Goal: Task Accomplishment & Management: Manage account settings

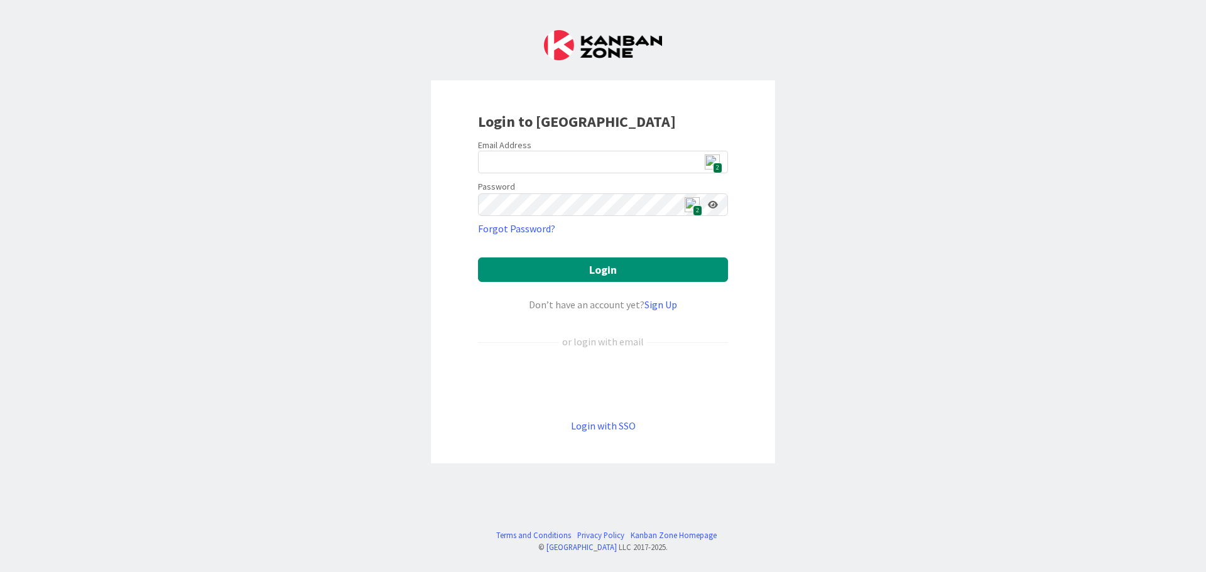
click at [714, 164] on span "2" at bounding box center [717, 168] width 9 height 11
click at [714, 168] on span "2" at bounding box center [717, 168] width 9 height 11
type input "[EMAIL_ADDRESS][DOMAIN_NAME]"
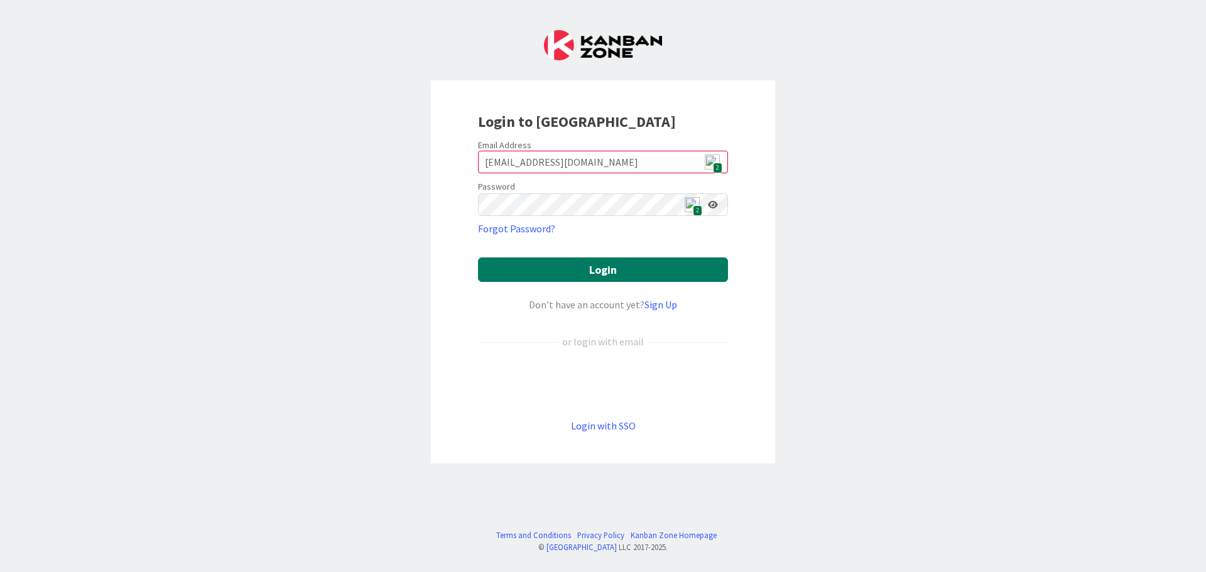
click at [652, 280] on button "Login" at bounding box center [603, 270] width 250 height 25
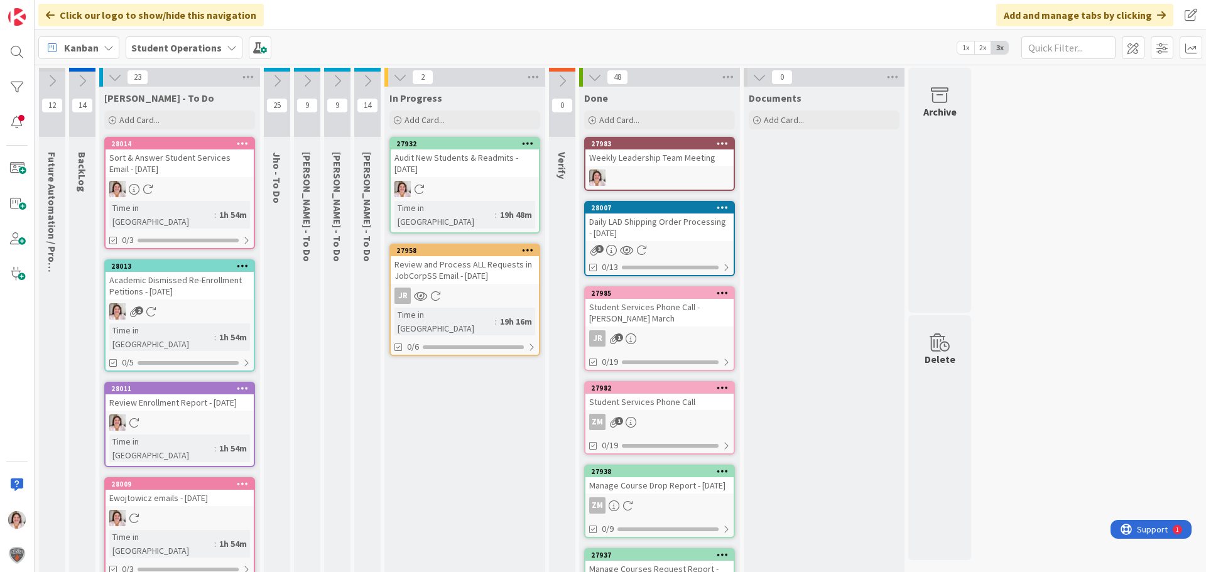
click at [340, 84] on icon at bounding box center [337, 81] width 14 height 14
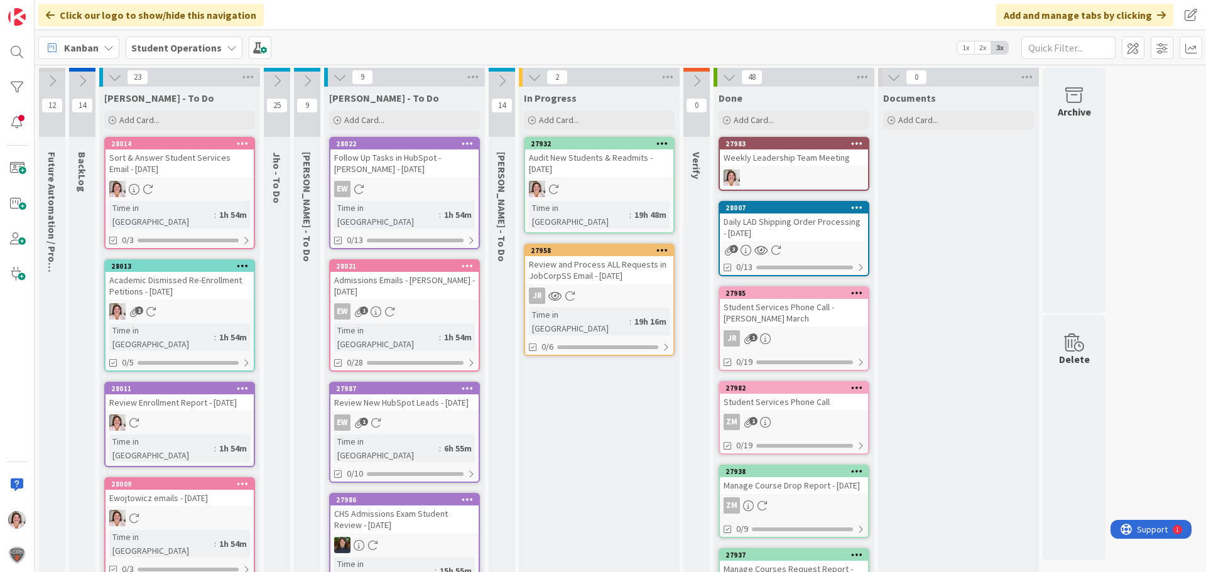
click at [340, 84] on icon at bounding box center [340, 77] width 14 height 14
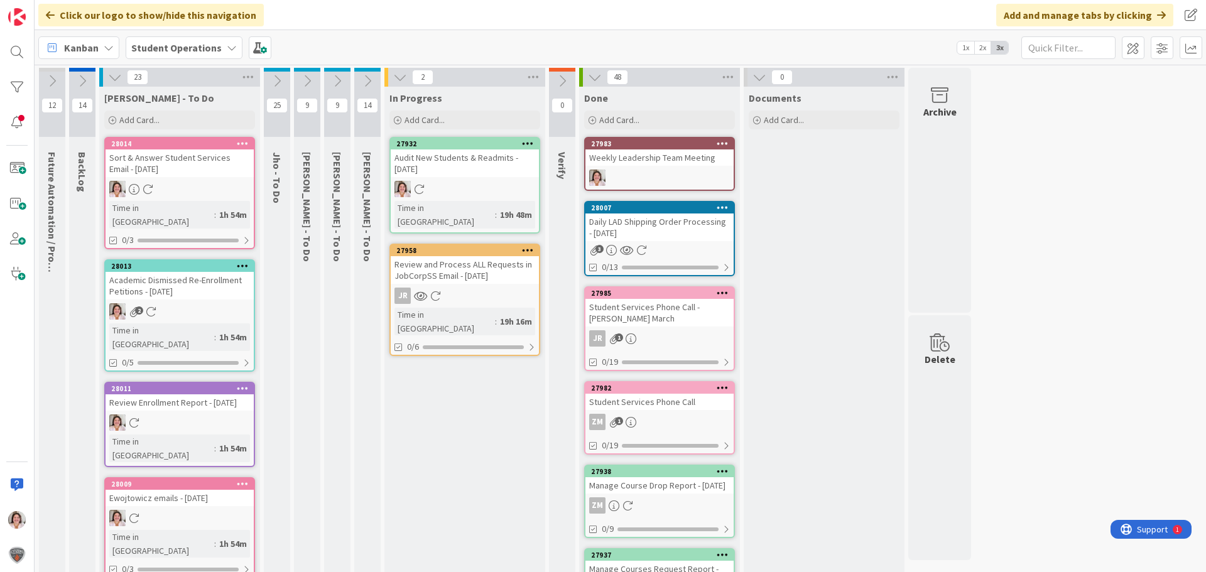
click at [369, 84] on icon at bounding box center [368, 81] width 14 height 14
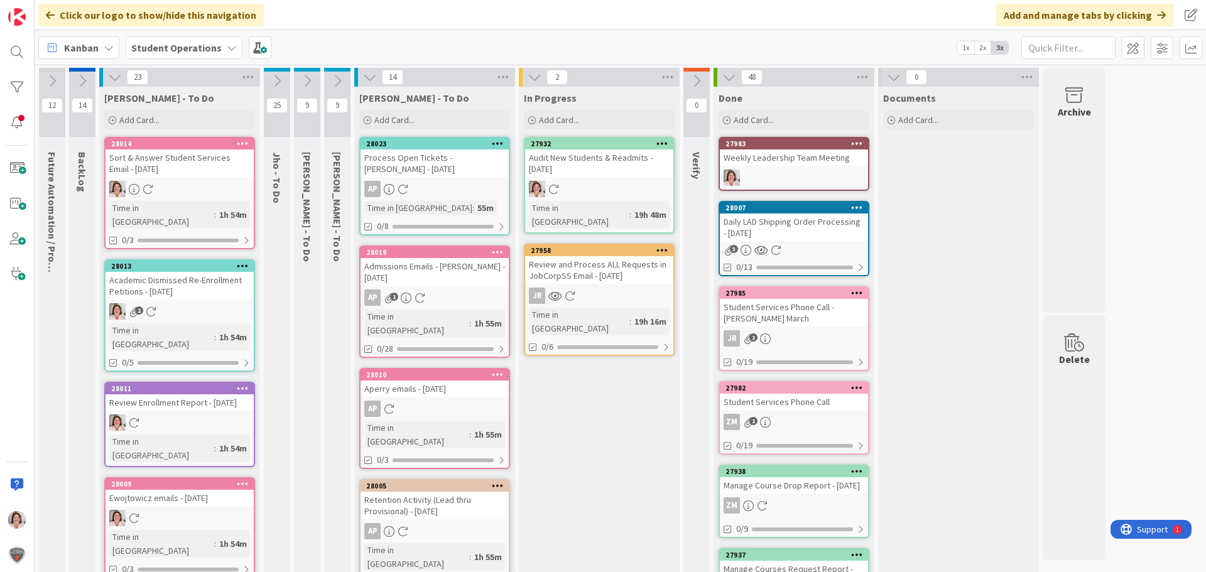
click at [503, 144] on icon at bounding box center [498, 143] width 12 height 9
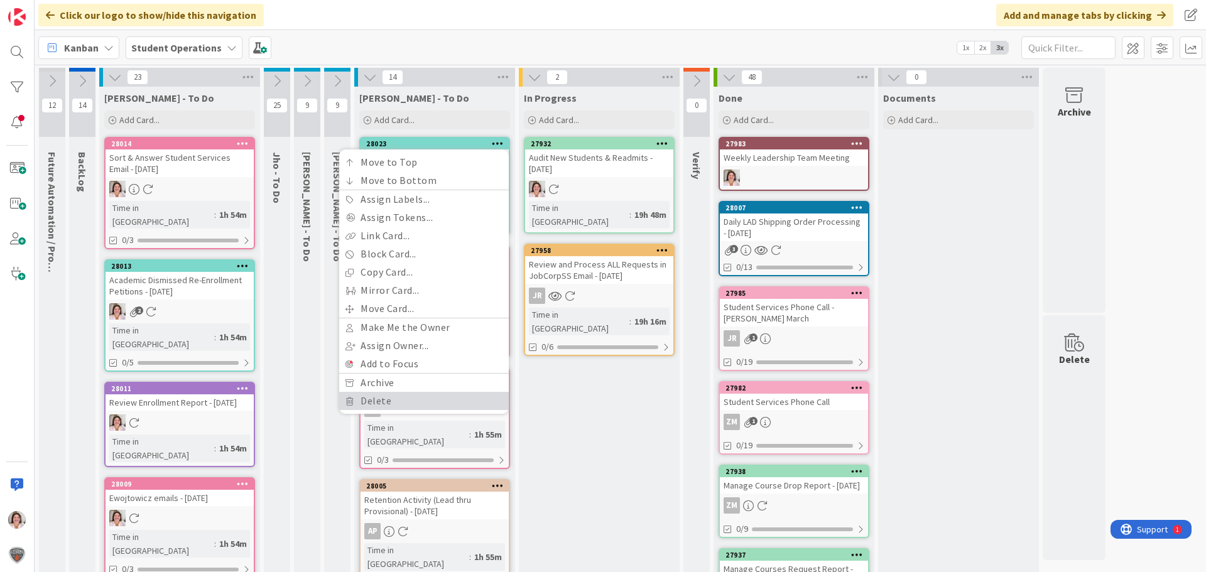
click at [424, 401] on link "Delete" at bounding box center [424, 401] width 170 height 18
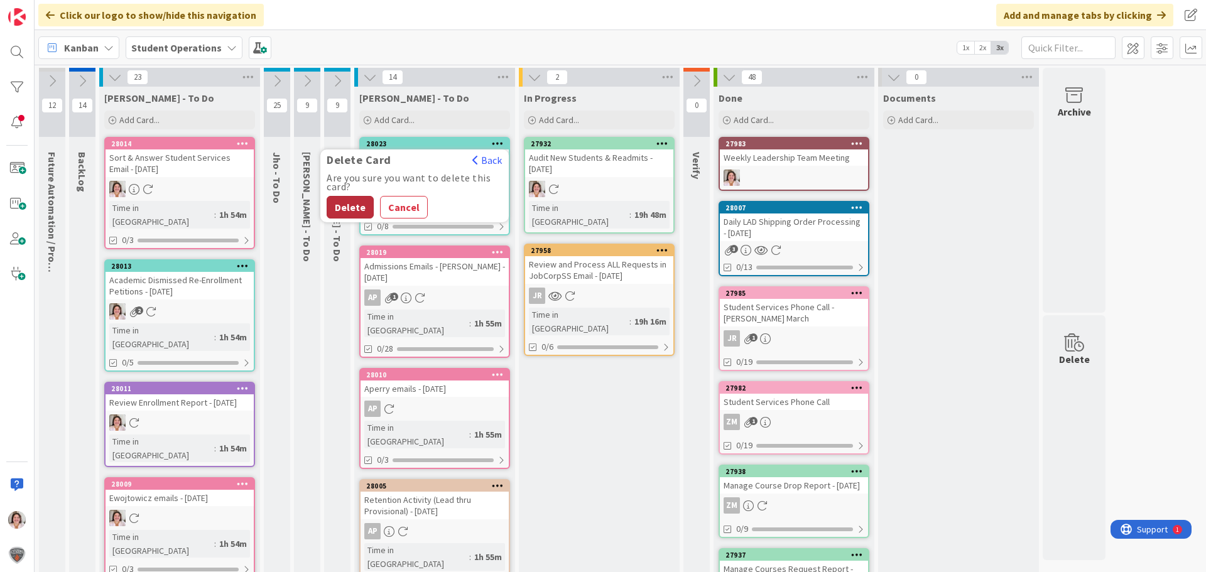
click at [344, 203] on button "Delete" at bounding box center [350, 207] width 47 height 23
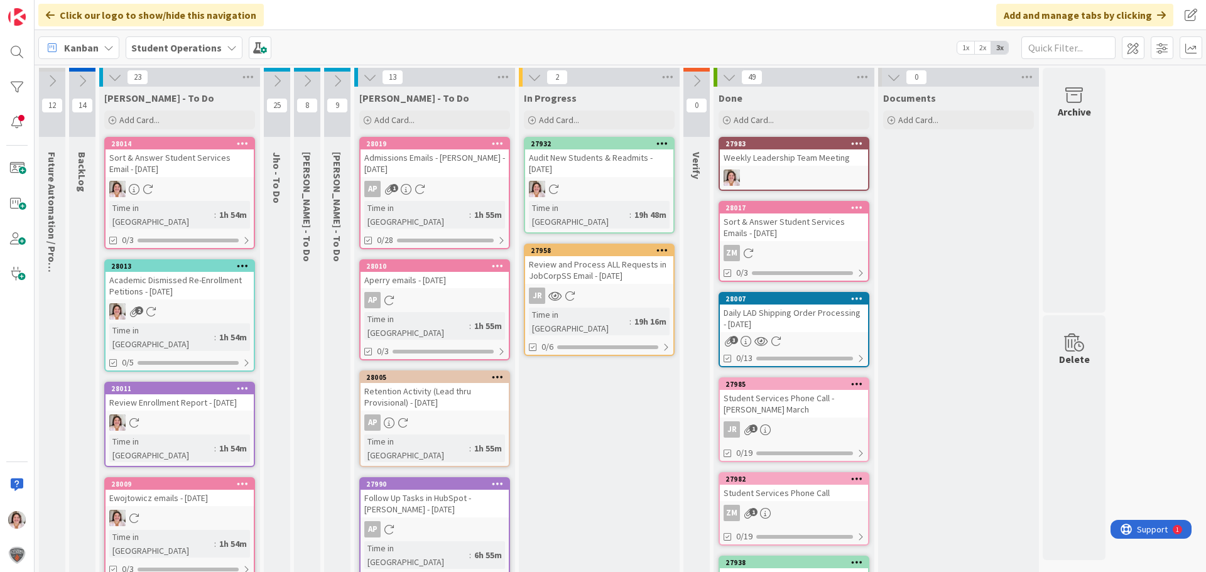
click at [503, 140] on icon at bounding box center [498, 143] width 12 height 9
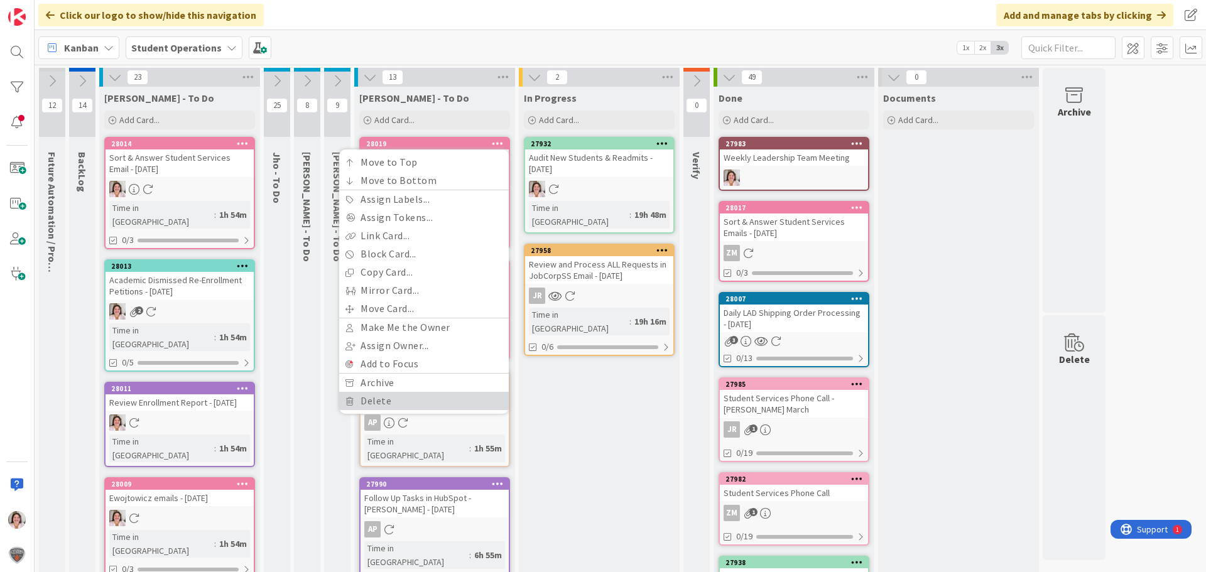
drag, startPoint x: 366, startPoint y: 405, endPoint x: 368, endPoint y: 394, distance: 11.4
click at [367, 405] on link "Delete" at bounding box center [424, 401] width 170 height 18
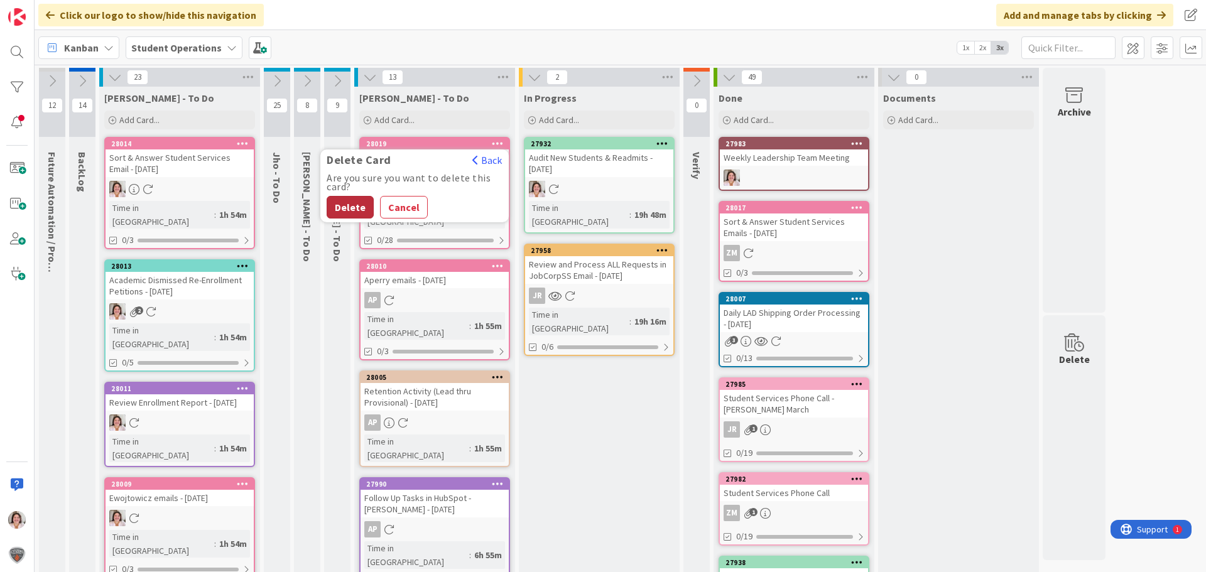
click at [344, 207] on button "Delete" at bounding box center [350, 207] width 47 height 23
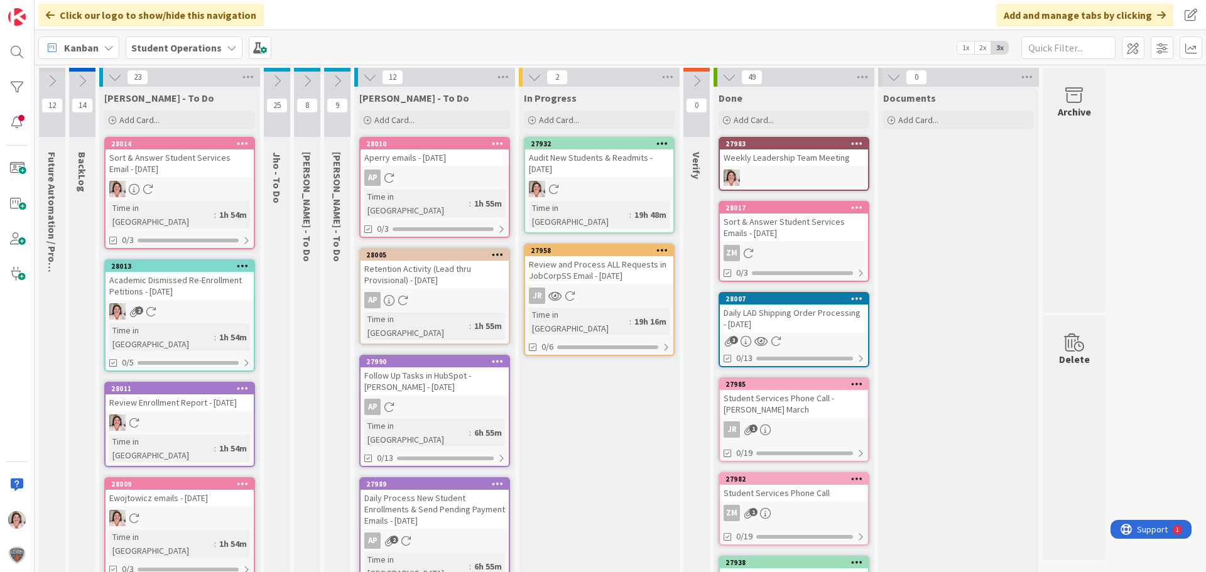
click at [506, 142] on div at bounding box center [497, 143] width 23 height 9
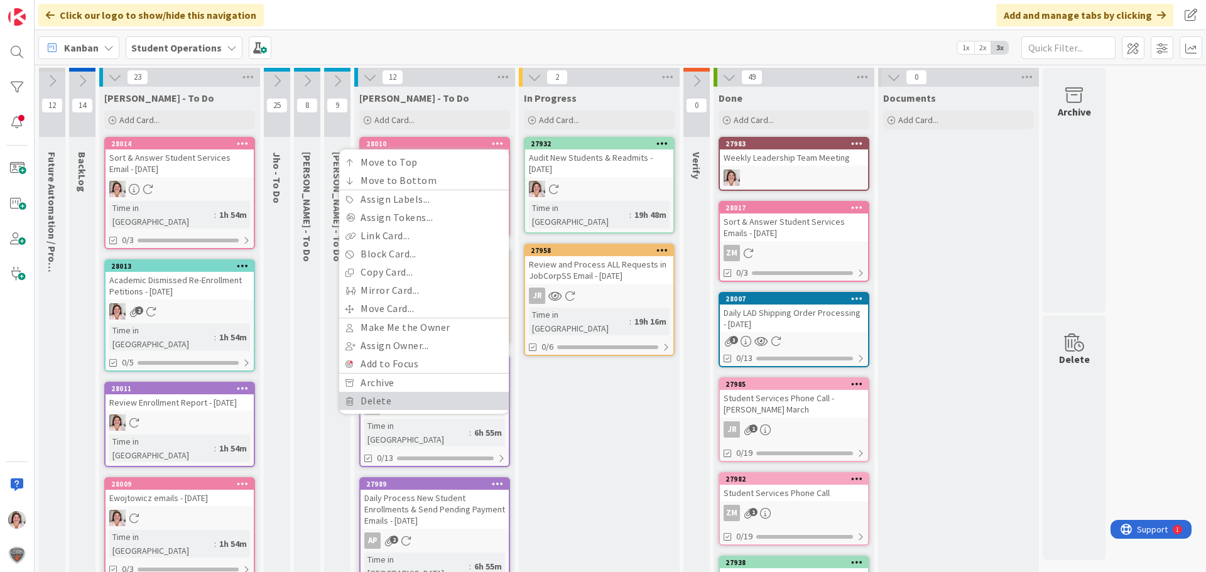
click at [385, 401] on link "Delete" at bounding box center [424, 401] width 170 height 18
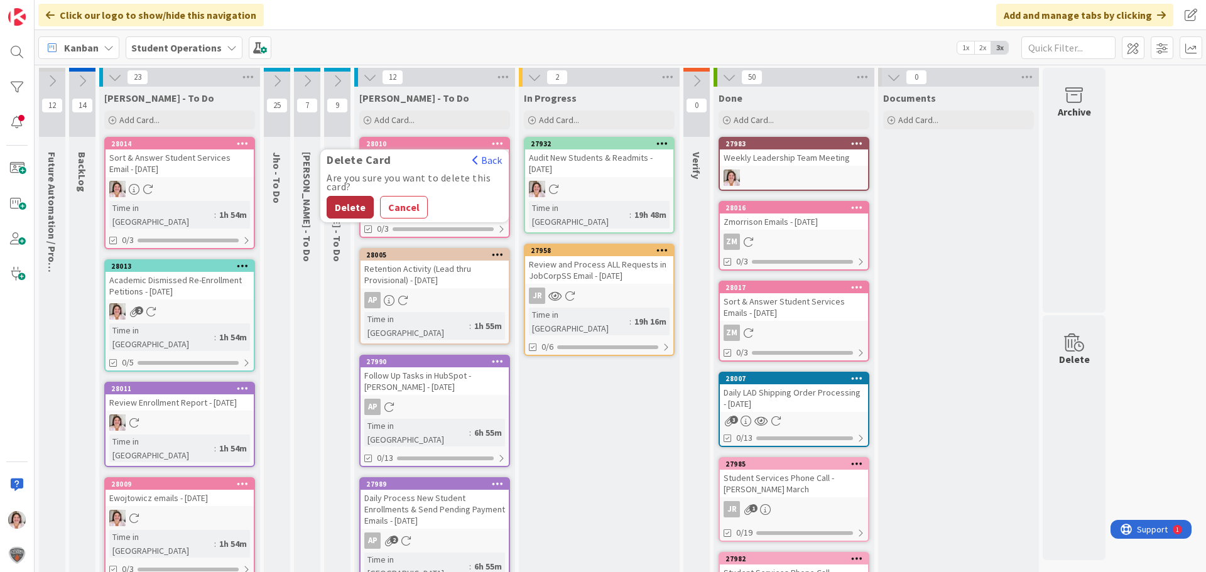
click at [349, 205] on button "Delete" at bounding box center [350, 207] width 47 height 23
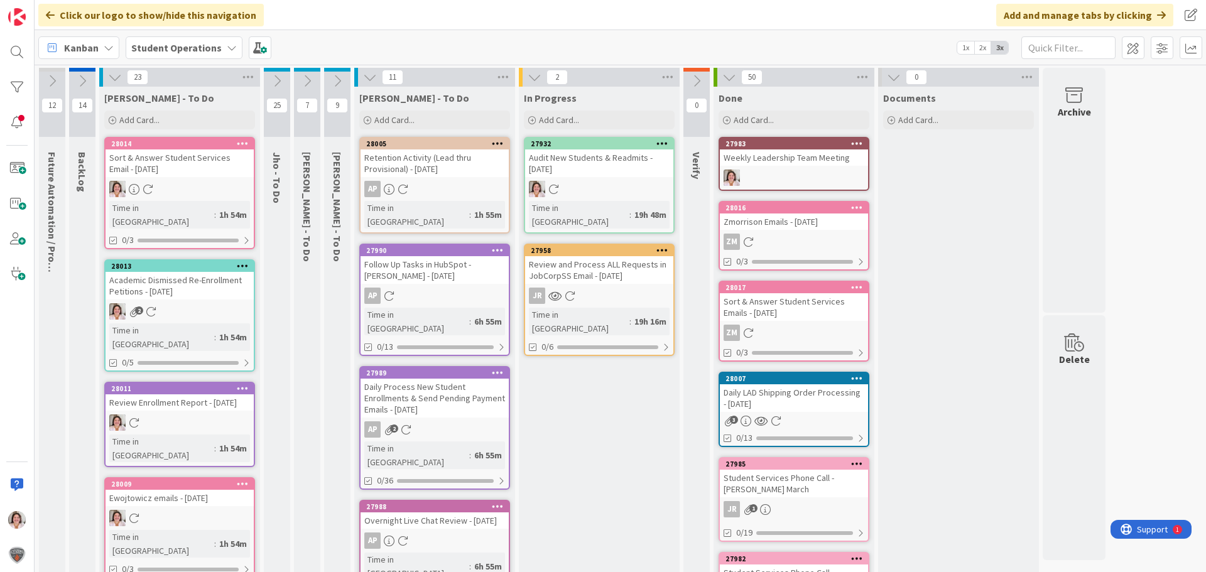
click at [428, 190] on div "AP" at bounding box center [435, 189] width 148 height 16
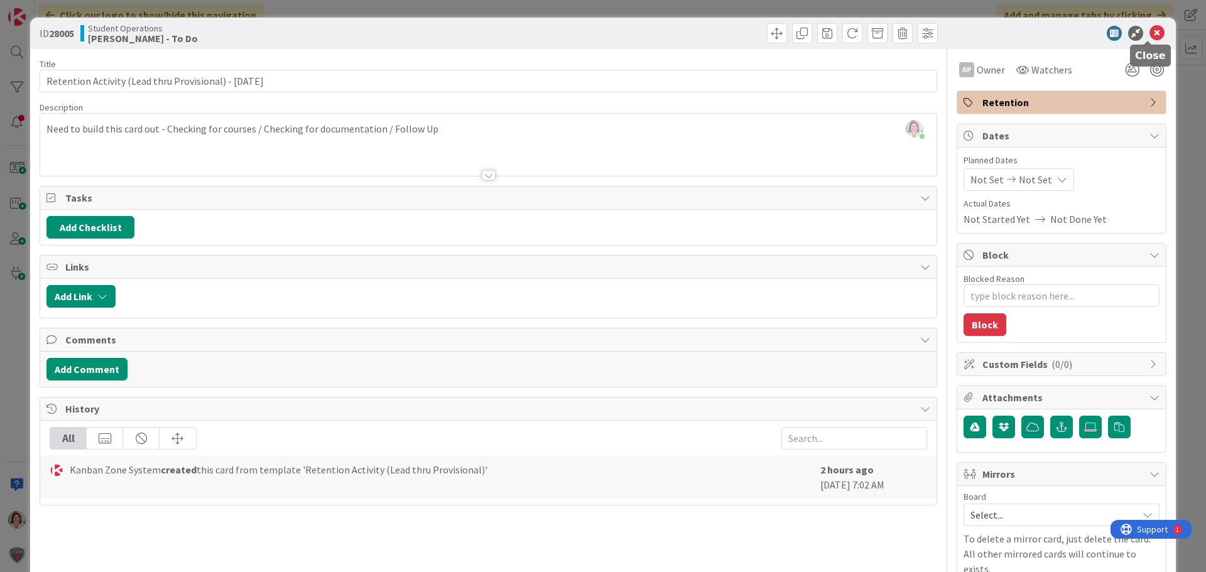
click at [1152, 33] on icon at bounding box center [1157, 33] width 15 height 15
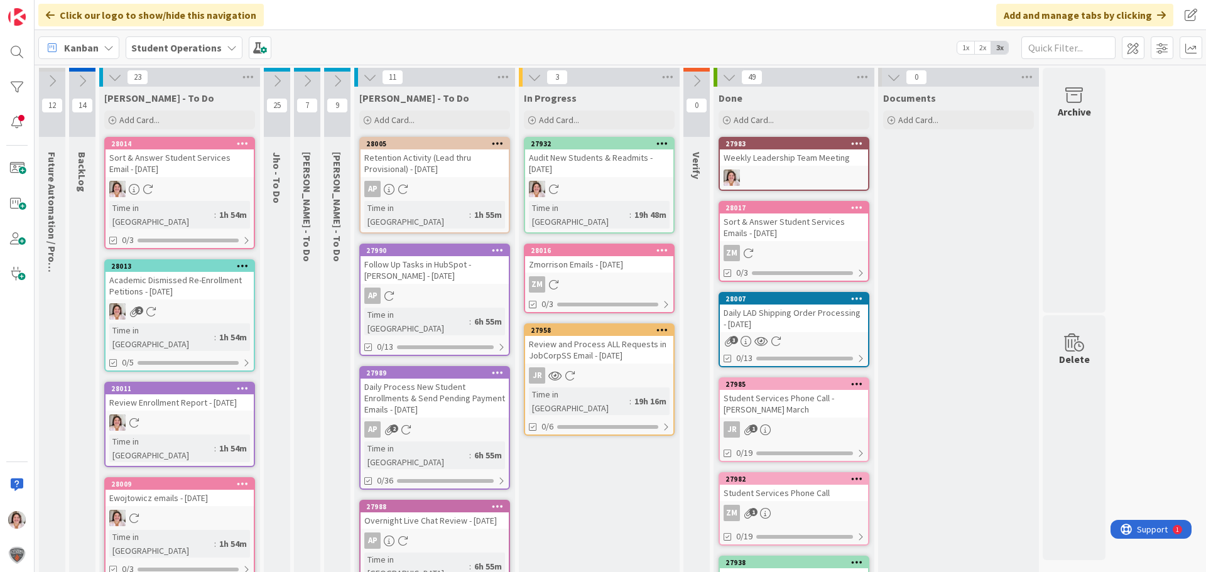
click at [498, 148] on icon at bounding box center [498, 143] width 12 height 9
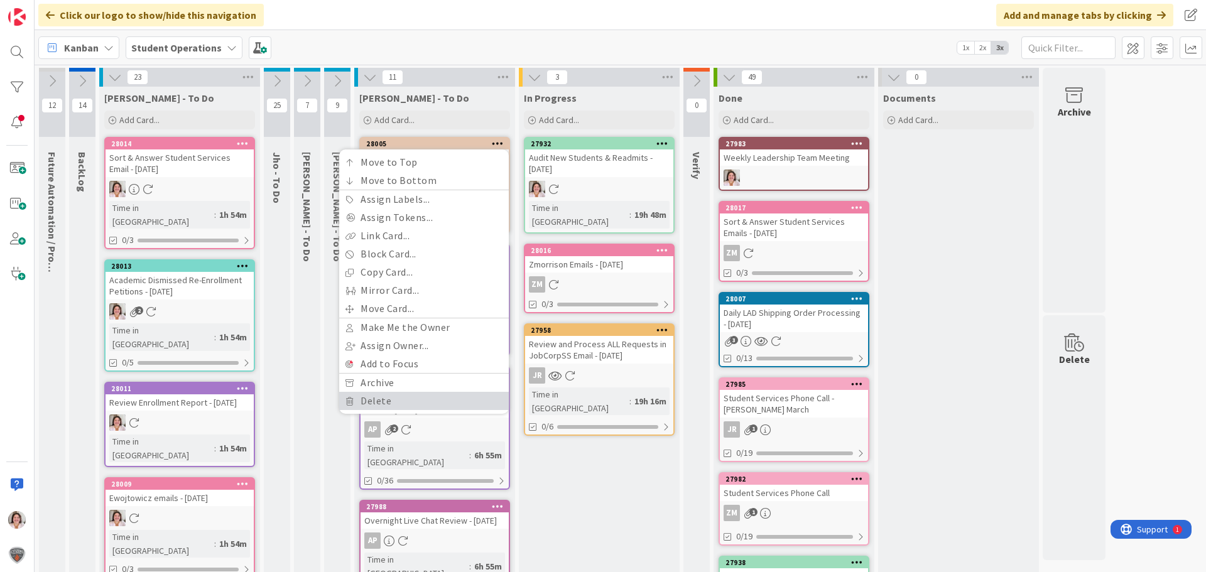
drag, startPoint x: 419, startPoint y: 403, endPoint x: 420, endPoint y: 397, distance: 6.3
click at [419, 404] on link "Delete" at bounding box center [424, 401] width 170 height 18
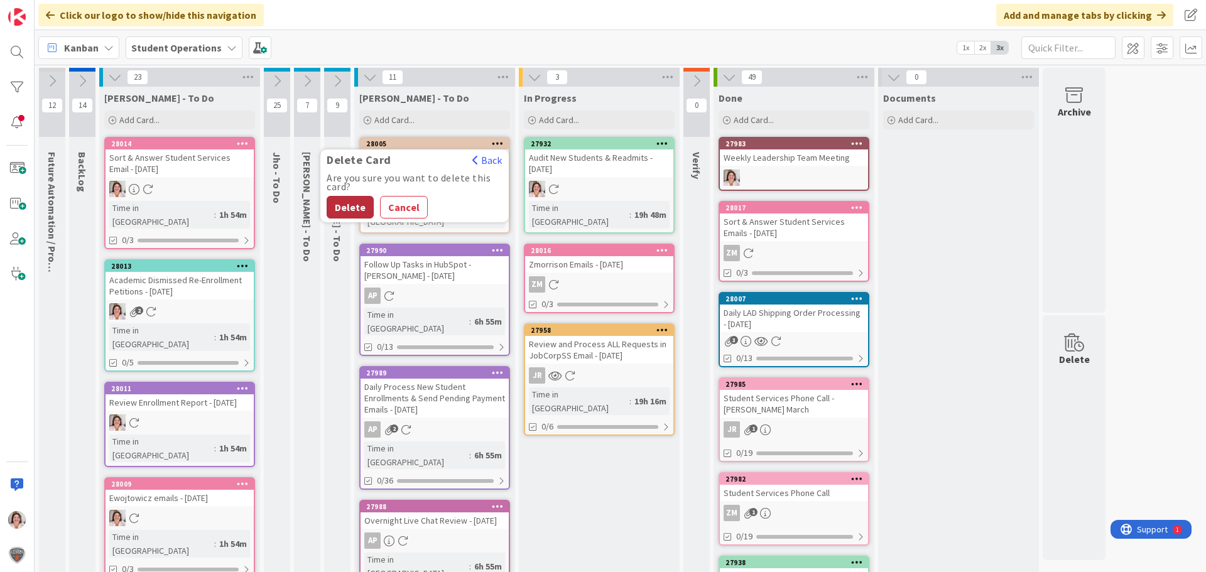
click at [356, 199] on button "Delete" at bounding box center [350, 207] width 47 height 23
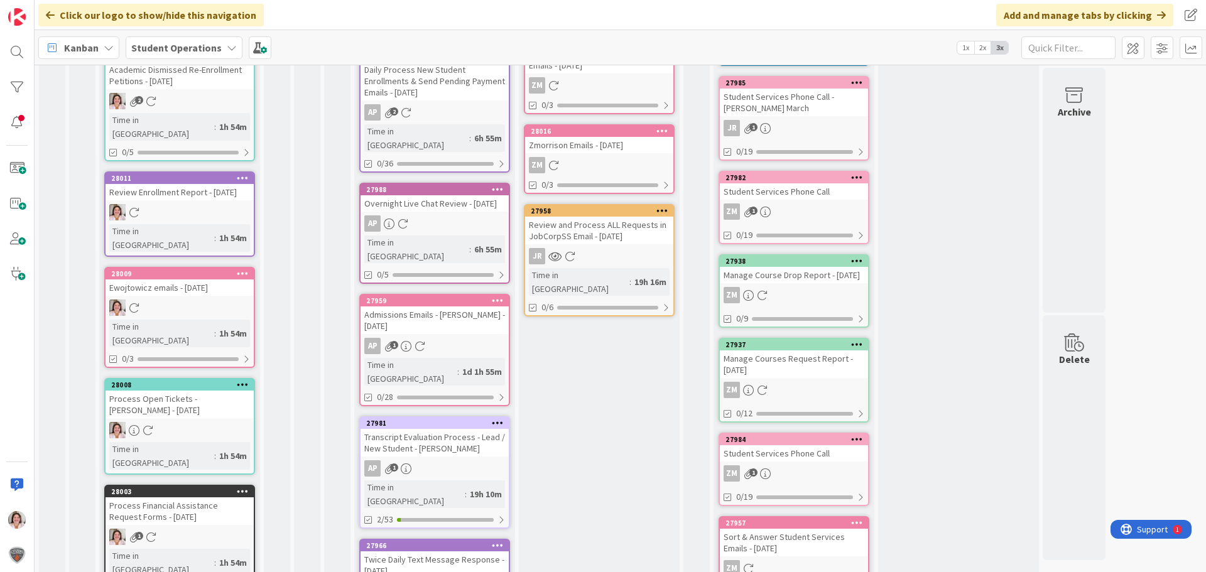
scroll to position [251, 0]
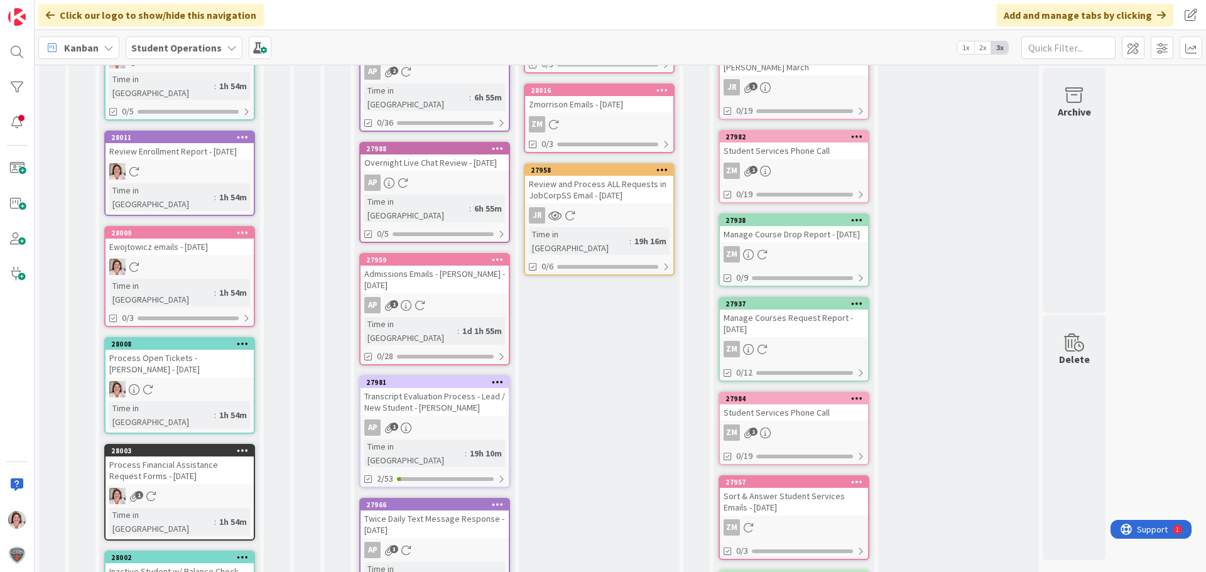
click at [497, 255] on icon at bounding box center [498, 259] width 12 height 9
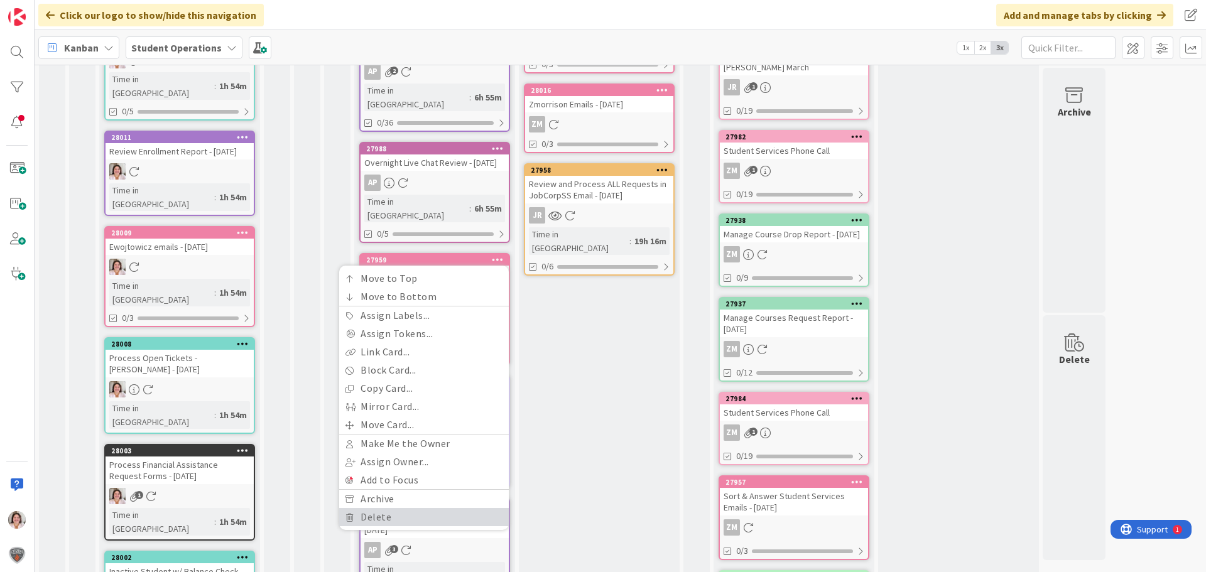
click at [410, 508] on link "Delete" at bounding box center [424, 517] width 170 height 18
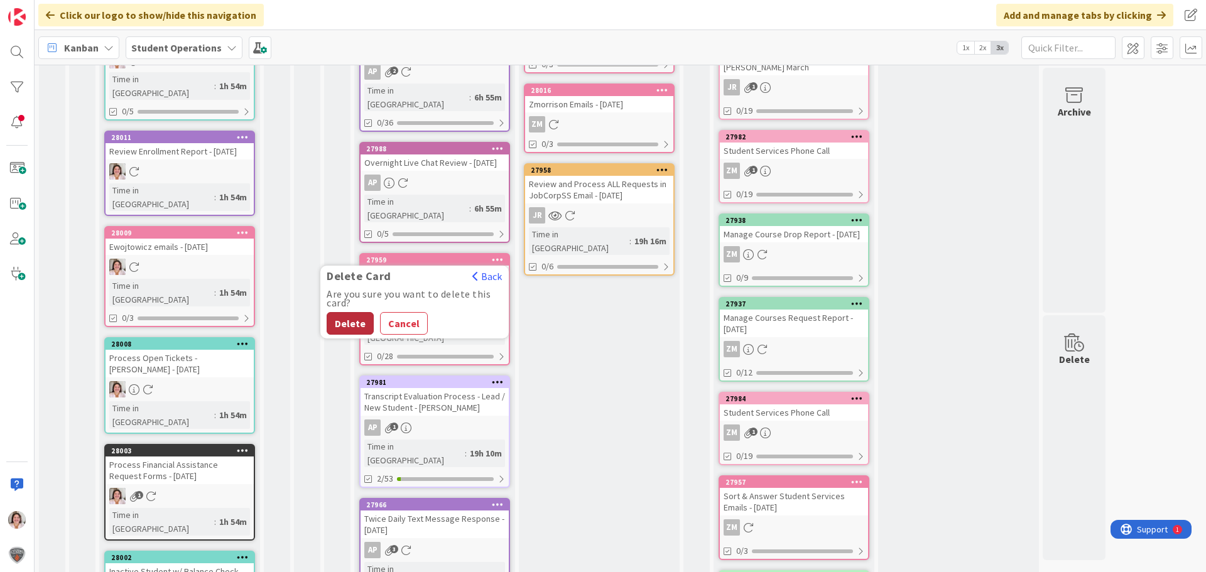
click at [351, 312] on button "Delete" at bounding box center [350, 323] width 47 height 23
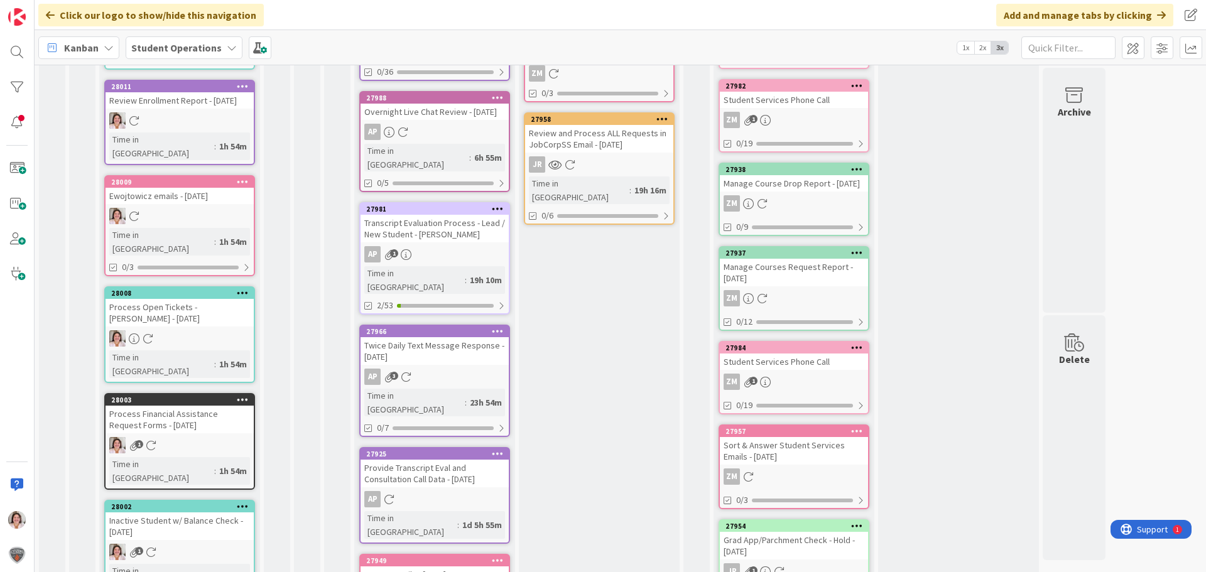
scroll to position [314, 0]
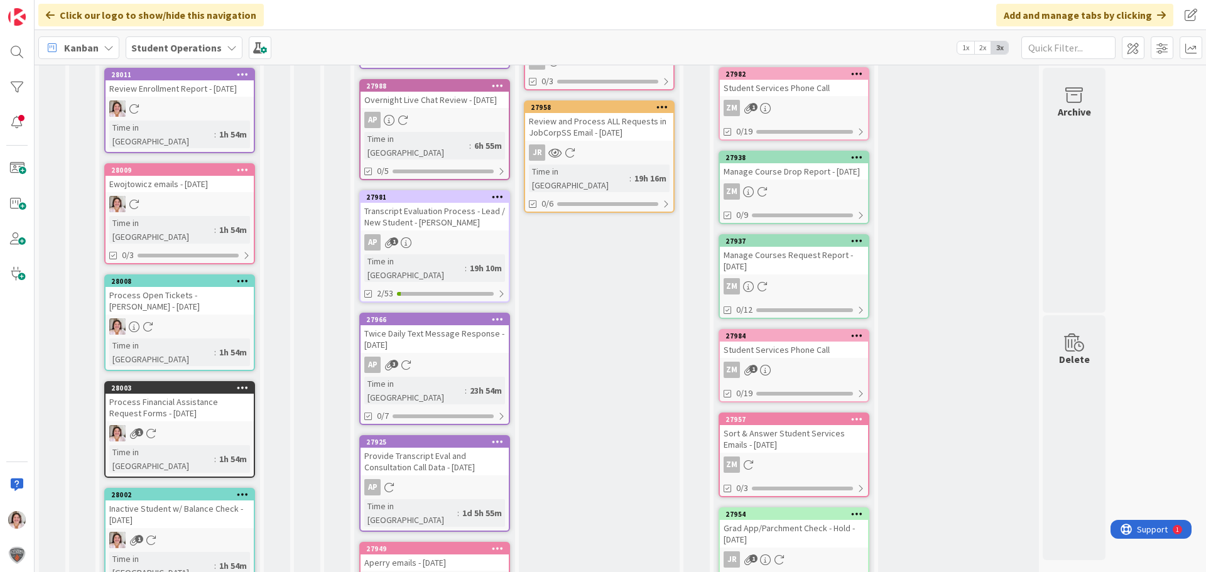
click at [501, 315] on icon at bounding box center [498, 319] width 12 height 9
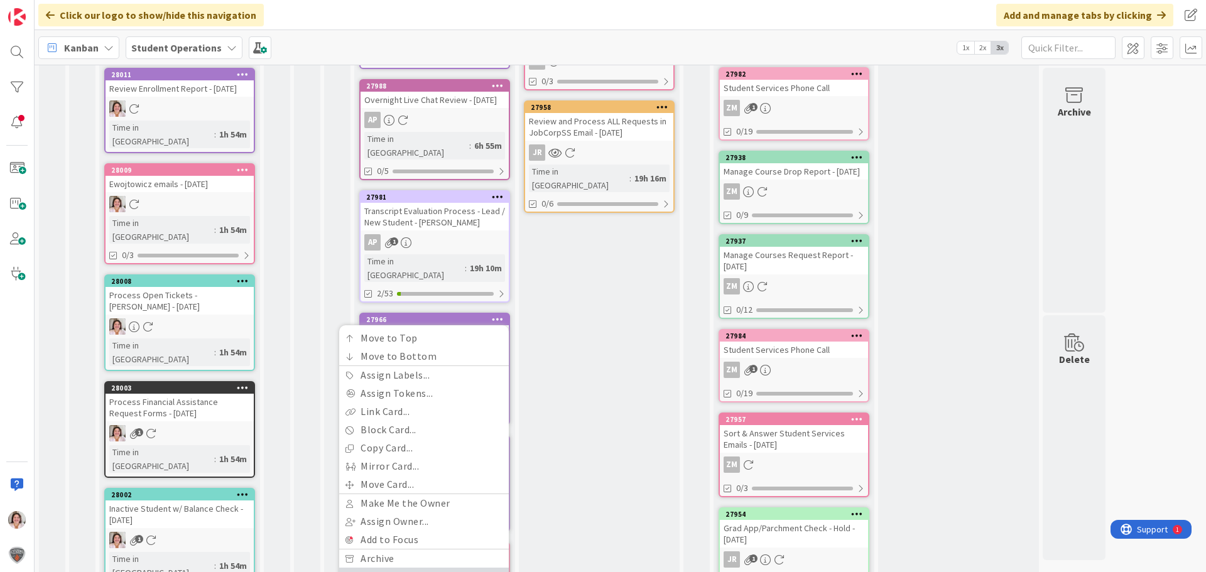
click at [412, 568] on link "Delete" at bounding box center [424, 577] width 170 height 18
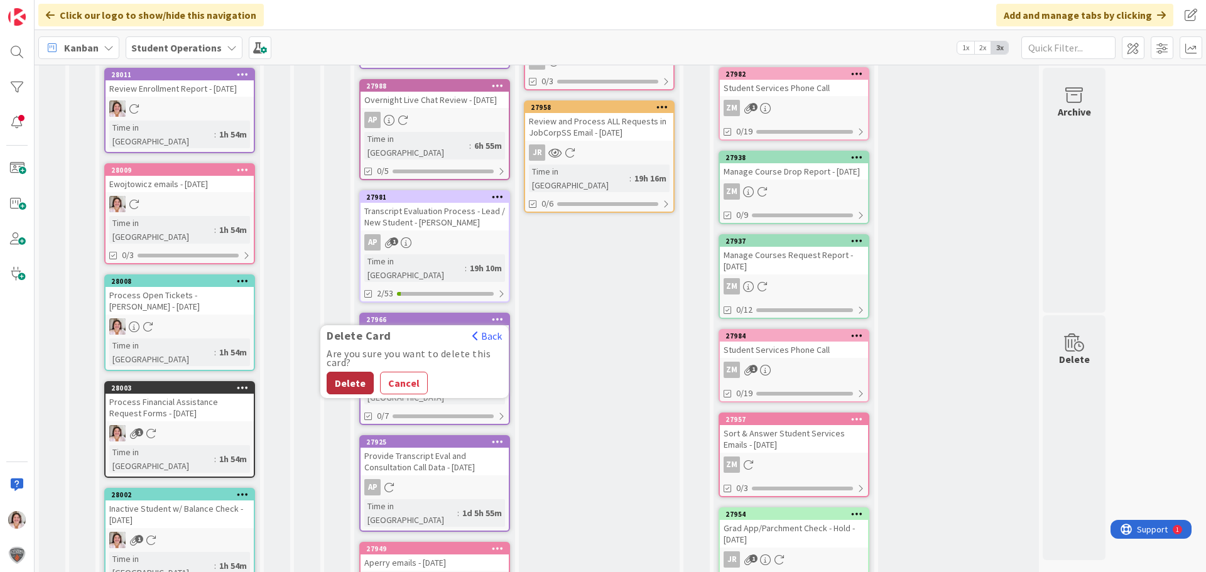
click at [359, 372] on button "Delete" at bounding box center [350, 383] width 47 height 23
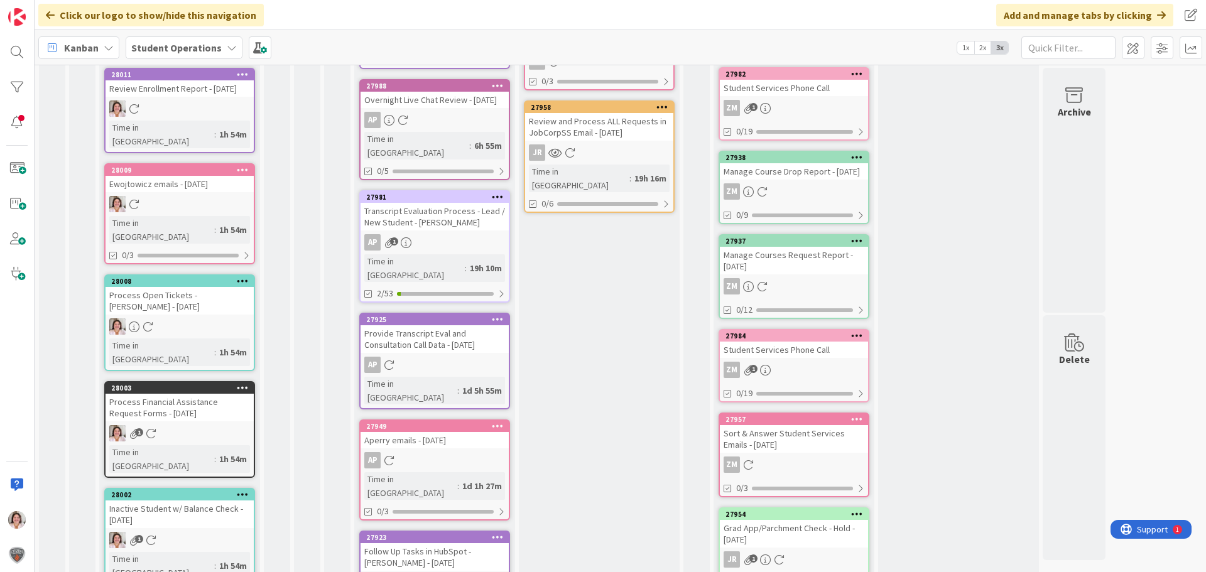
click at [502, 422] on icon at bounding box center [498, 426] width 12 height 9
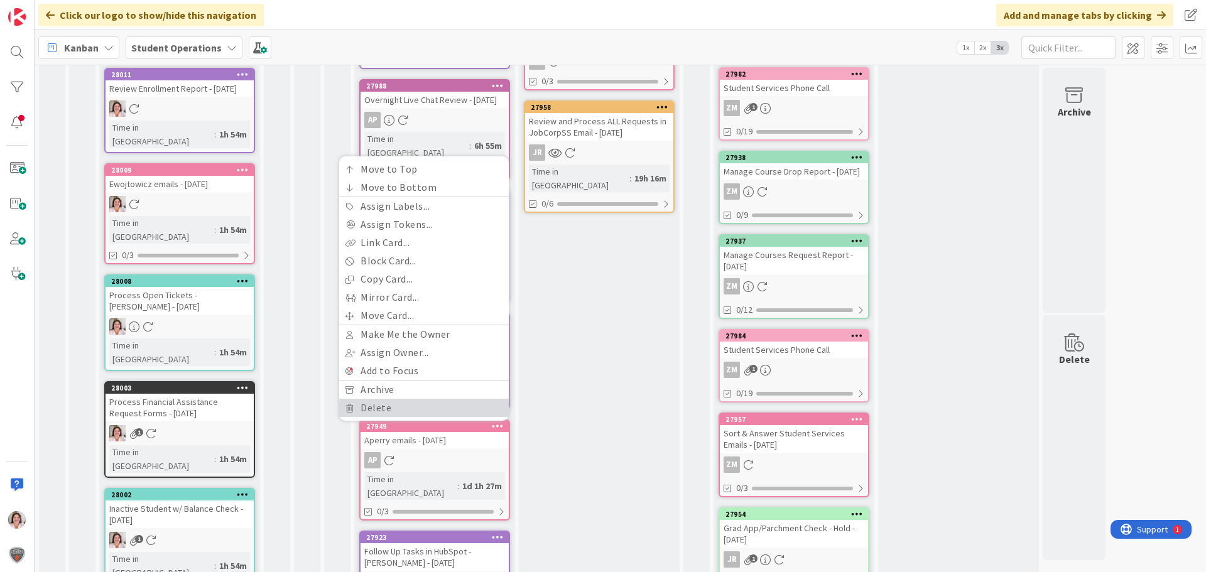
click at [390, 399] on link "Delete" at bounding box center [424, 408] width 170 height 18
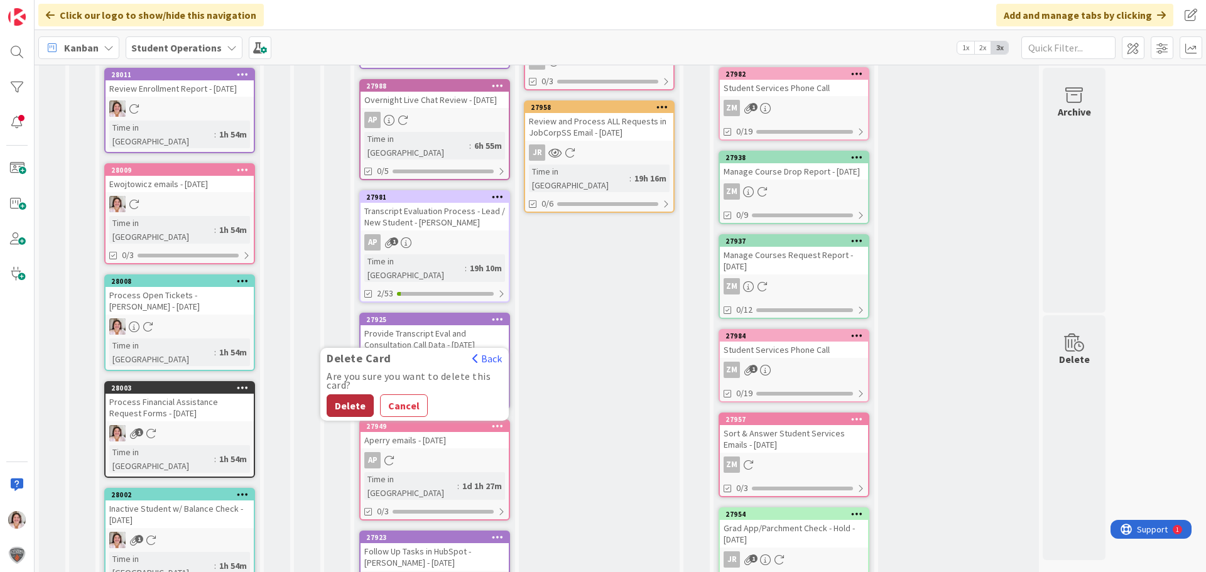
click at [352, 395] on button "Delete" at bounding box center [350, 406] width 47 height 23
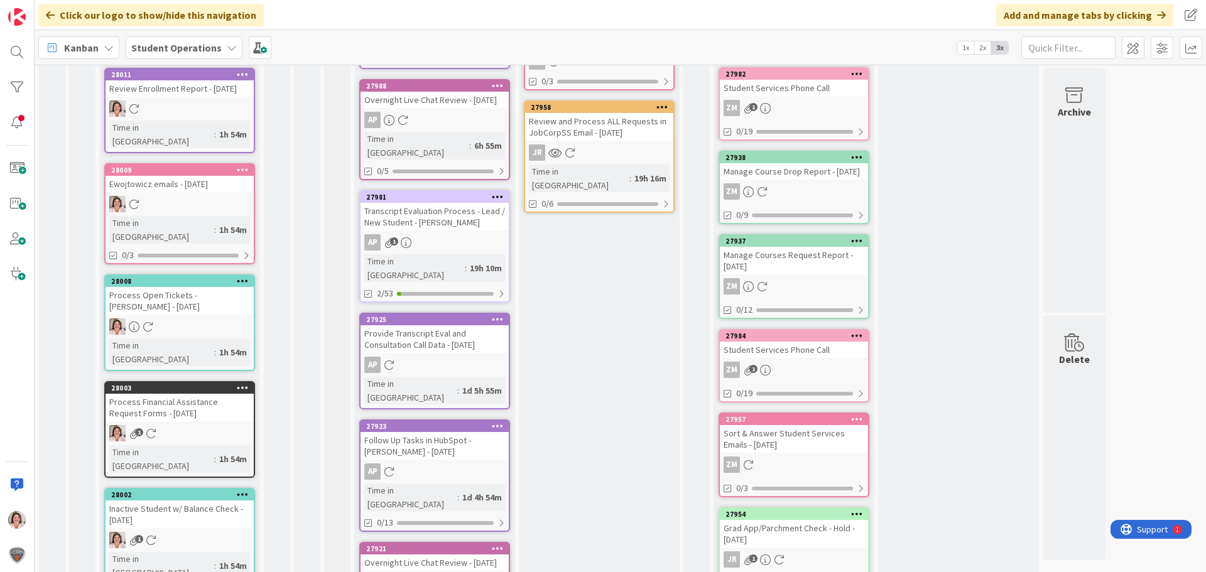
click at [500, 422] on icon at bounding box center [498, 426] width 12 height 9
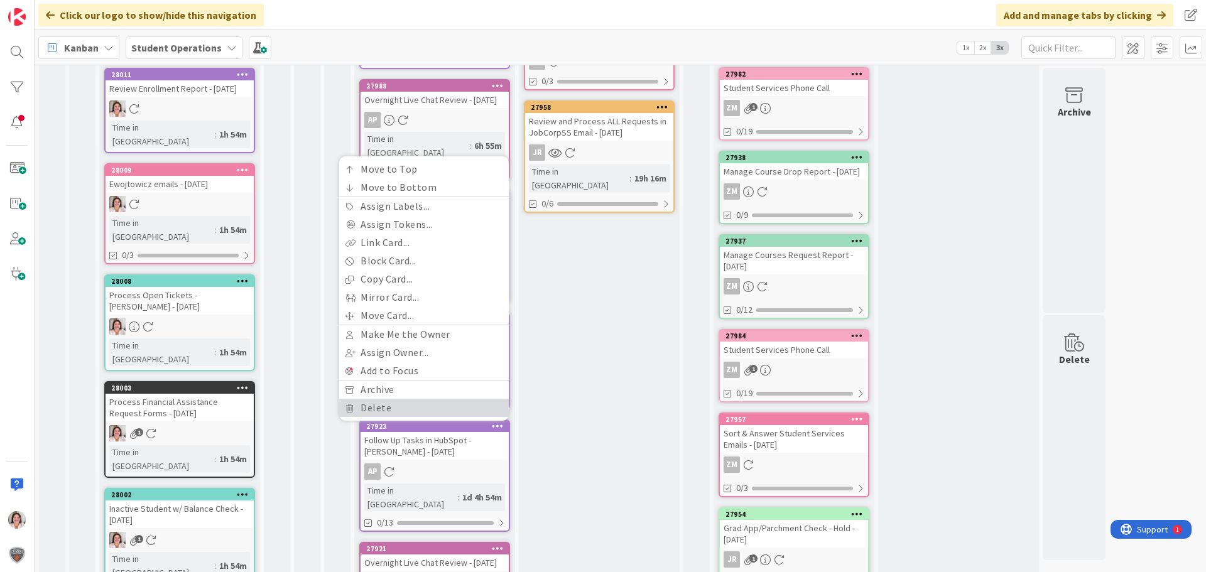
click at [386, 399] on link "Delete" at bounding box center [424, 408] width 170 height 18
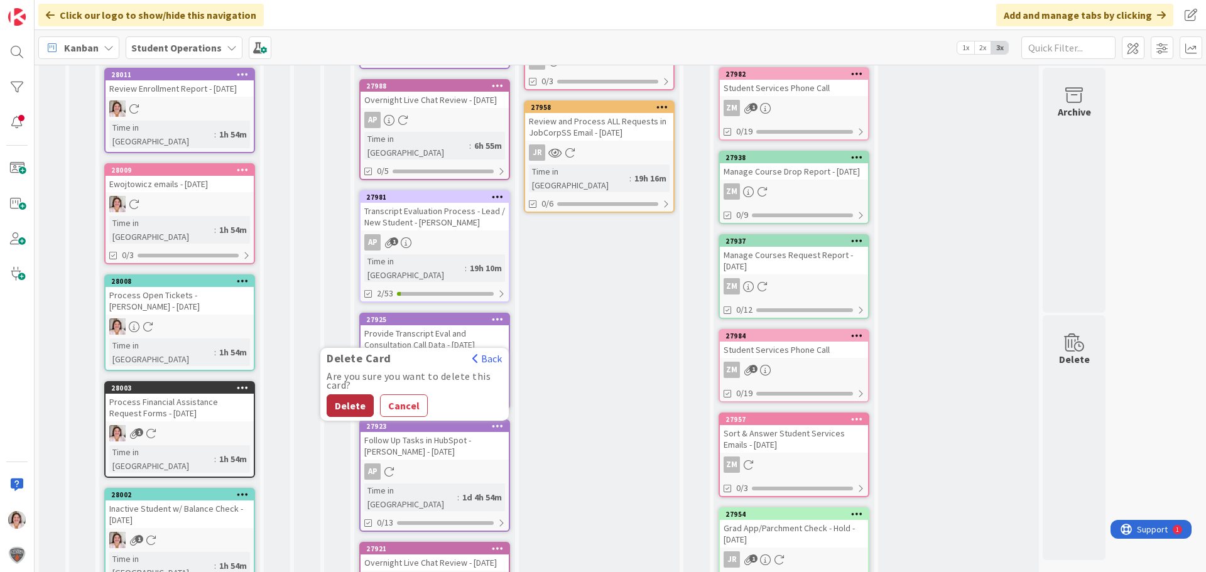
click at [356, 395] on button "Delete" at bounding box center [350, 406] width 47 height 23
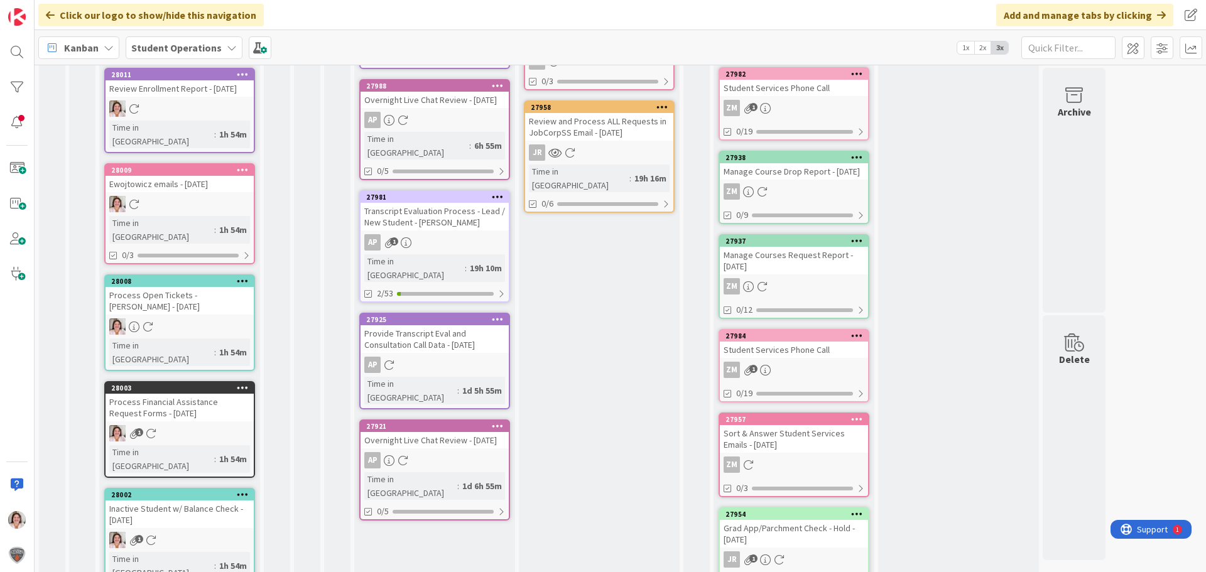
click at [496, 422] on icon at bounding box center [498, 426] width 12 height 9
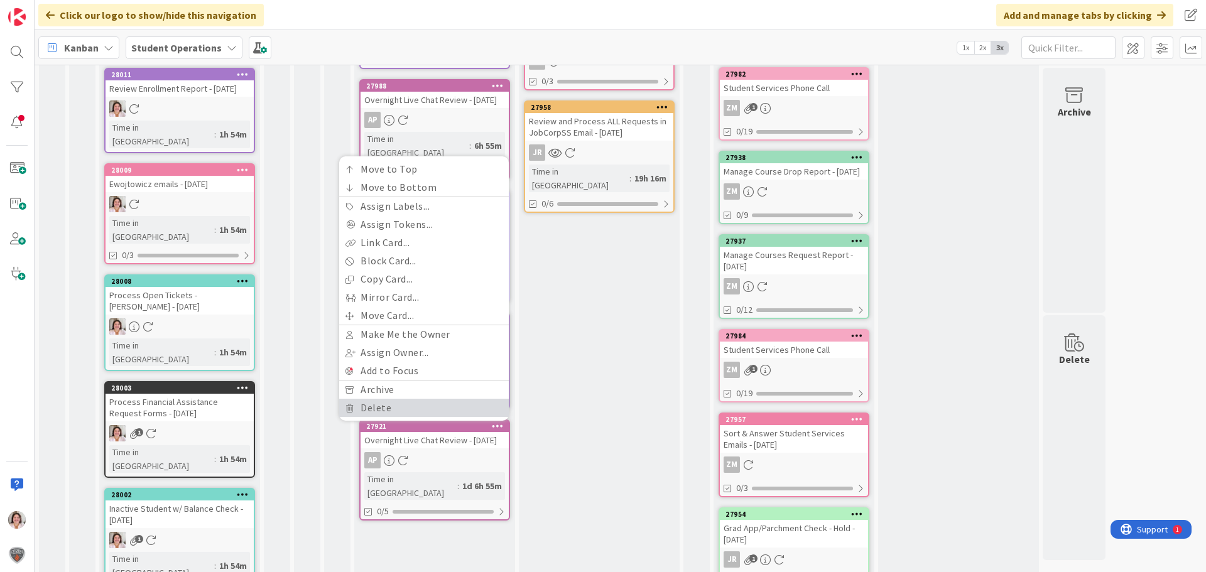
click at [379, 399] on link "Delete" at bounding box center [424, 408] width 170 height 18
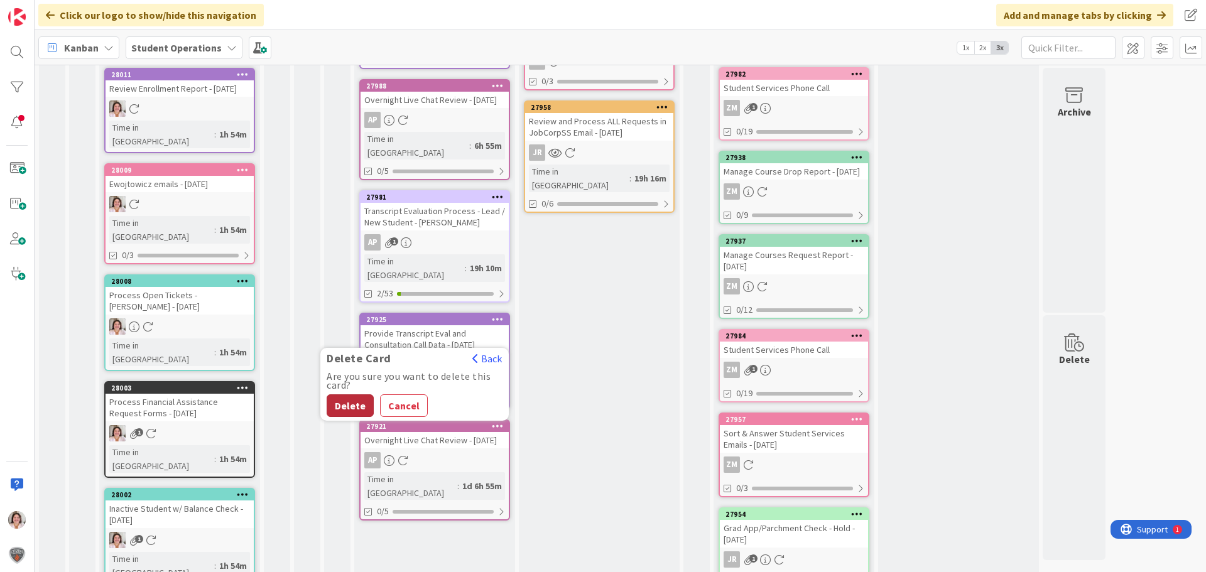
click at [352, 395] on button "Delete" at bounding box center [350, 406] width 47 height 23
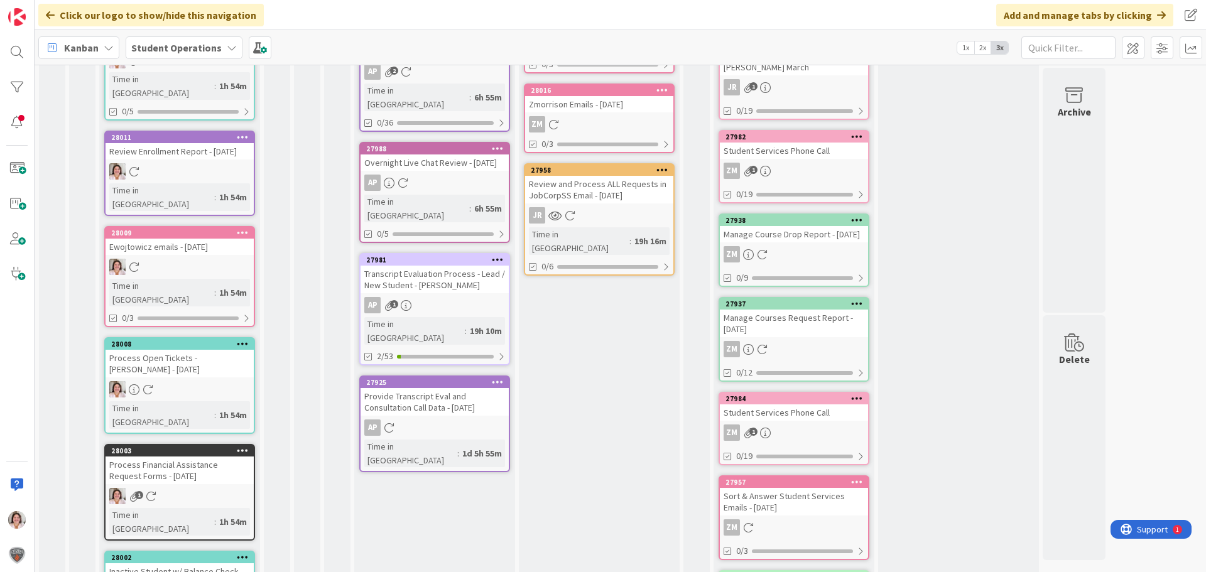
scroll to position [0, 0]
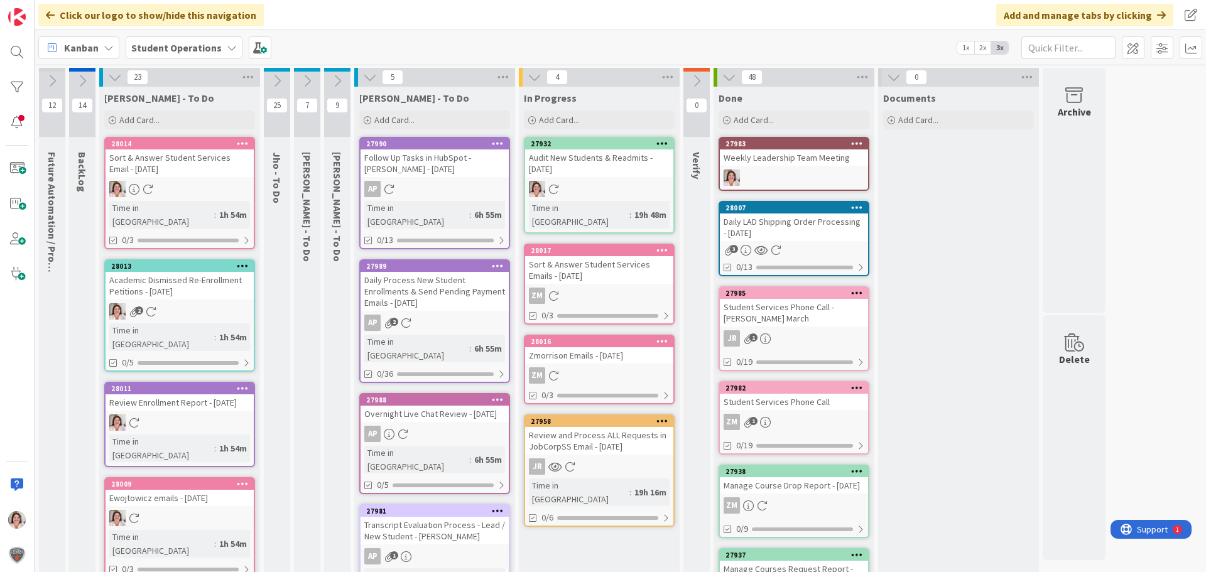
click at [341, 78] on icon at bounding box center [337, 81] width 14 height 14
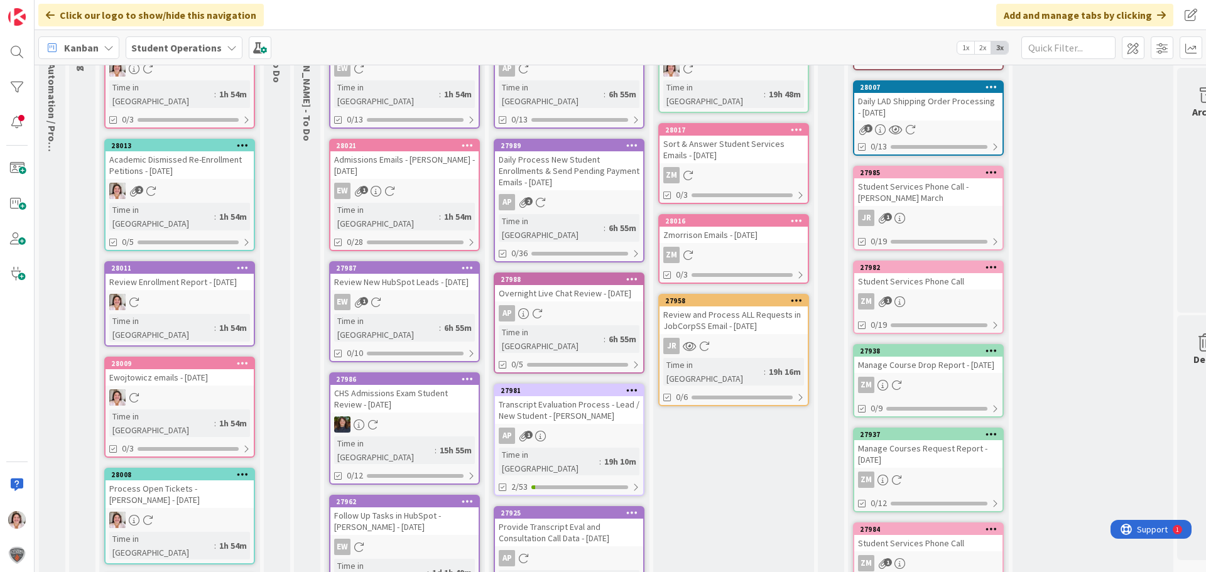
scroll to position [126, 0]
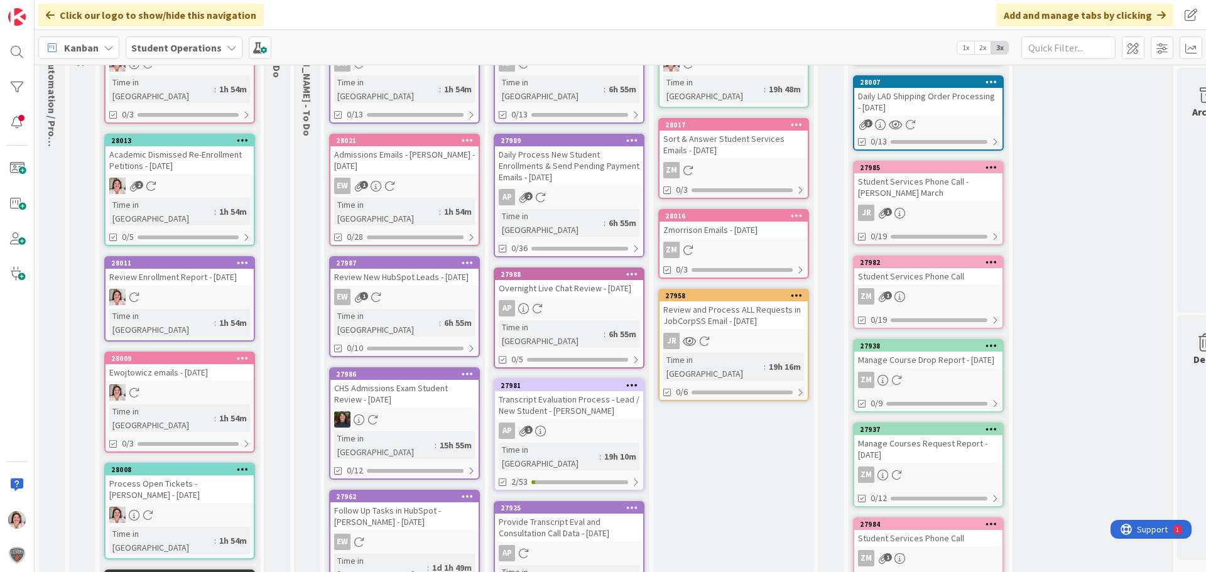
click at [471, 369] on icon at bounding box center [468, 373] width 12 height 9
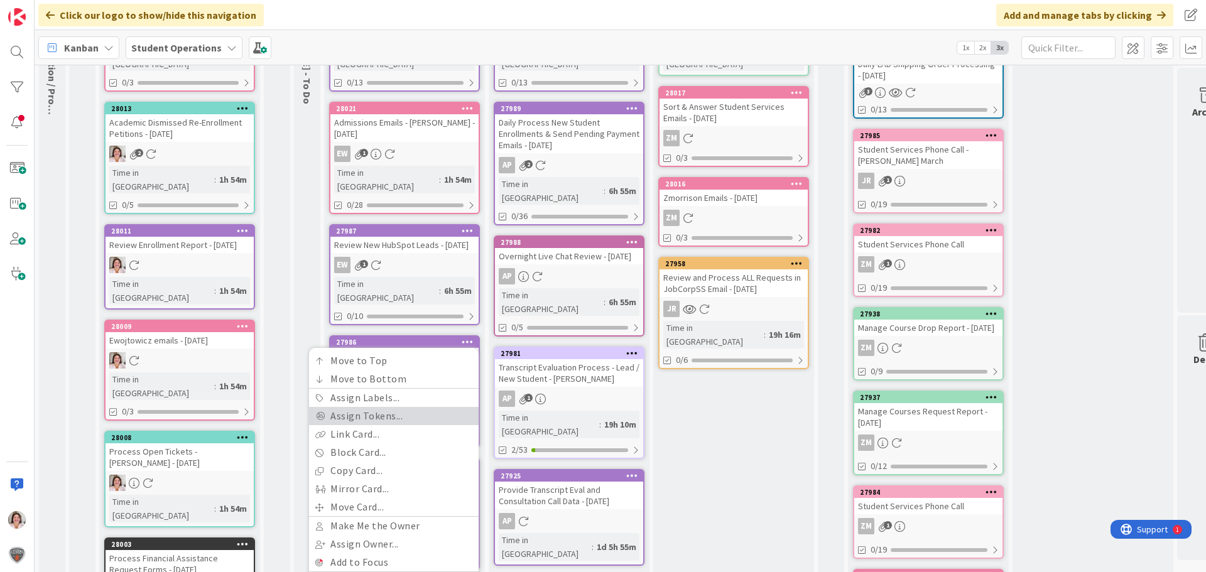
scroll to position [188, 0]
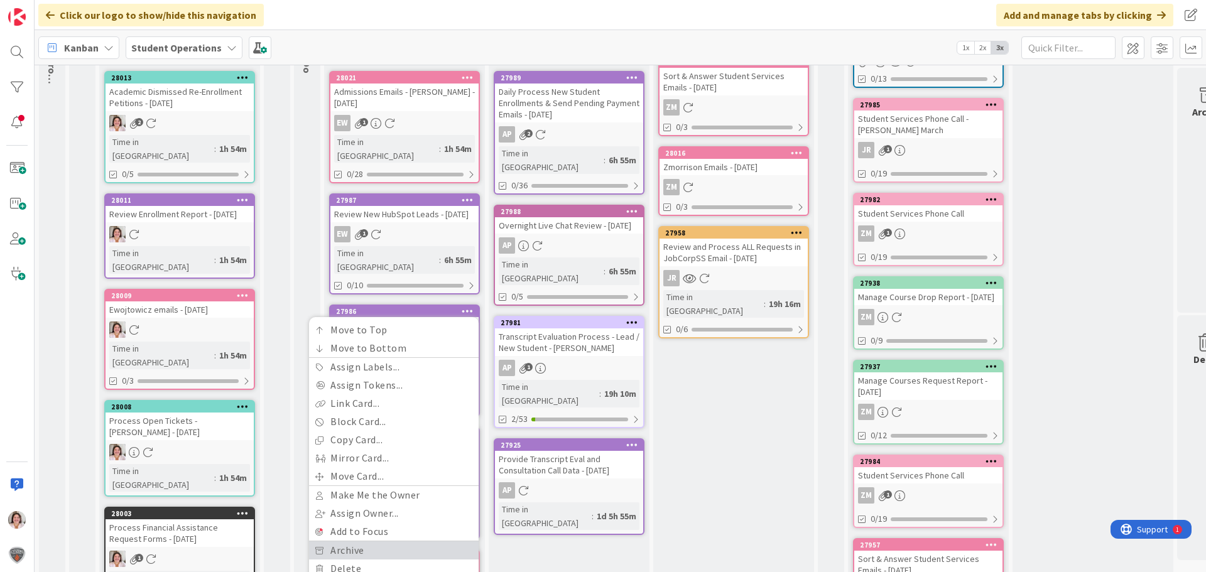
click at [402, 542] on link "Archive" at bounding box center [394, 551] width 170 height 18
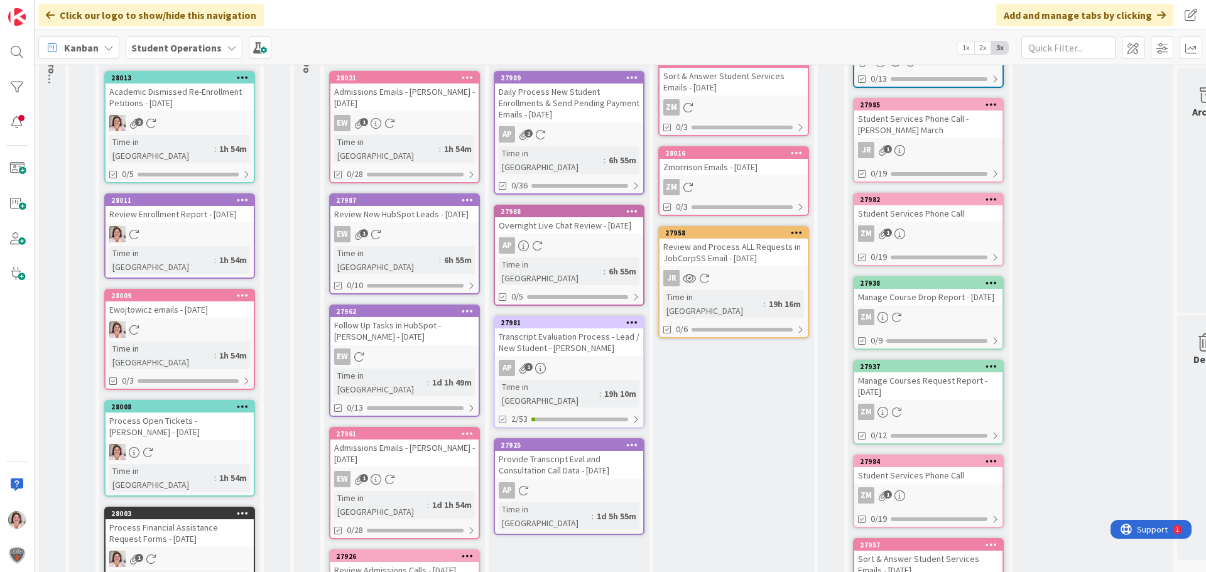
click at [466, 307] on icon at bounding box center [468, 311] width 12 height 9
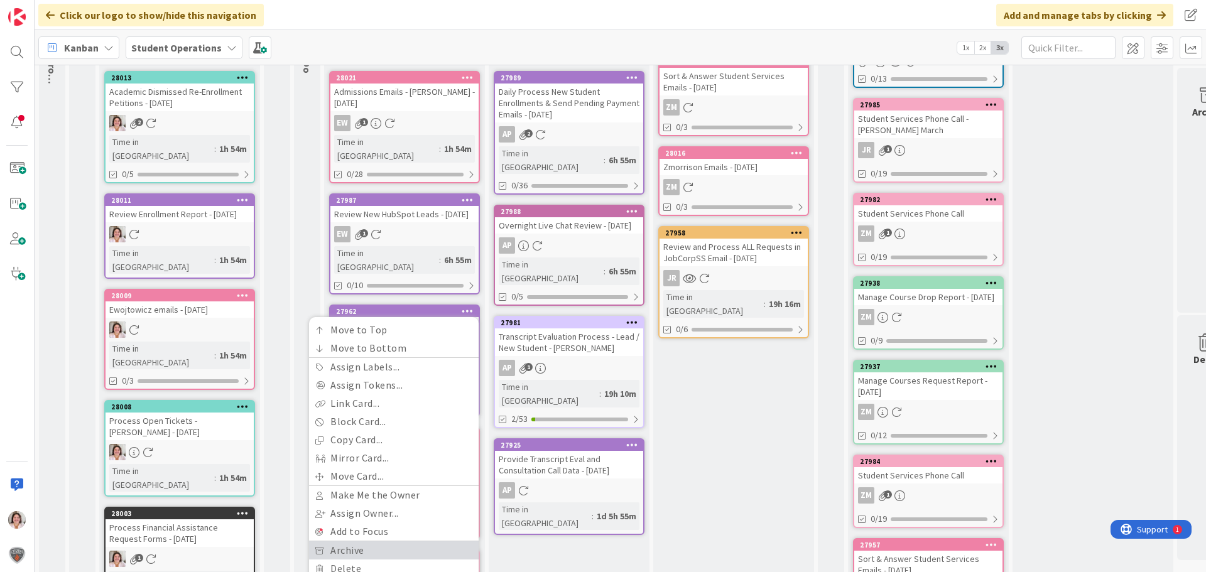
click at [376, 542] on link "Archive" at bounding box center [394, 551] width 170 height 18
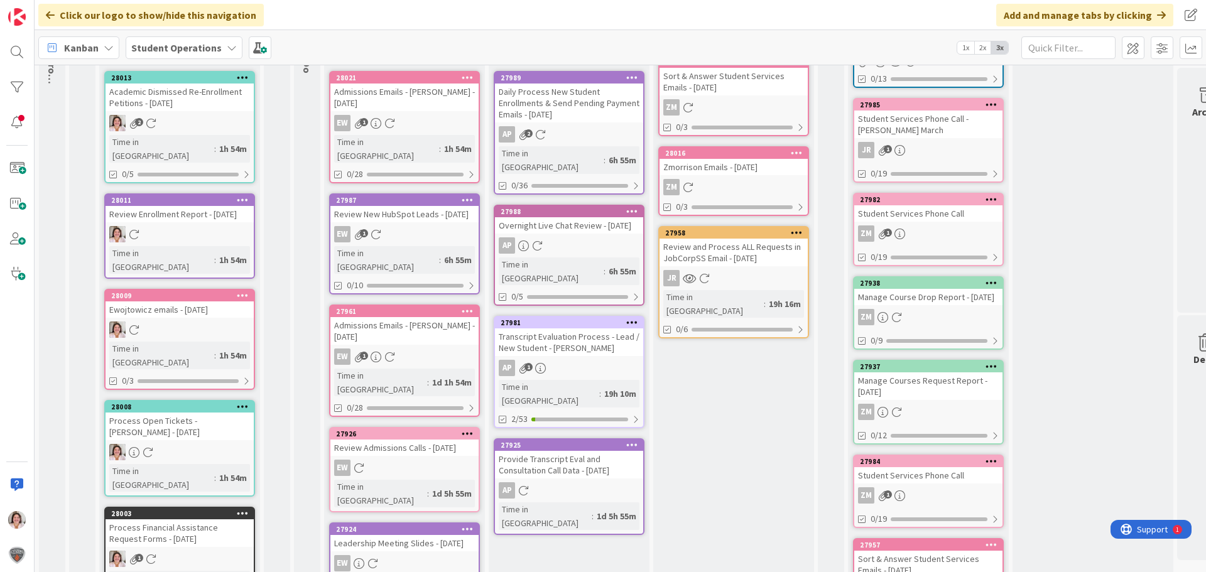
click at [467, 307] on icon at bounding box center [468, 311] width 12 height 9
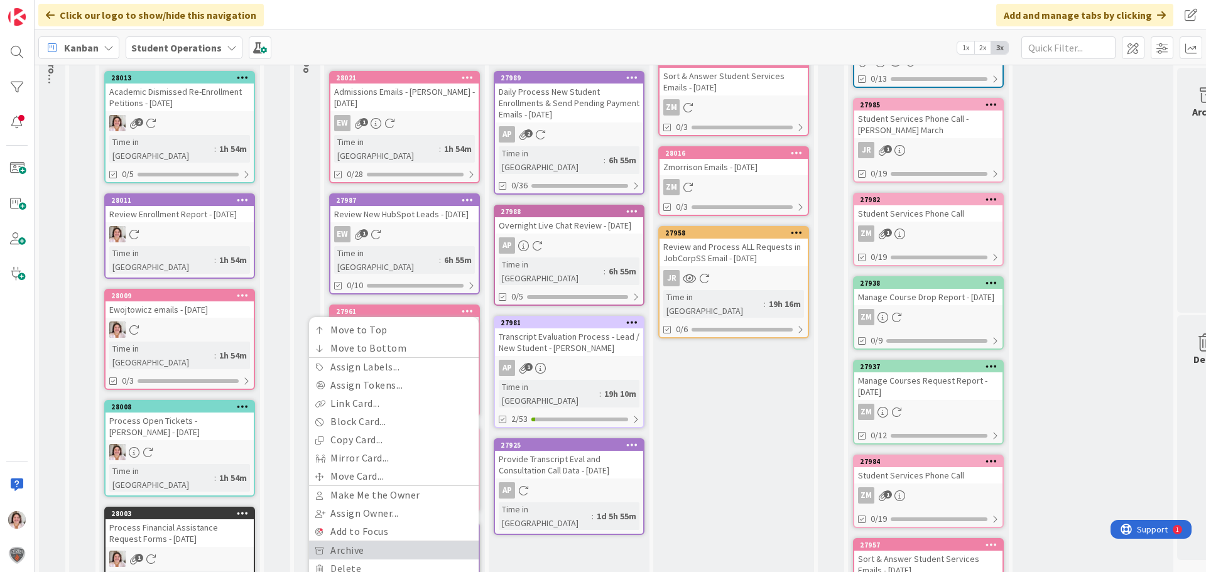
click at [360, 542] on link "Archive" at bounding box center [394, 551] width 170 height 18
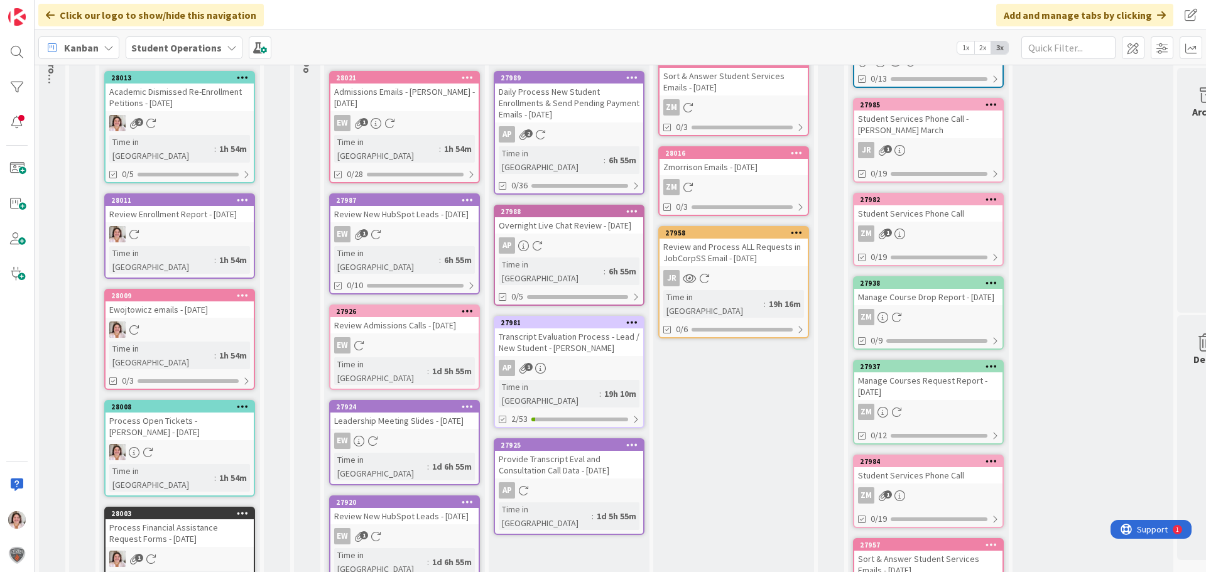
click at [466, 307] on icon at bounding box center [468, 311] width 12 height 9
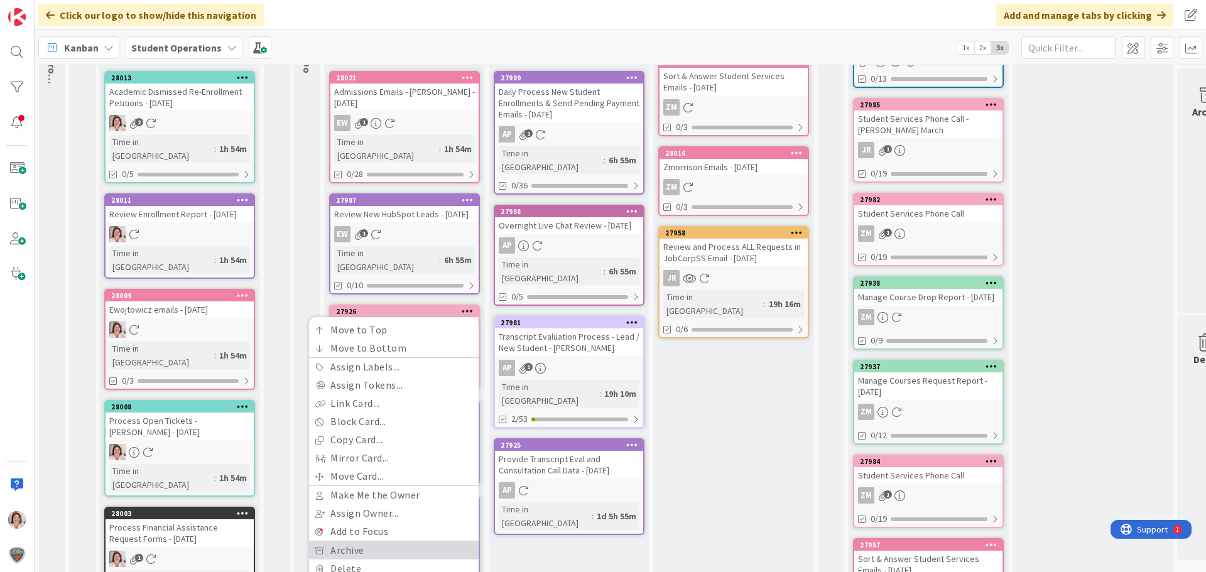
click at [381, 542] on link "Archive" at bounding box center [394, 551] width 170 height 18
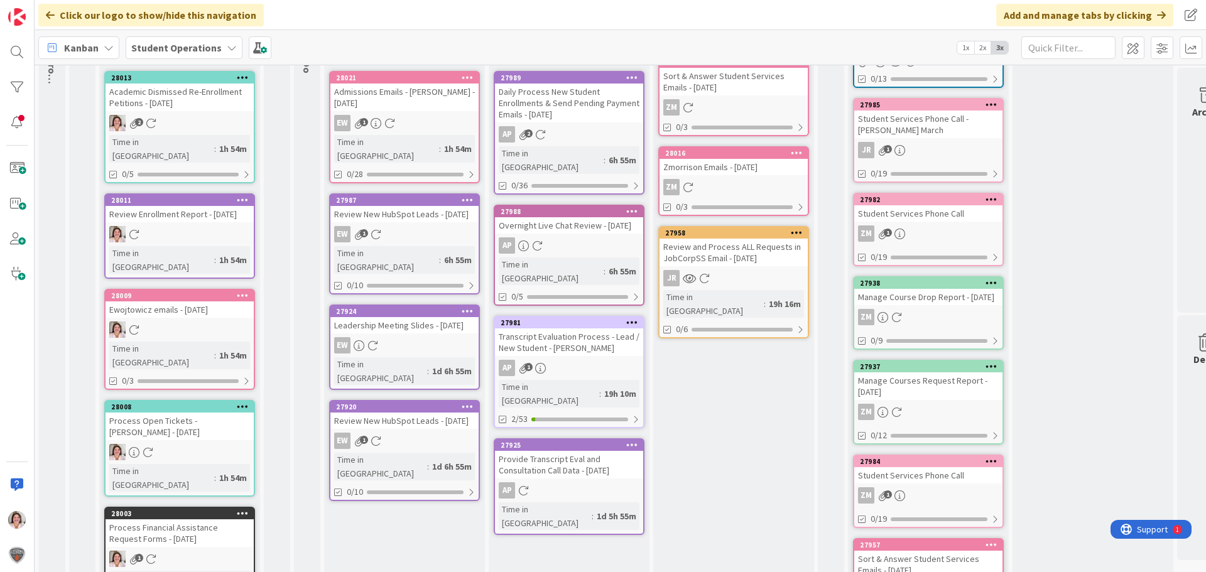
click at [467, 307] on icon at bounding box center [468, 311] width 12 height 9
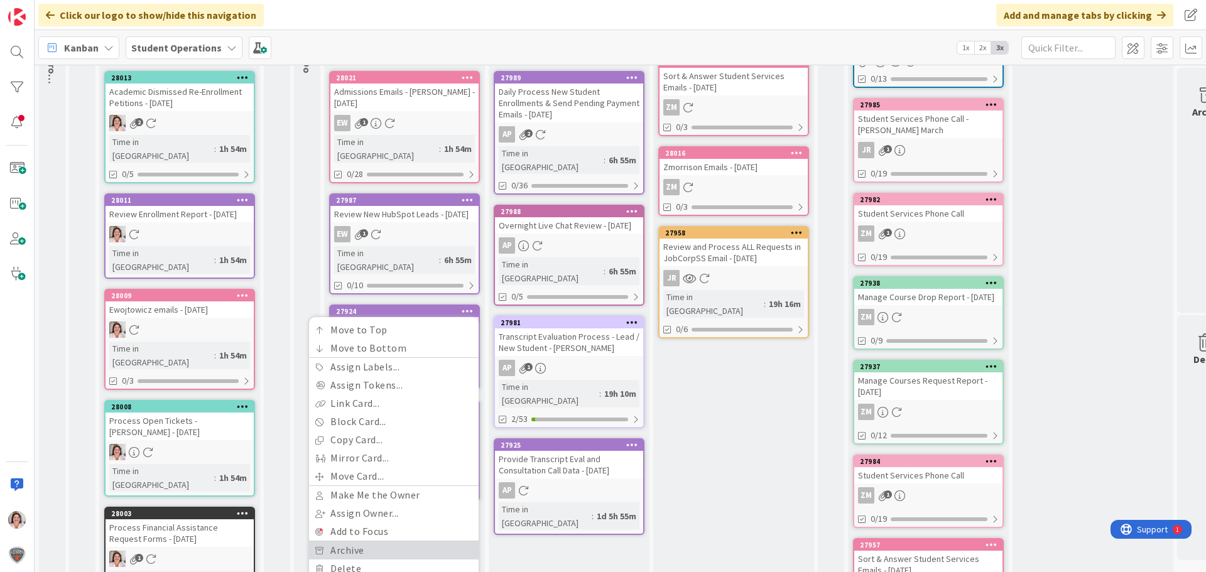
click at [383, 542] on link "Archive" at bounding box center [394, 551] width 170 height 18
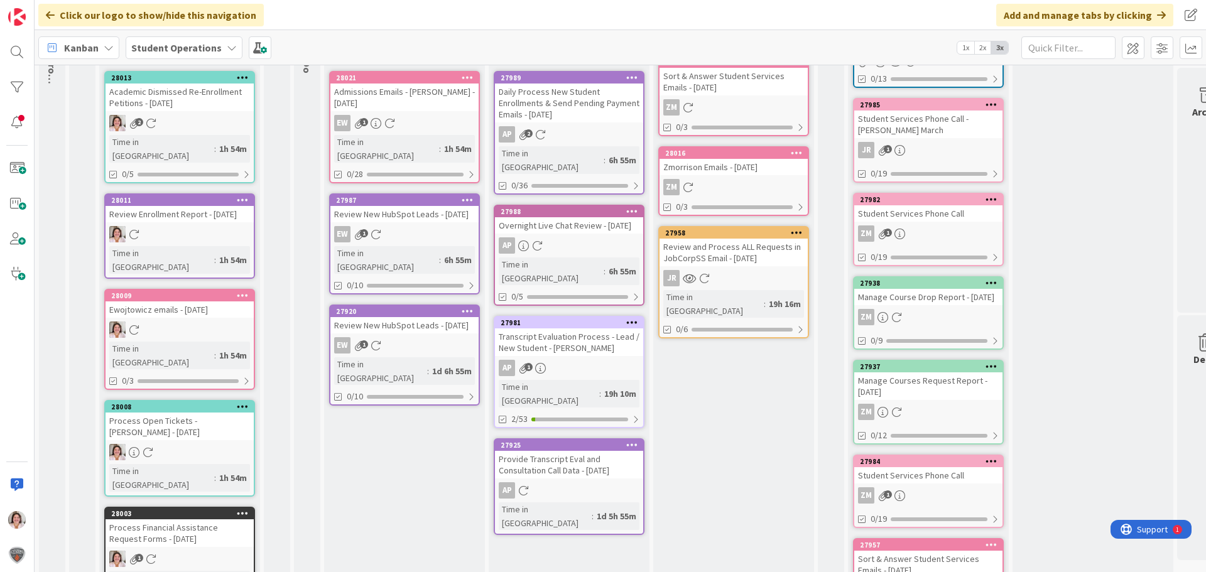
click at [466, 307] on icon at bounding box center [468, 311] width 12 height 9
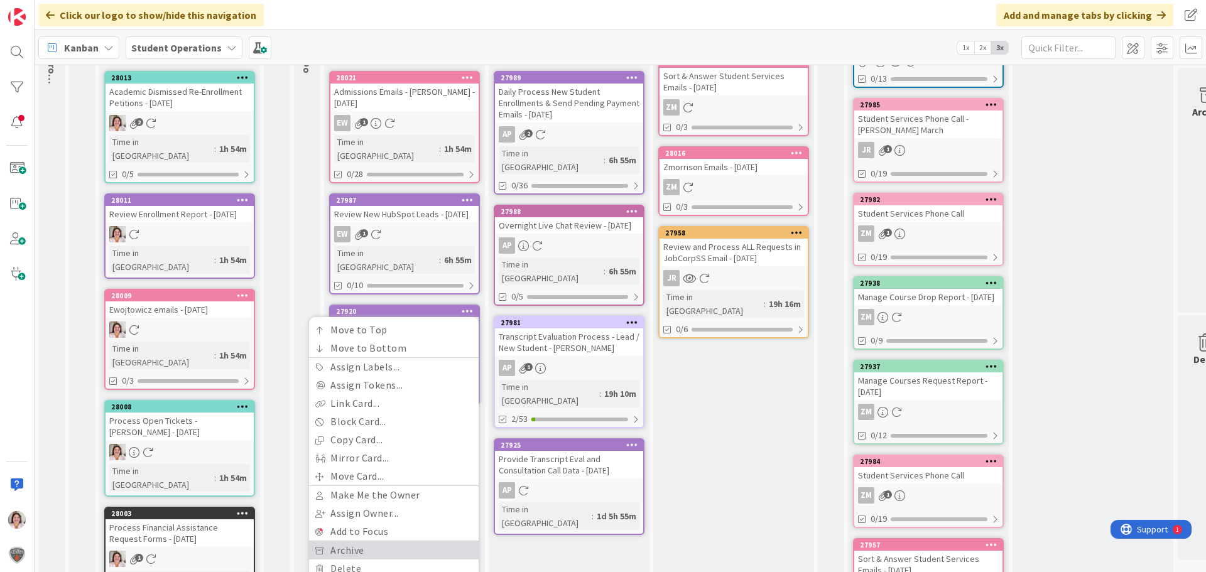
click at [373, 542] on link "Archive" at bounding box center [394, 551] width 170 height 18
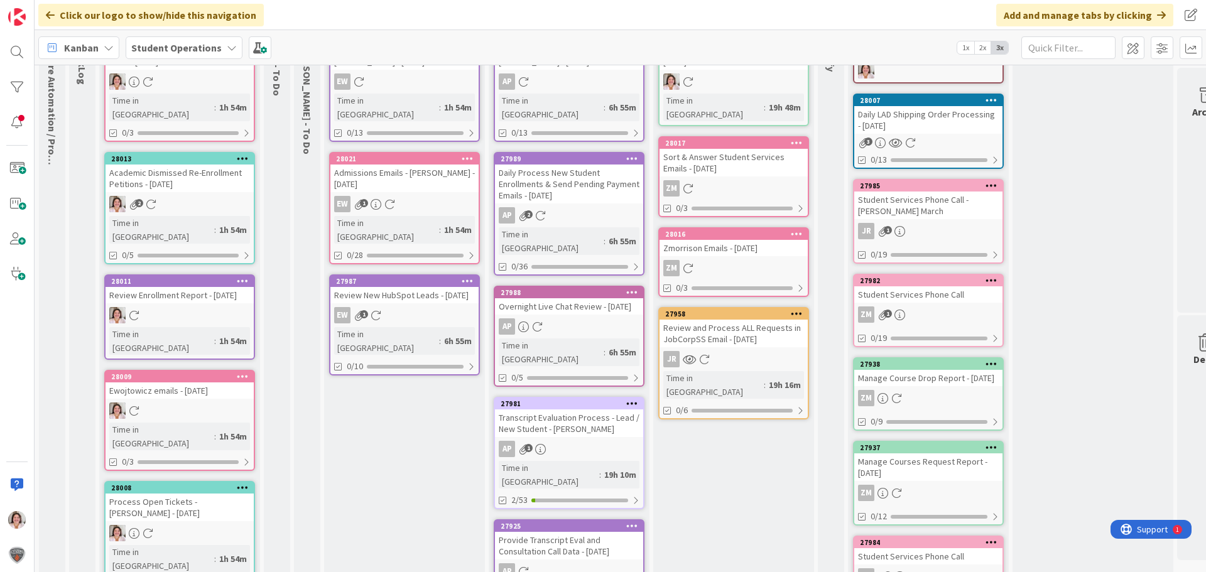
scroll to position [0, 0]
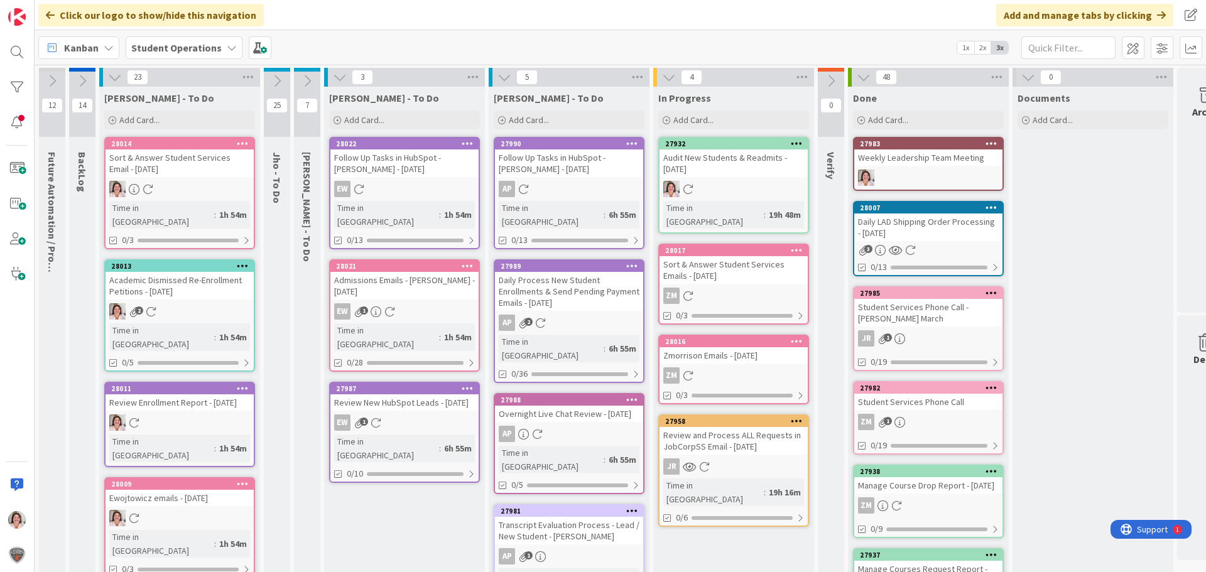
click at [338, 77] on icon at bounding box center [340, 77] width 14 height 14
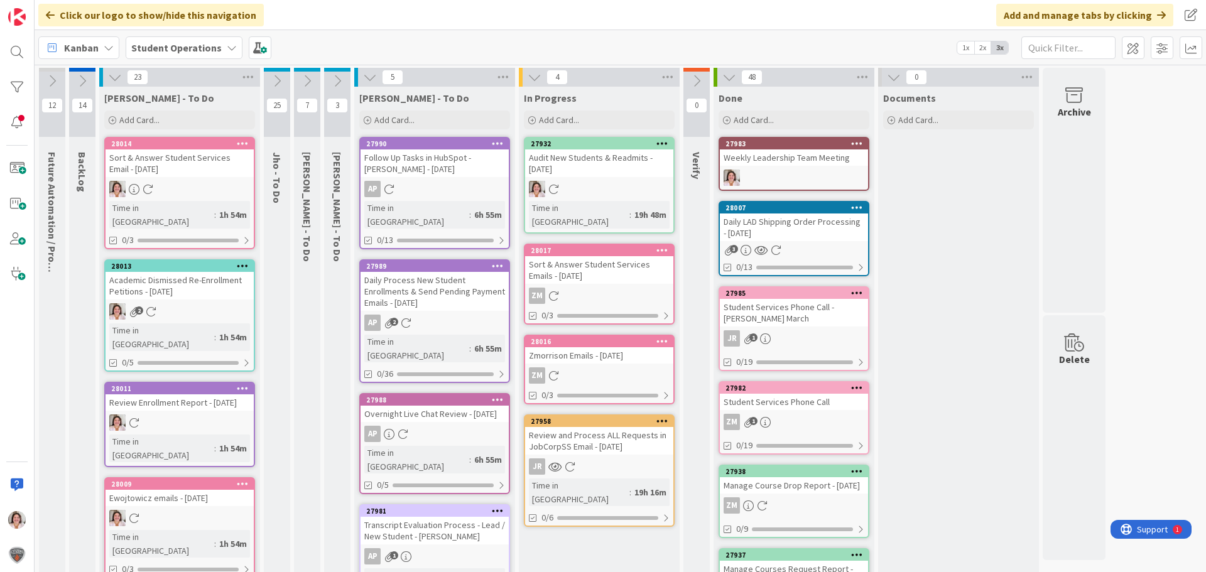
click at [375, 74] on icon at bounding box center [370, 77] width 14 height 14
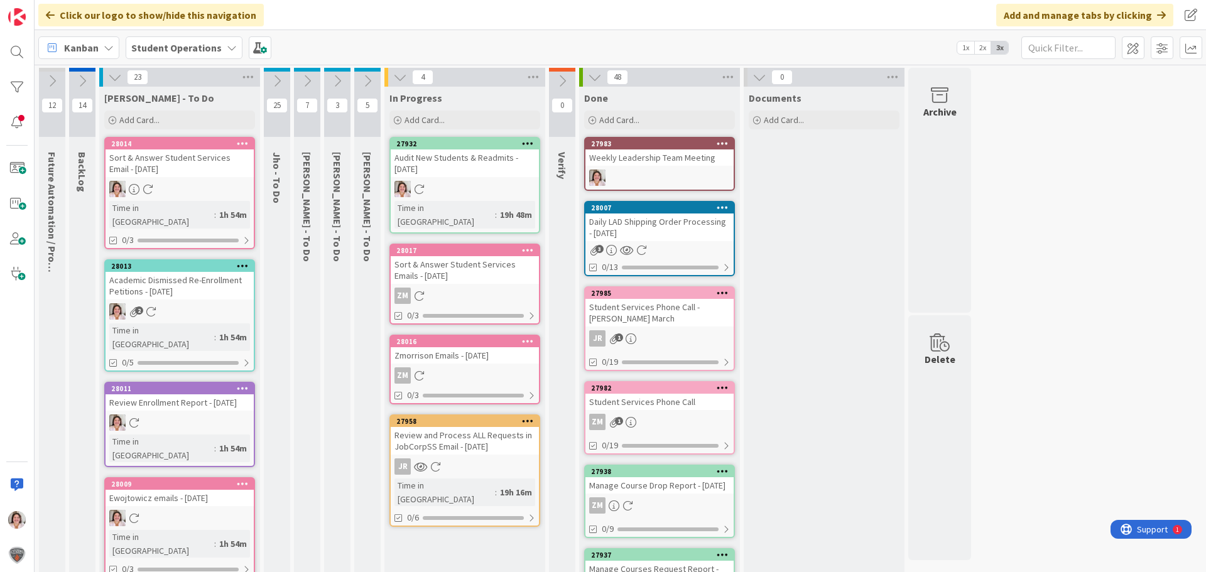
click at [276, 79] on icon at bounding box center [277, 81] width 14 height 14
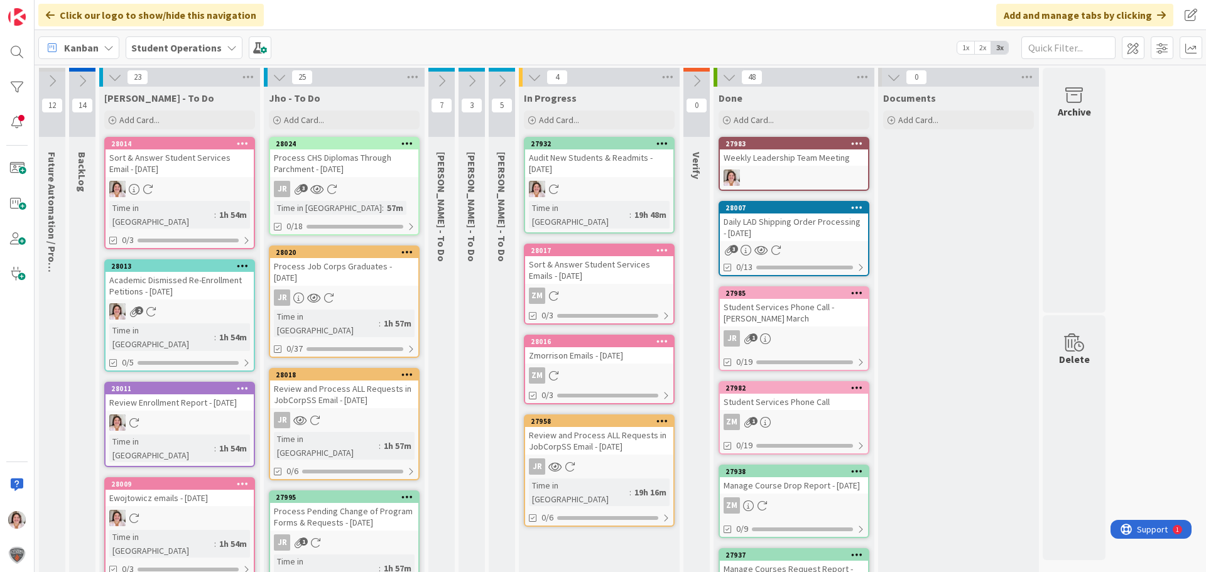
click at [276, 79] on icon at bounding box center [280, 77] width 14 height 14
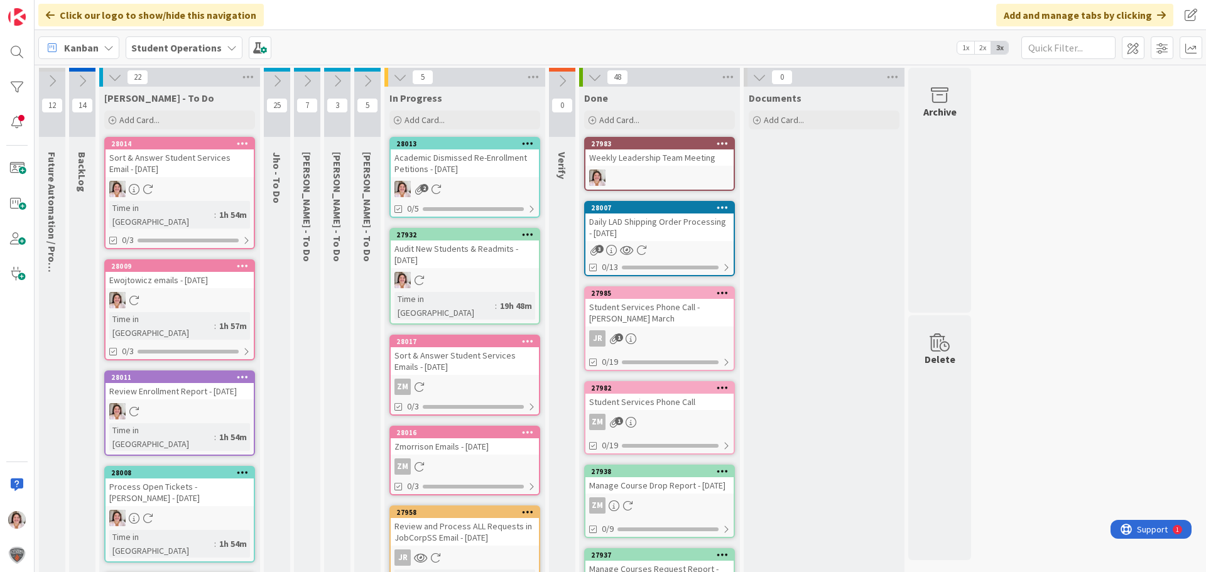
click at [471, 198] on link "28013 Academic Dismissed Re-Enrollment Petitions - [DATE] 2 0/5" at bounding box center [465, 177] width 151 height 81
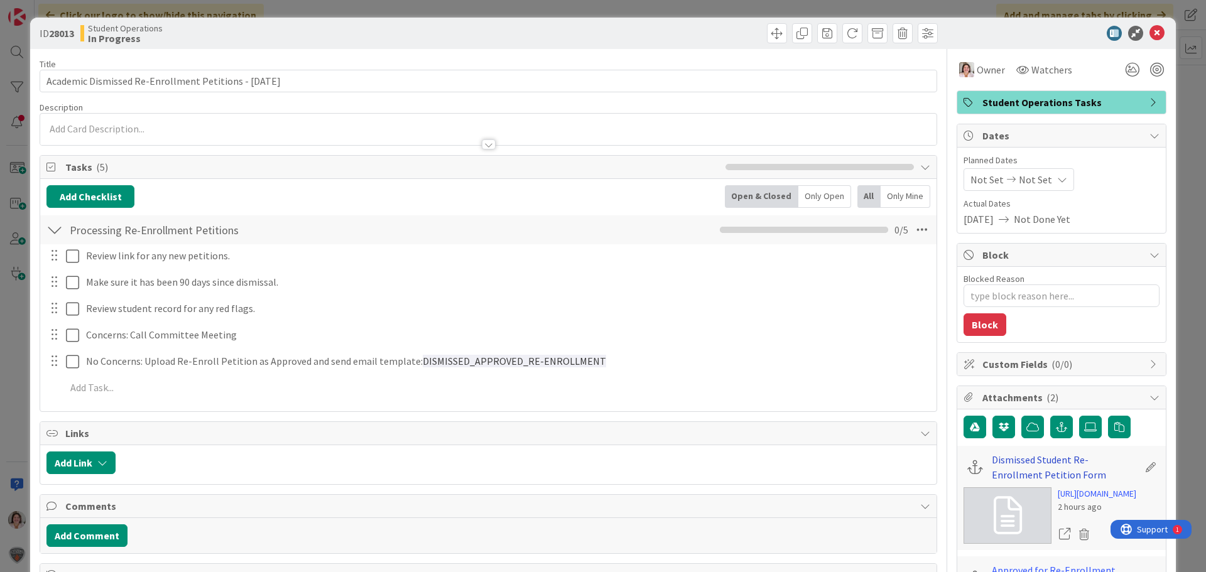
click at [1008, 457] on link "Dismissed Student Re-Enrollment Petition Form" at bounding box center [1065, 467] width 146 height 30
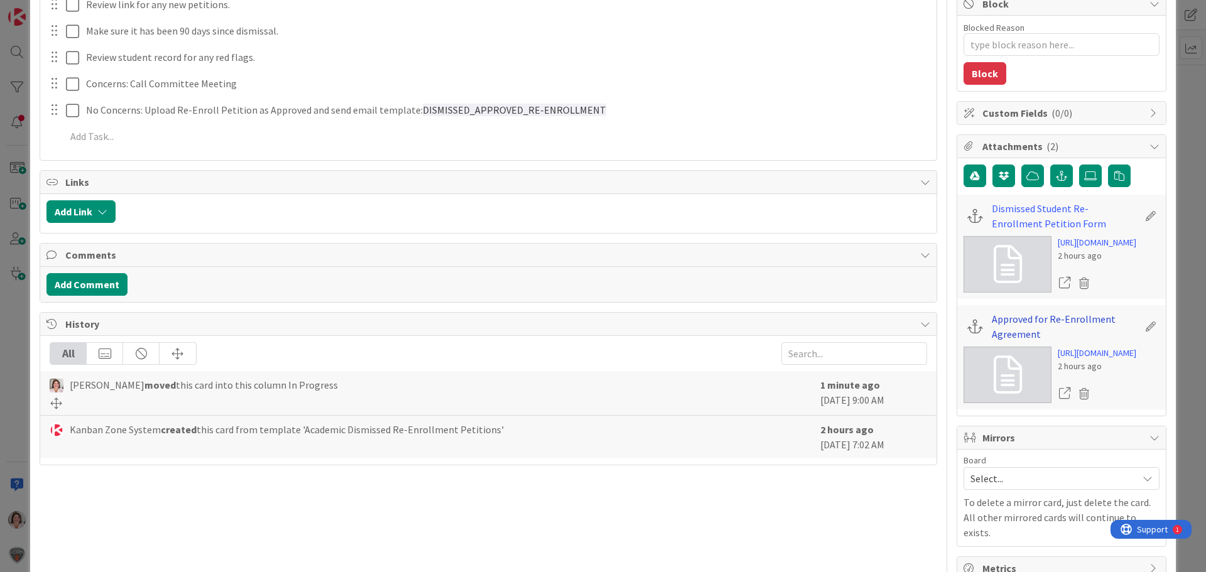
click at [1001, 342] on link "Approved for Re-Enrollment Agreement" at bounding box center [1065, 327] width 146 height 30
click at [1003, 210] on link "Dismissed Student Re-Enrollment Petition Form" at bounding box center [1065, 216] width 146 height 30
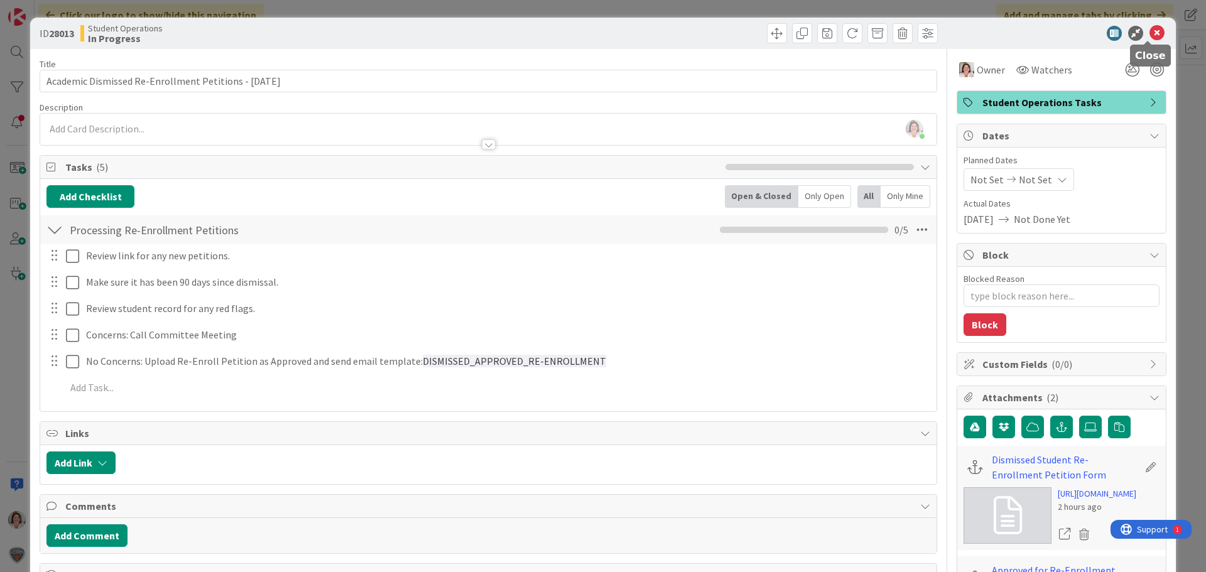
click at [1150, 38] on icon at bounding box center [1157, 33] width 15 height 15
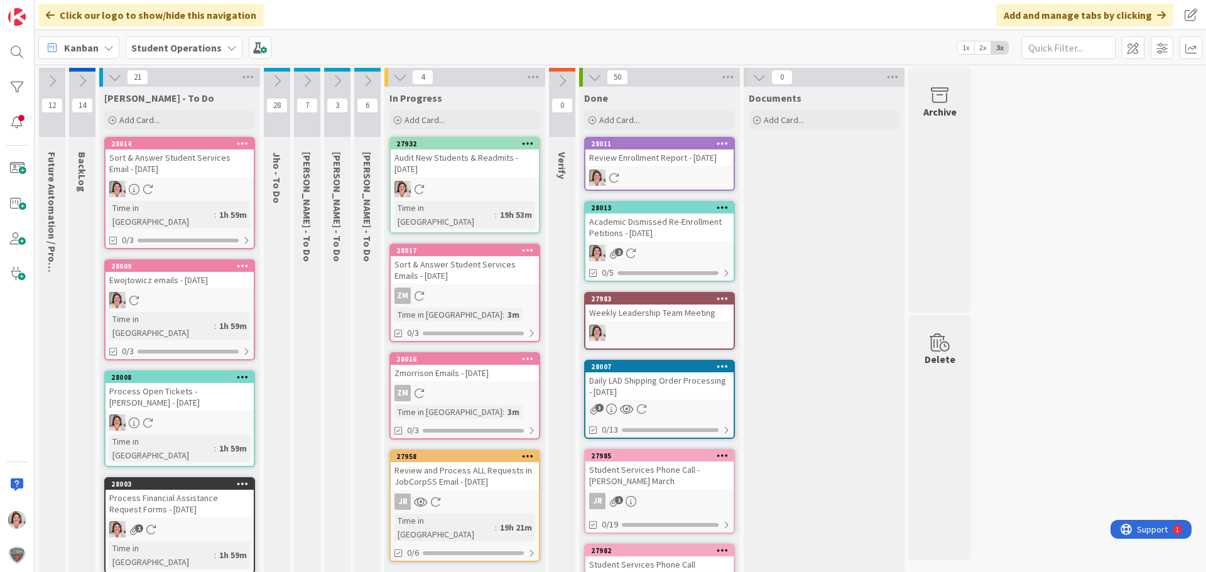
click at [368, 79] on icon at bounding box center [368, 81] width 14 height 14
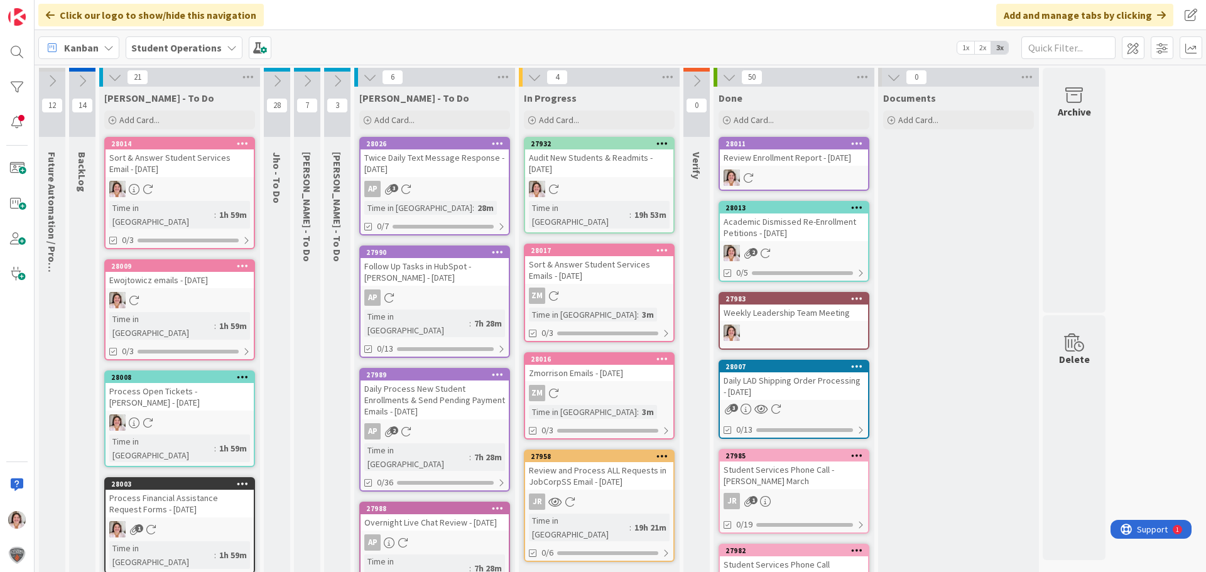
click at [368, 84] on button at bounding box center [370, 77] width 16 height 16
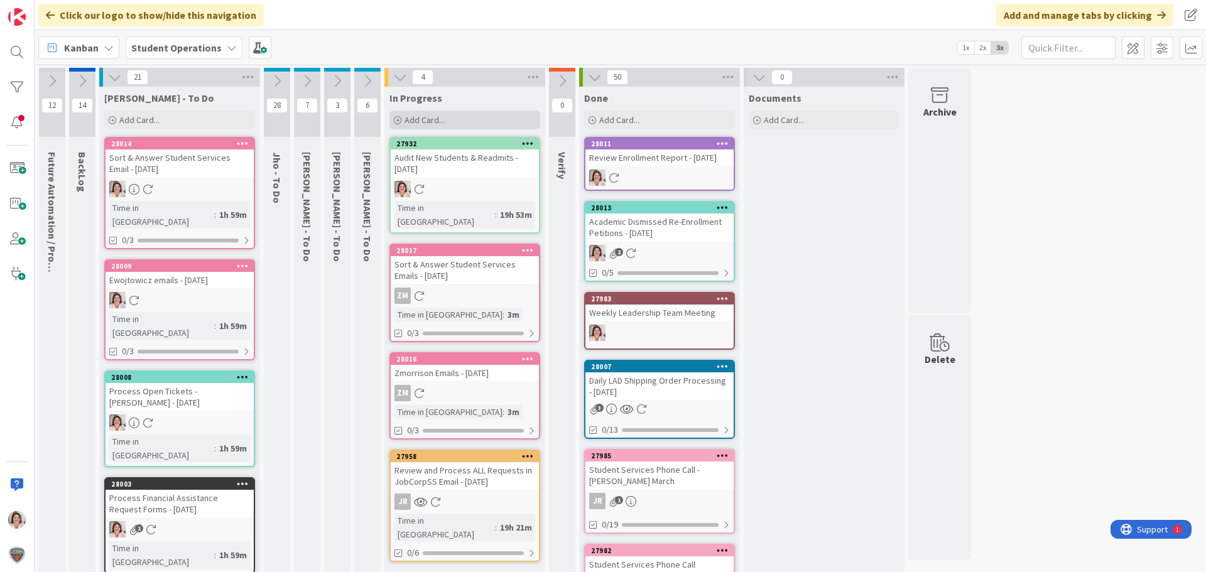
click at [479, 124] on div "Add Card..." at bounding box center [465, 120] width 151 height 19
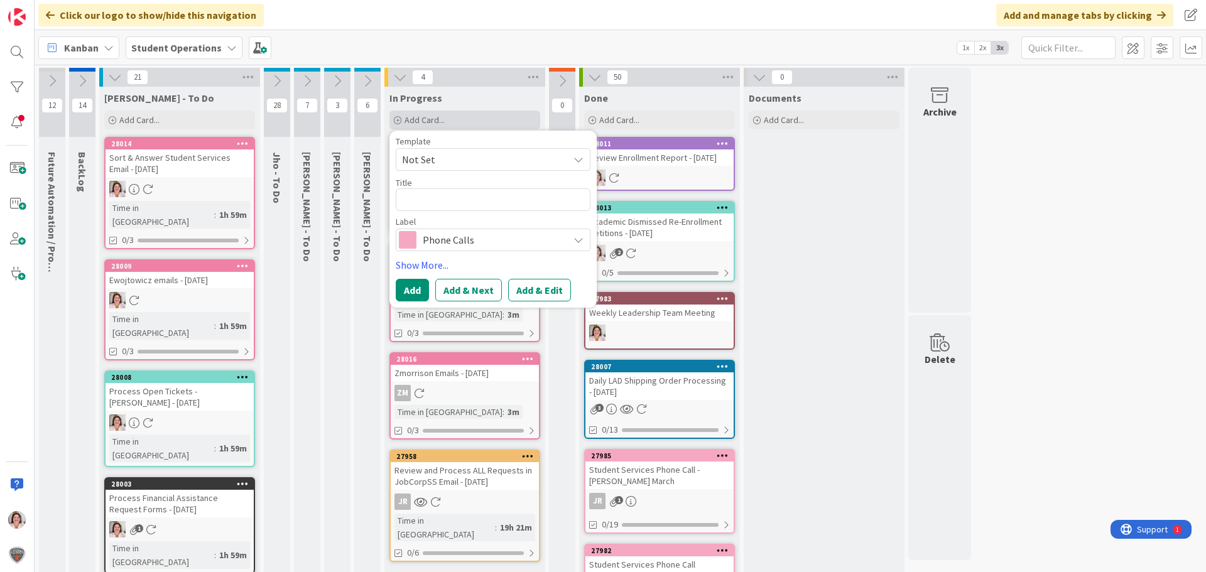
type textarea "x"
type textarea "T"
type textarea "x"
type textarea "Tr"
type textarea "x"
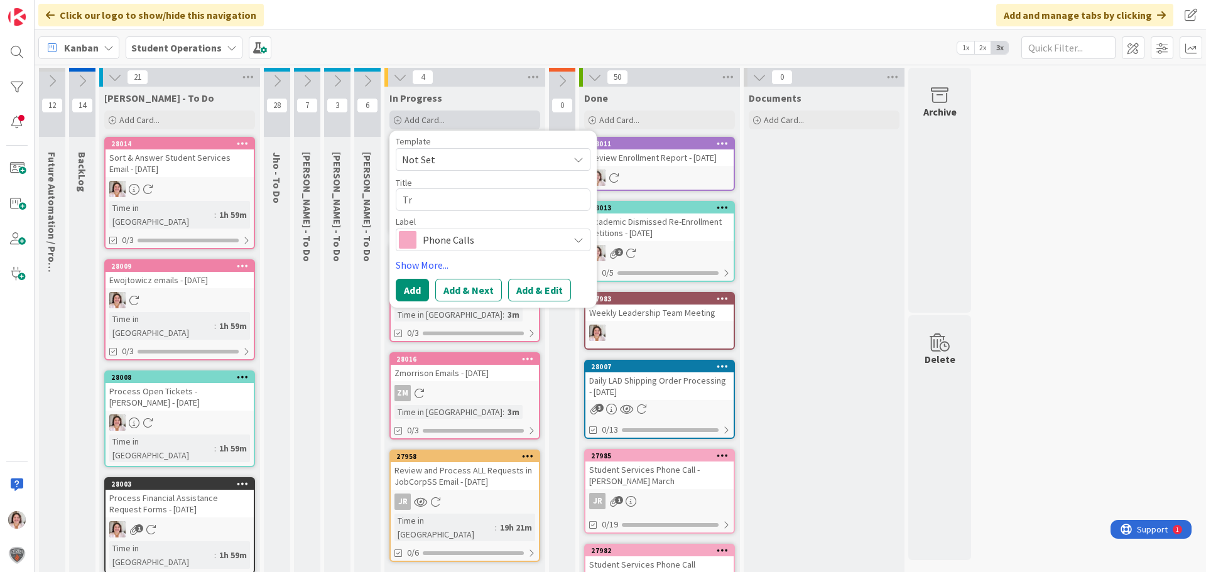
type textarea "Tra"
type textarea "x"
type textarea "Tran"
type textarea "x"
type textarea "Trans"
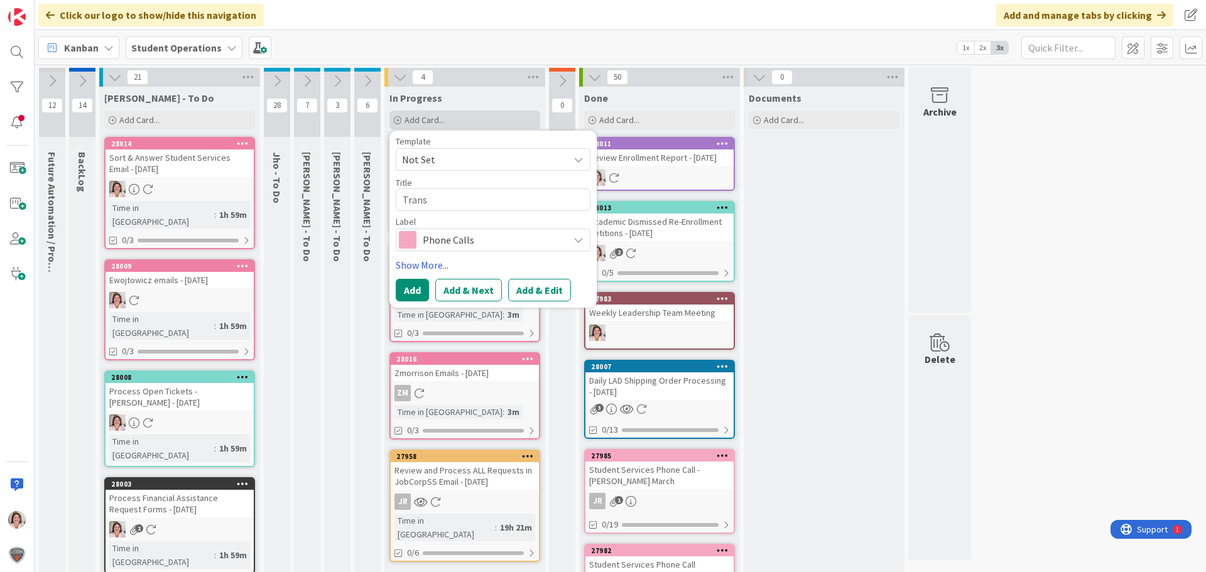
type textarea "x"
type textarea "Transc"
type textarea "x"
type textarea "Transci"
type textarea "x"
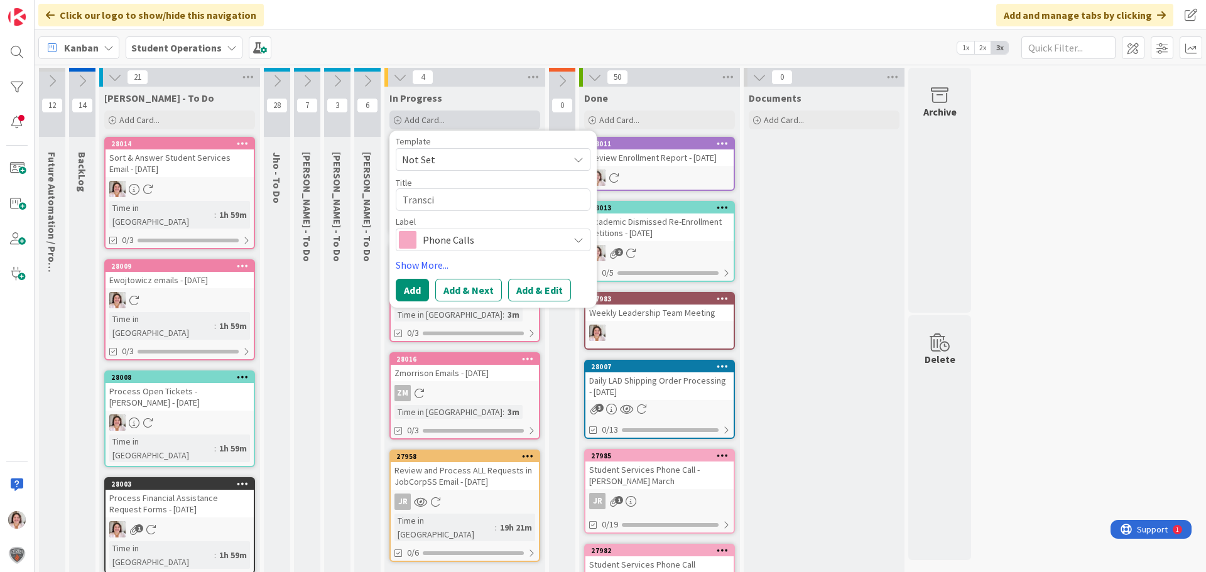
type textarea "Transcip"
type textarea "x"
type textarea "Transci"
type textarea "x"
type textarea "Transc"
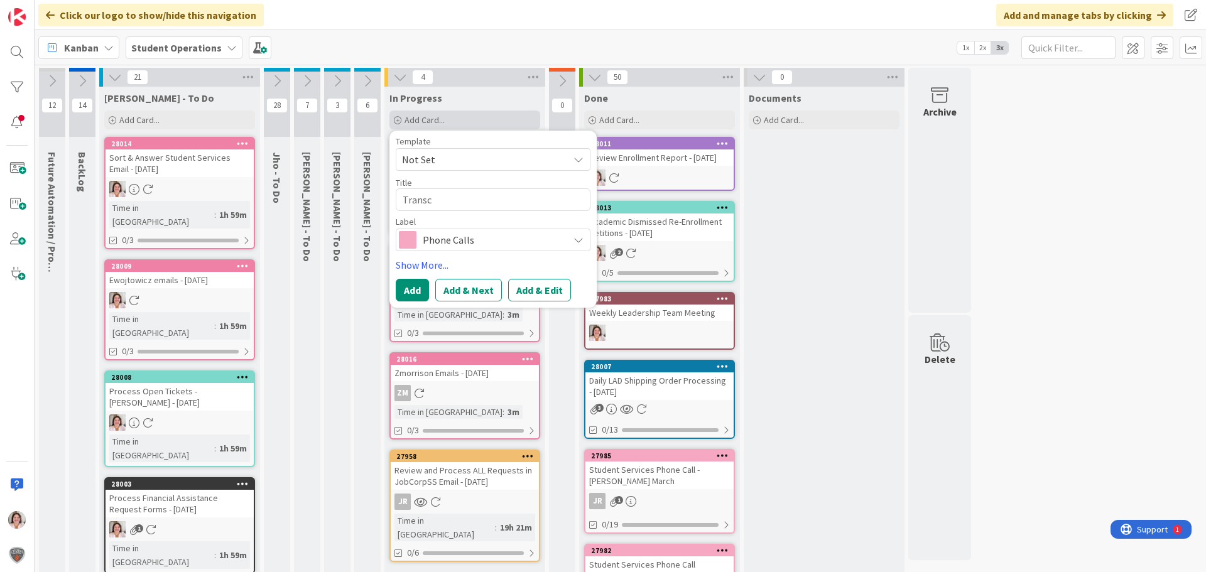
type textarea "x"
type textarea "Transcr"
type textarea "x"
type textarea "Transcri"
type textarea "x"
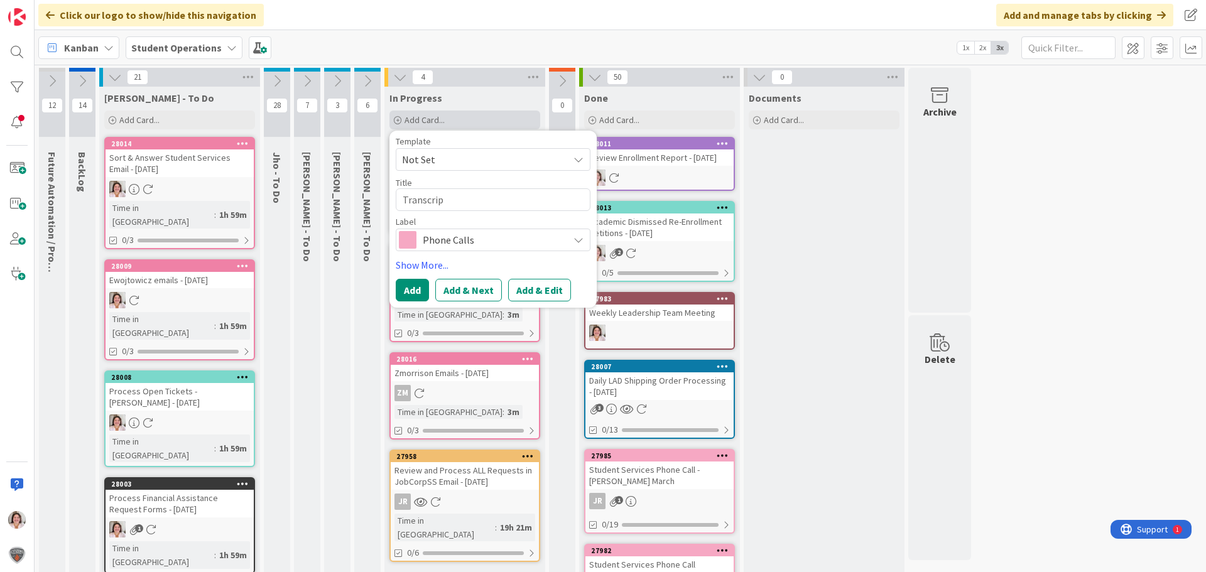
type textarea "Transcript"
type textarea "x"
type textarea "Transcript"
type textarea "x"
type textarea "Transcript E"
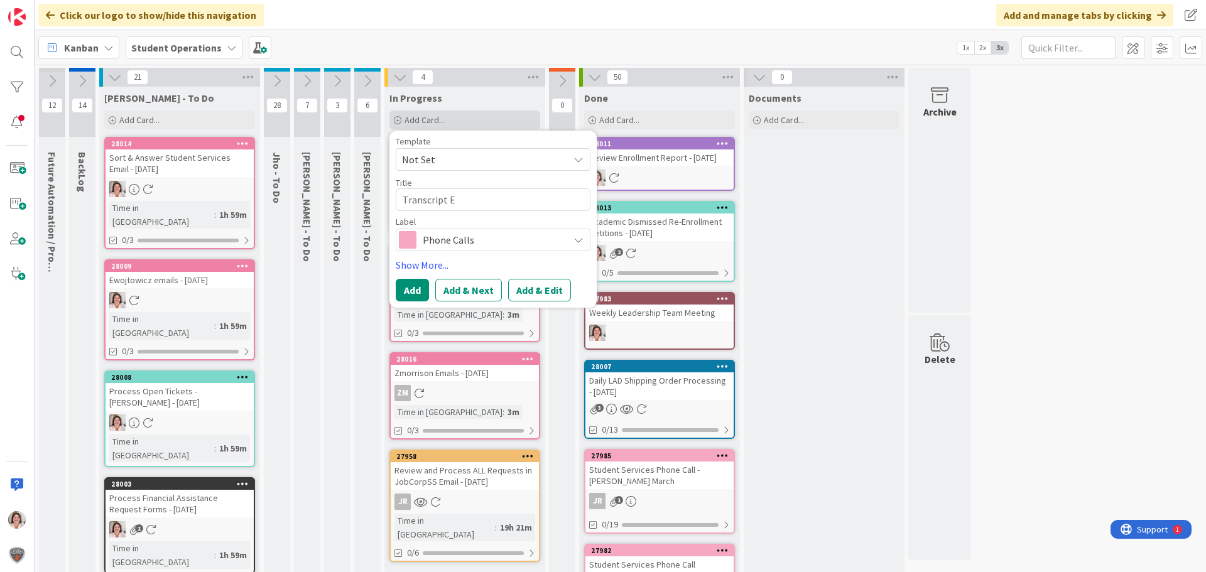
type textarea "x"
type textarea "Transcript Ev"
type textarea "x"
type textarea "Transcript [PERSON_NAME]"
type textarea "x"
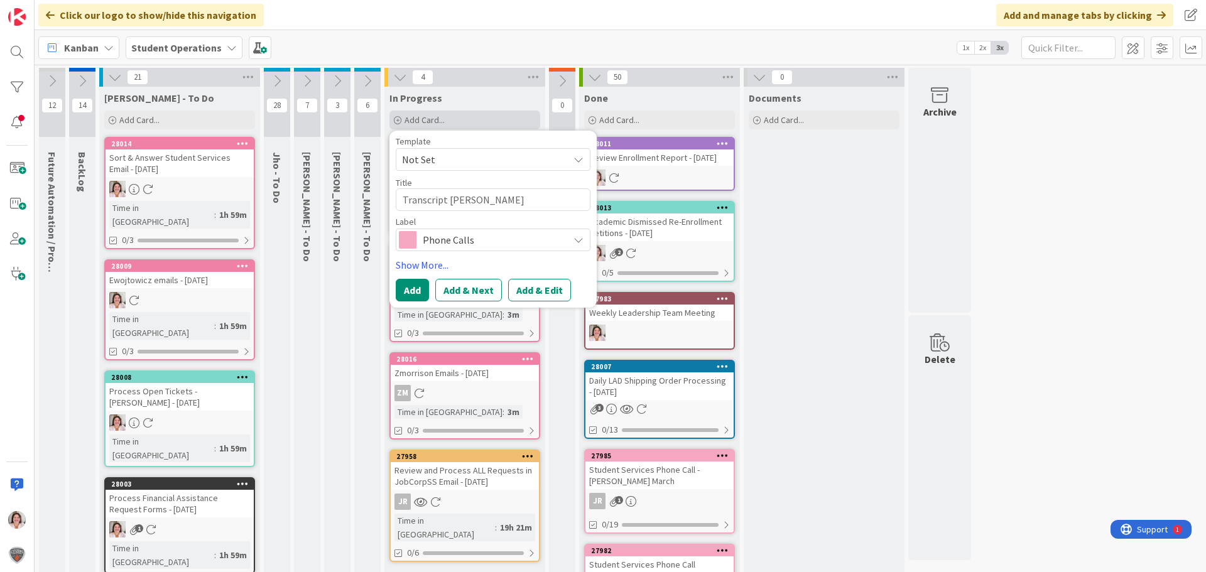
type textarea "Transcript Eval"
type textarea "x"
type textarea "Transcript Eval"
type textarea "x"
type textarea "Transcript Eval -"
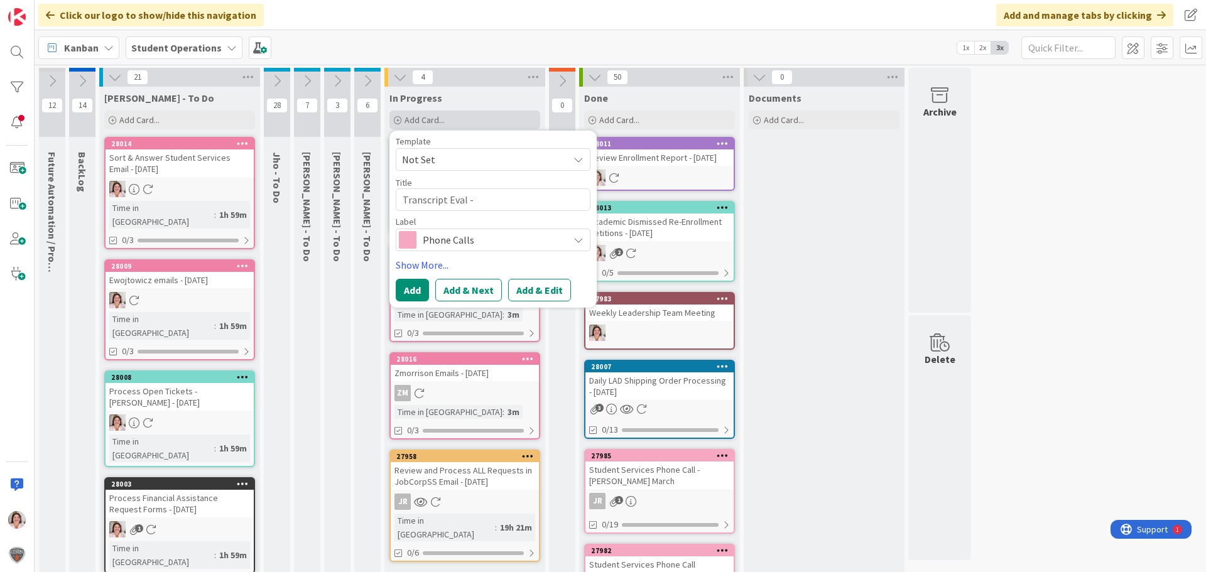
type textarea "x"
type textarea "Transcript [PERSON_NAME]"
type textarea "x"
type textarea "Transcript [PERSON_NAME]"
type textarea "x"
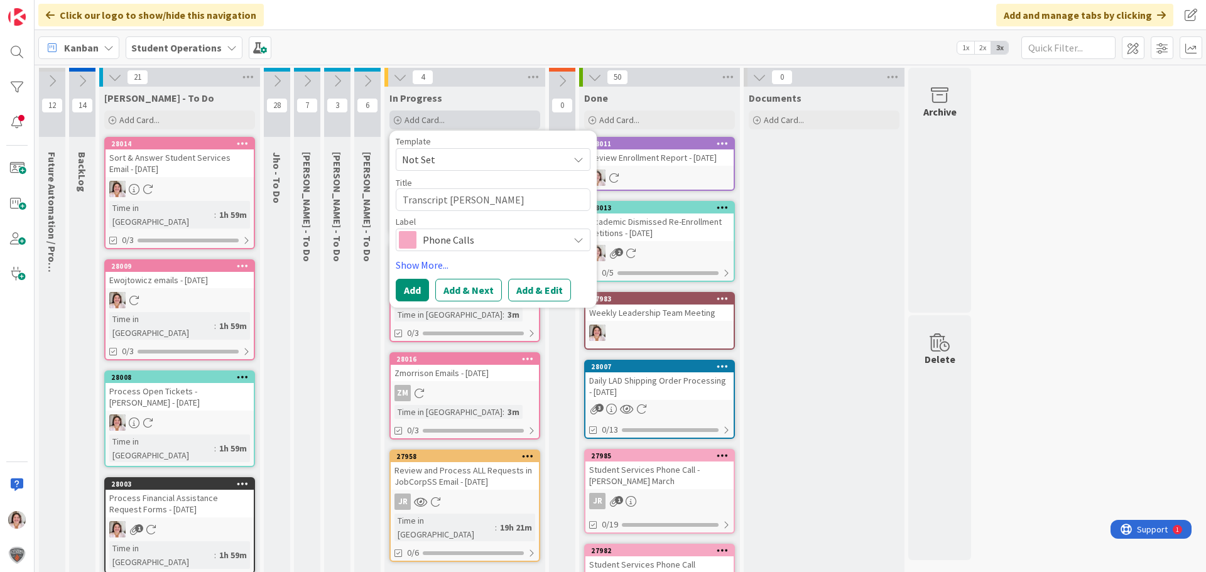
type textarea "Transcript [PERSON_NAME]"
type textarea "x"
type textarea "Transcript Eval - Gage"
type textarea "x"
type textarea "Transcript Eval - Gage"
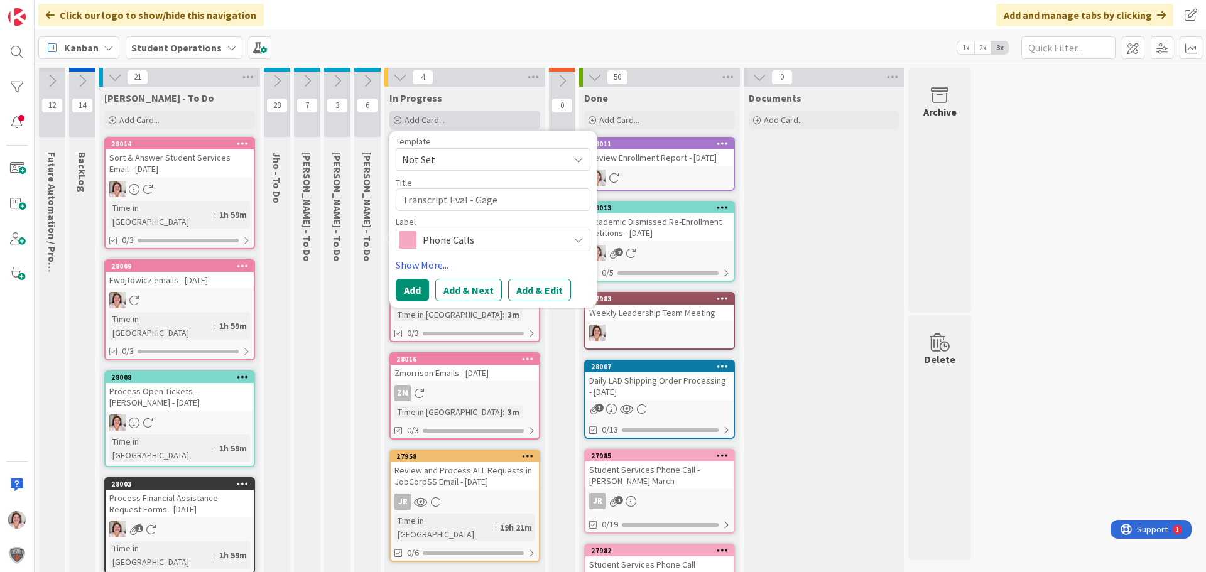
type textarea "x"
type textarea "Transcript Eval - Gage D"
type textarea "x"
type textarea "Transcript Eval - Gage Do"
type textarea "x"
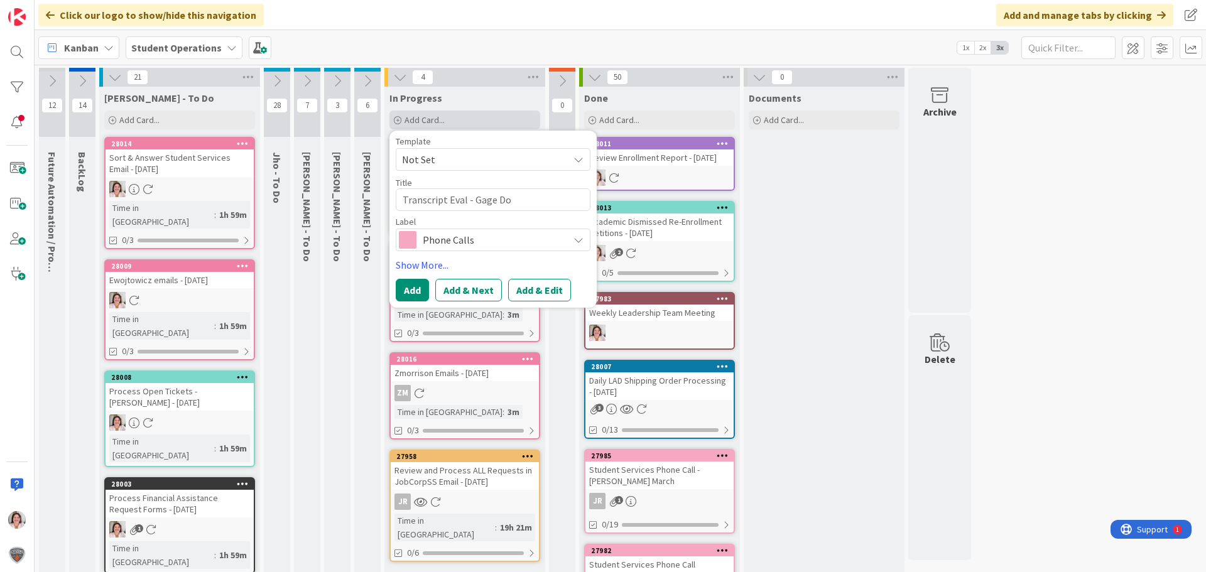
type textarea "Transcript [PERSON_NAME]"
type textarea "x"
type textarea "Transcript Eval - [PERSON_NAME]"
type textarea "x"
type textarea "Transcript Eval - [PERSON_NAME]"
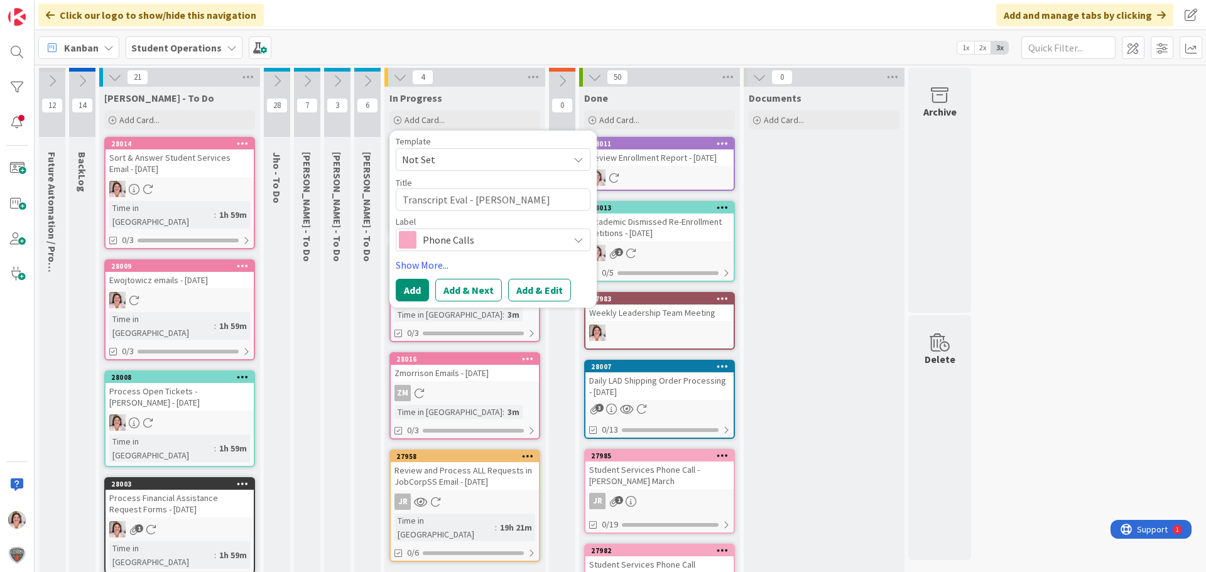
click at [449, 238] on span "Phone Calls" at bounding box center [492, 240] width 139 height 18
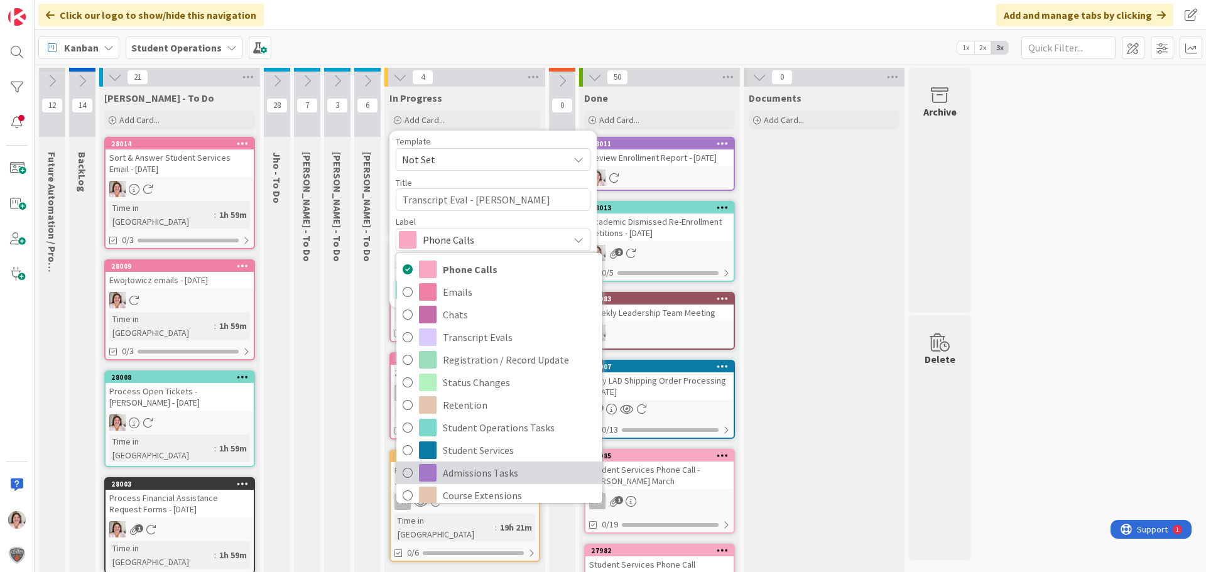
click at [483, 476] on span "Admissions Tasks" at bounding box center [519, 473] width 153 height 19
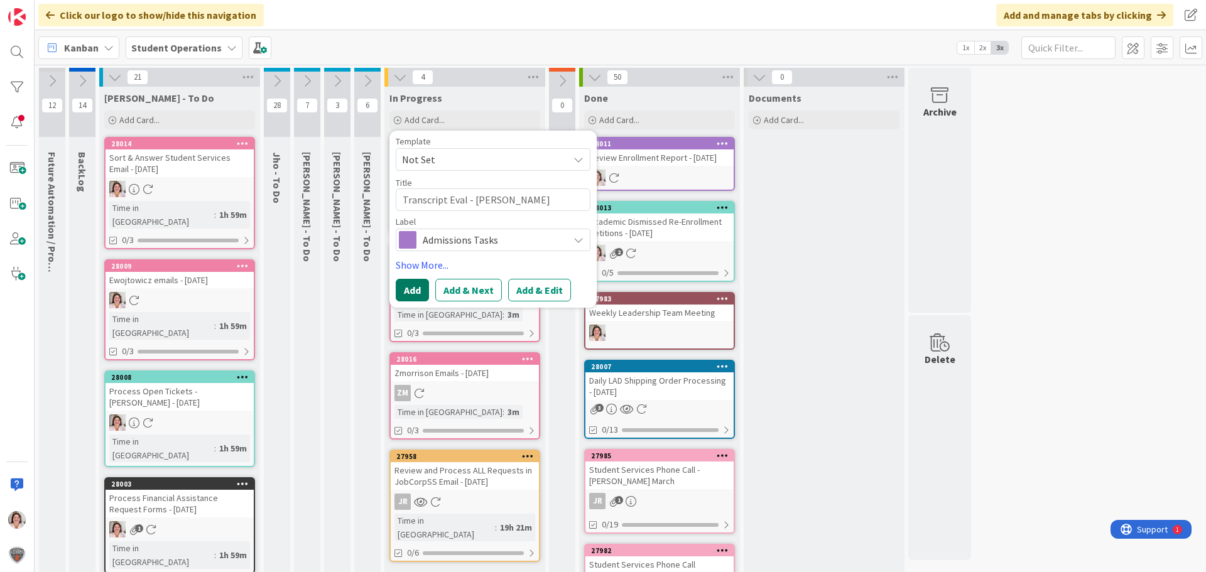
click at [406, 287] on button "Add" at bounding box center [412, 290] width 33 height 23
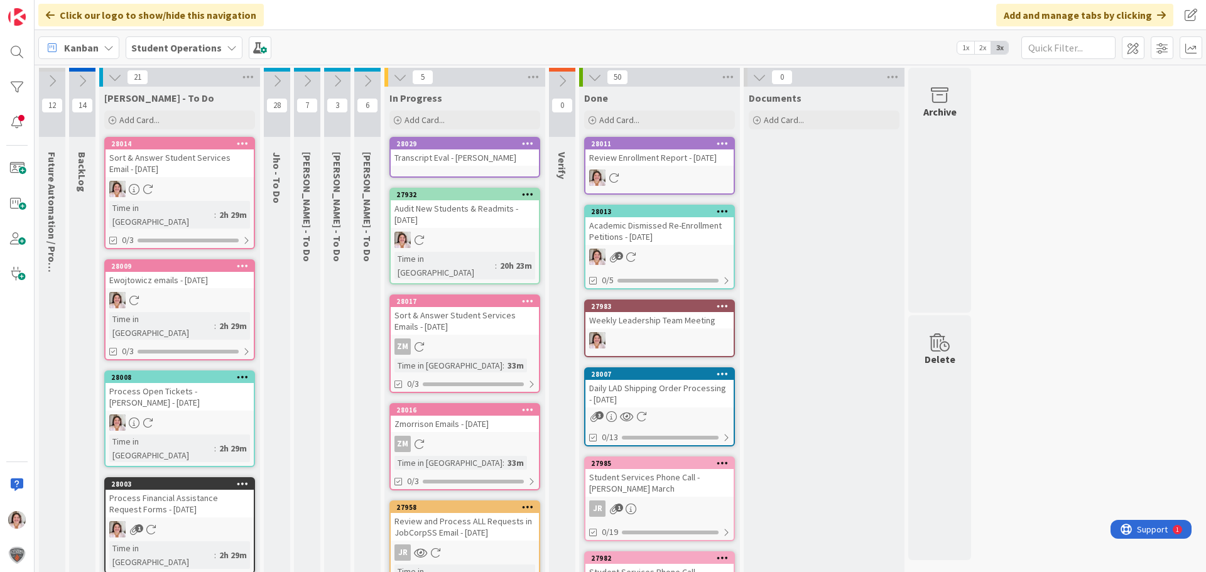
click at [530, 144] on icon at bounding box center [528, 143] width 12 height 9
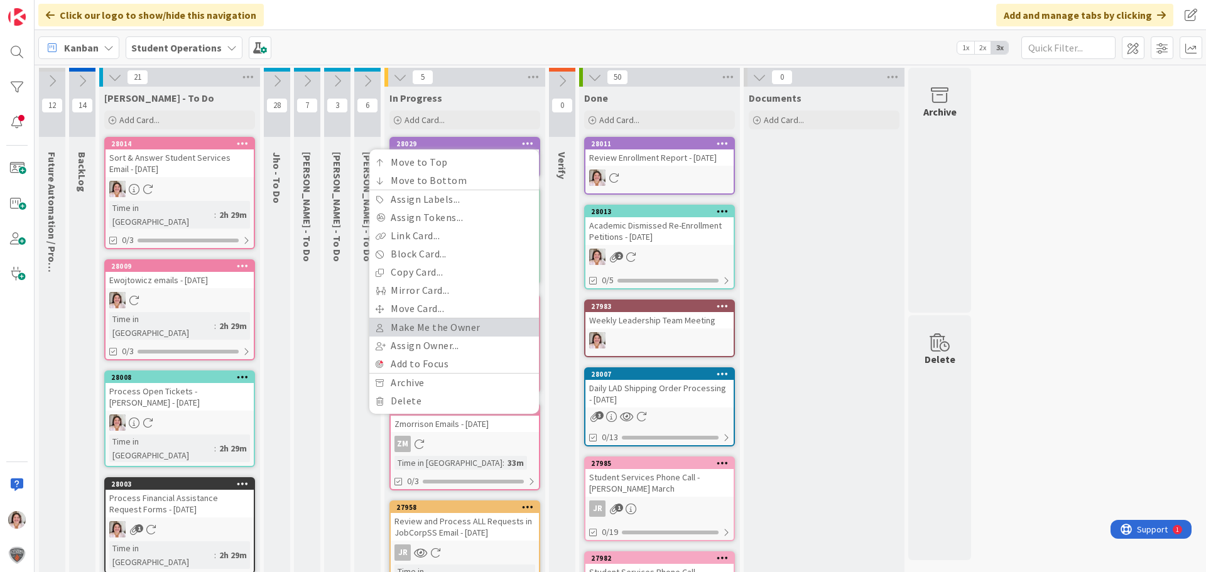
click at [433, 325] on link "Make Me the Owner" at bounding box center [454, 328] width 170 height 18
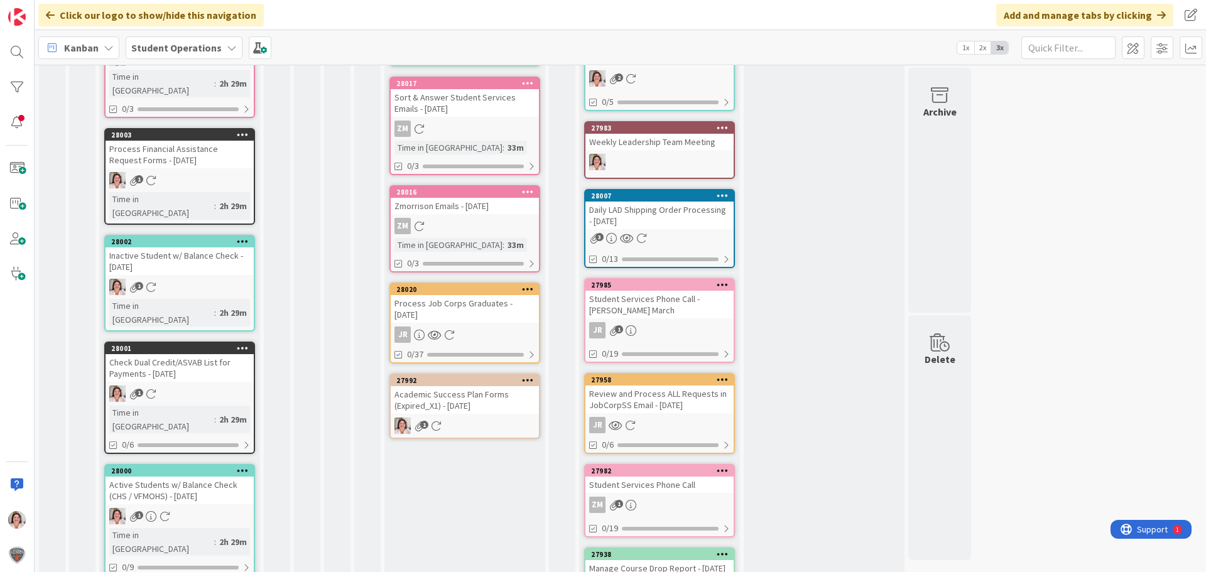
scroll to position [194, 0]
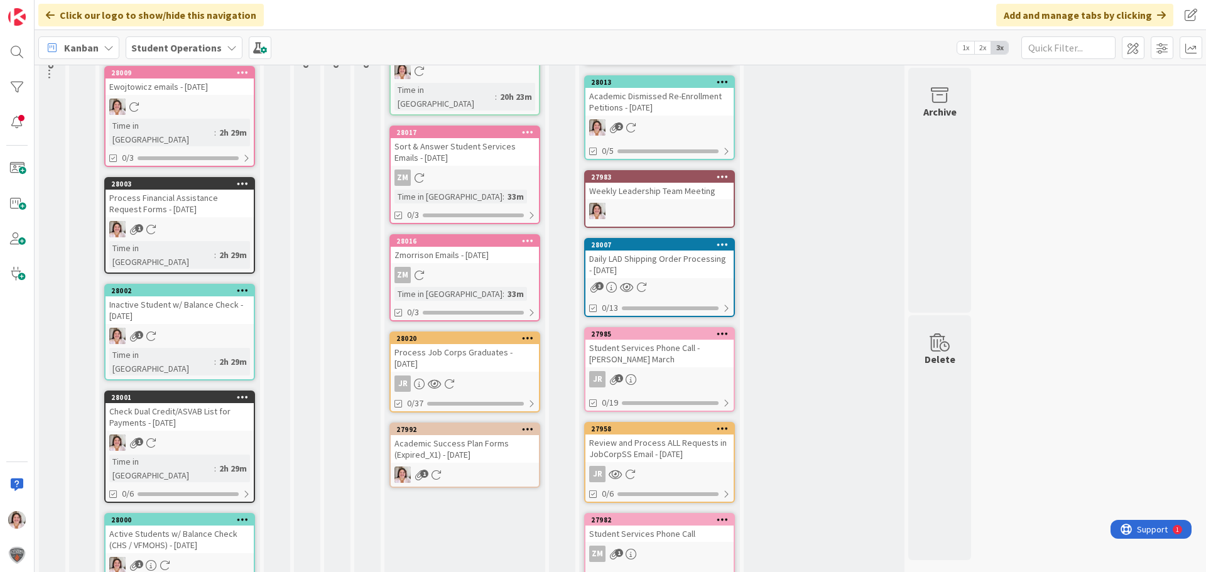
click at [470, 444] on div "Academic Success Plan Forms (Expired_X1) - [DATE]" at bounding box center [465, 449] width 148 height 28
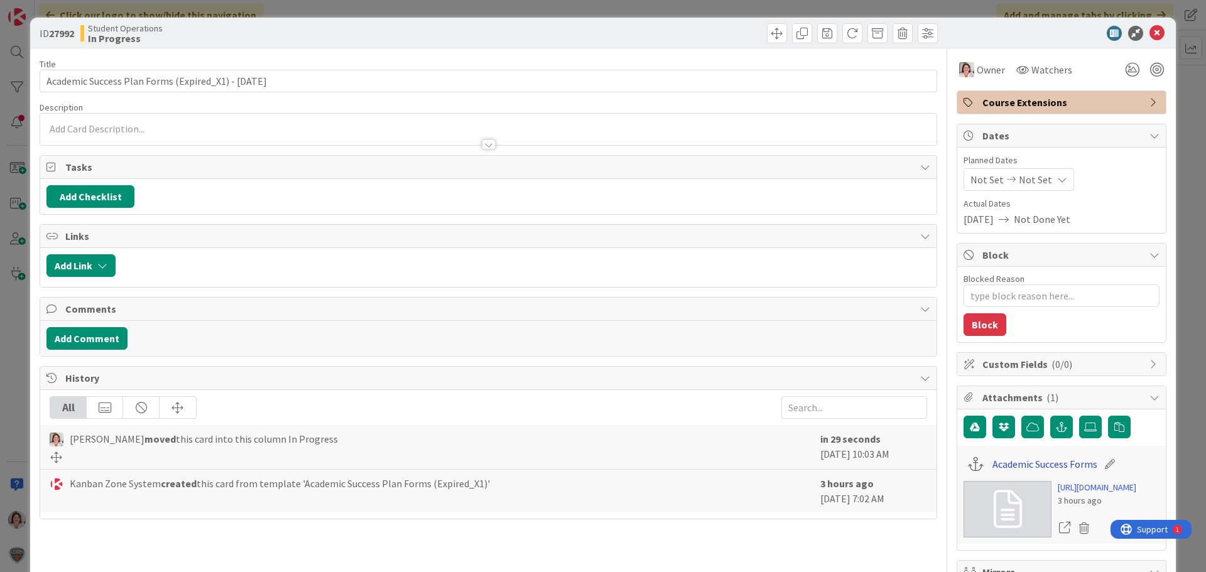
click at [1020, 467] on link "Academic Success Forms" at bounding box center [1045, 464] width 105 height 15
click at [1150, 33] on icon at bounding box center [1157, 33] width 15 height 15
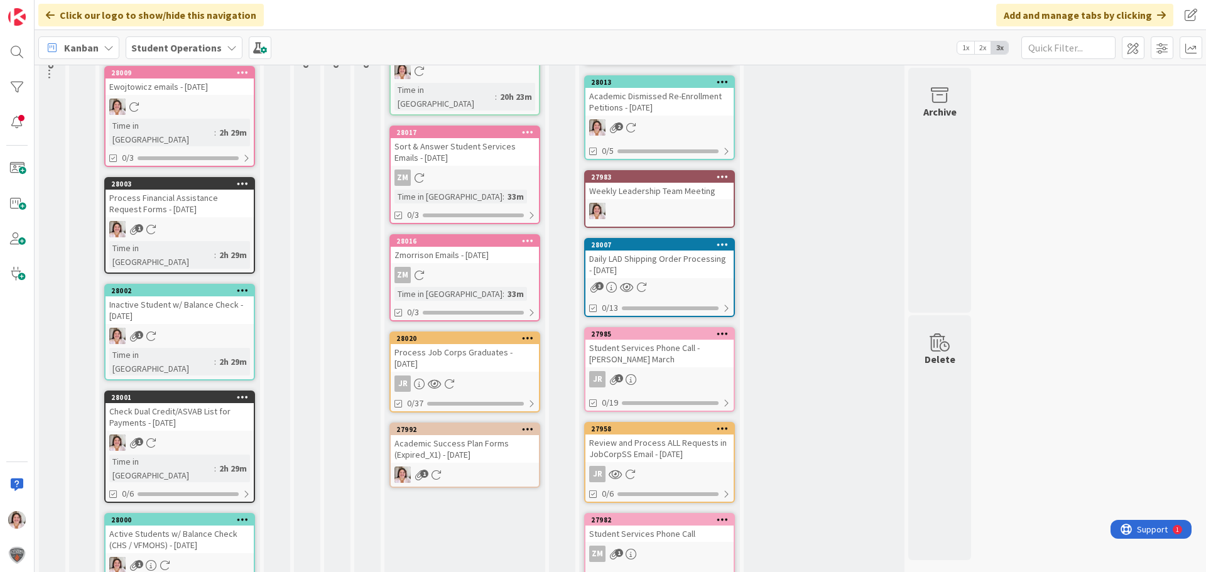
click at [469, 446] on div "Academic Success Plan Forms (Expired_X1) - [DATE]" at bounding box center [465, 449] width 148 height 28
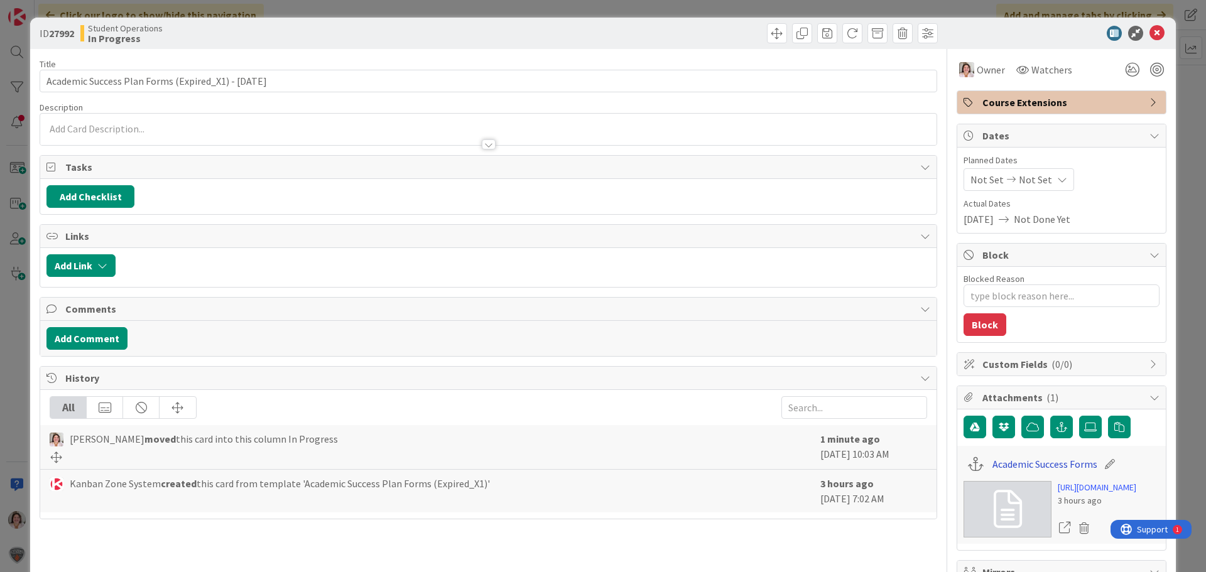
click at [1049, 461] on link "Academic Success Forms" at bounding box center [1045, 464] width 105 height 15
click at [1155, 35] on icon at bounding box center [1157, 33] width 15 height 15
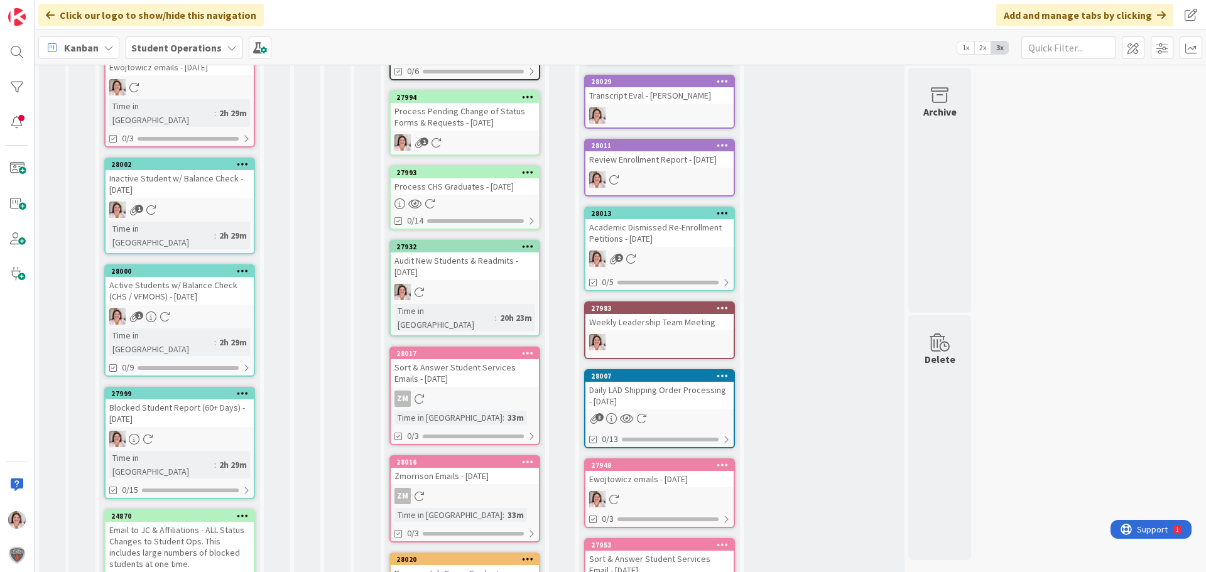
scroll to position [60, 0]
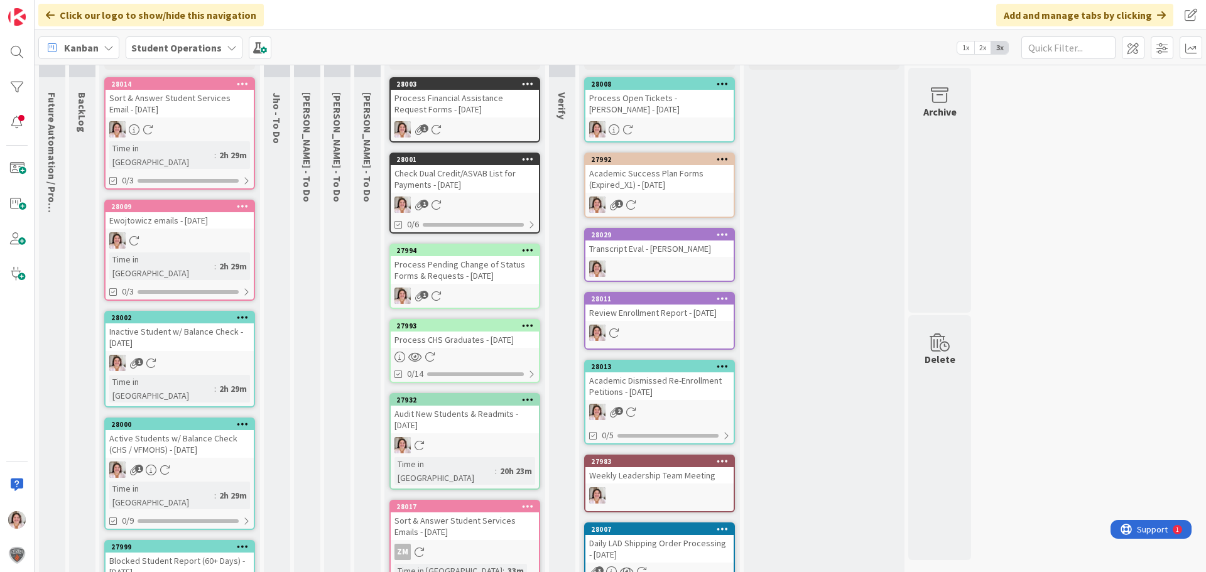
click at [467, 109] on div "Process Financial Assistance Request Forms - [DATE]" at bounding box center [465, 104] width 148 height 28
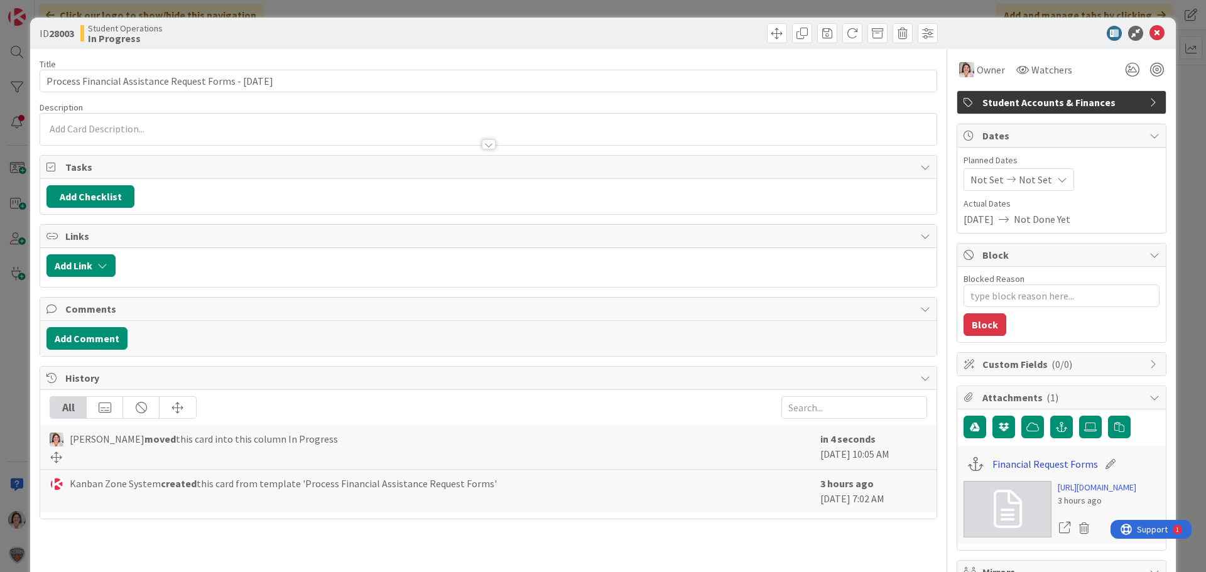
click at [1025, 461] on link "Financial Request Forms" at bounding box center [1046, 464] width 106 height 15
click at [1151, 33] on icon at bounding box center [1157, 33] width 15 height 15
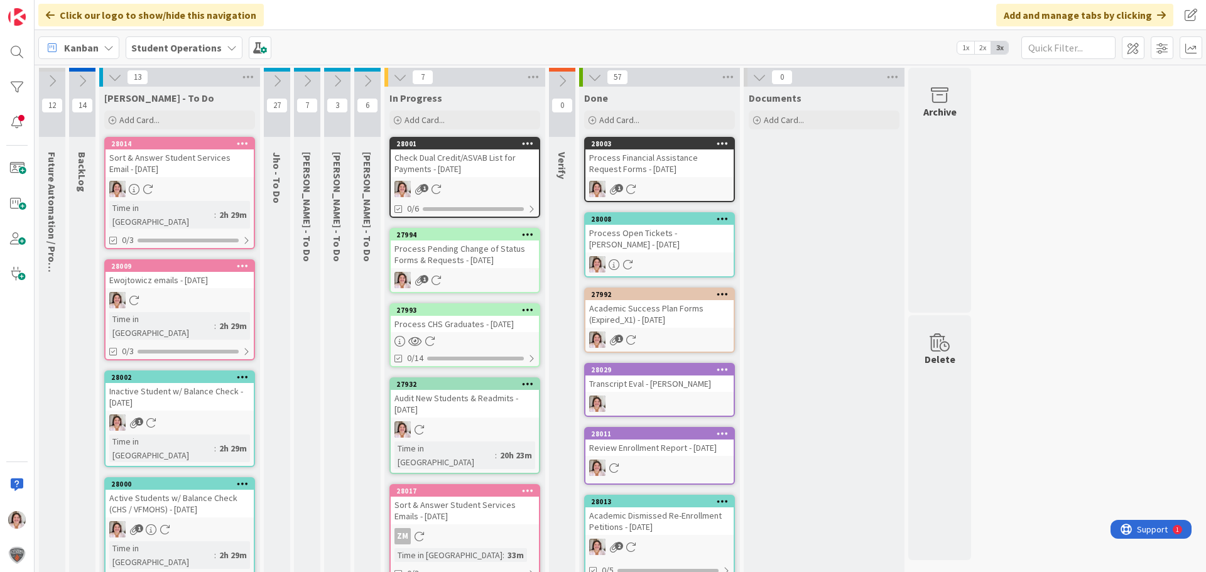
click at [455, 176] on div "Check Dual Credit/ASVAB List for Payments - [DATE]" at bounding box center [465, 164] width 148 height 28
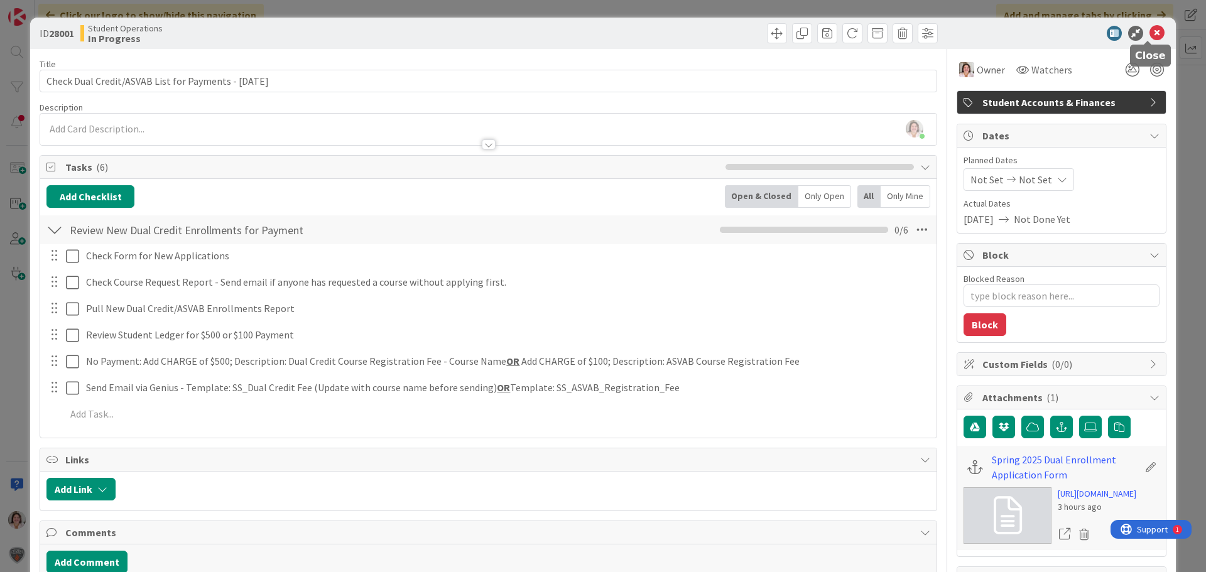
click at [1150, 35] on icon at bounding box center [1157, 33] width 15 height 15
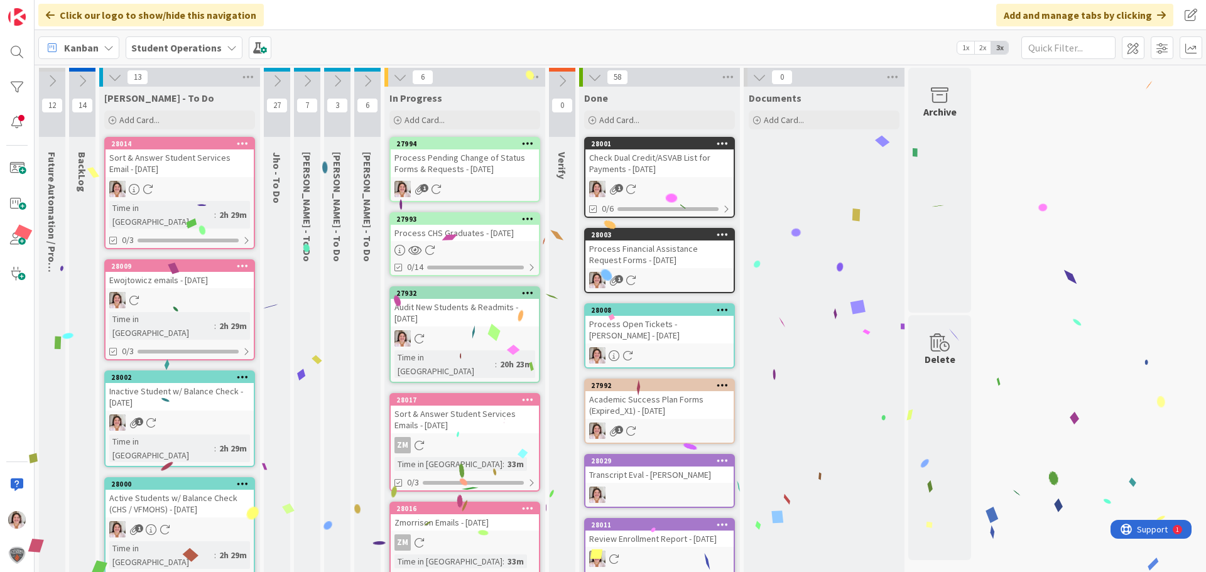
click at [462, 171] on div "Process Pending Change of Status Forms & Requests - [DATE]" at bounding box center [465, 164] width 148 height 28
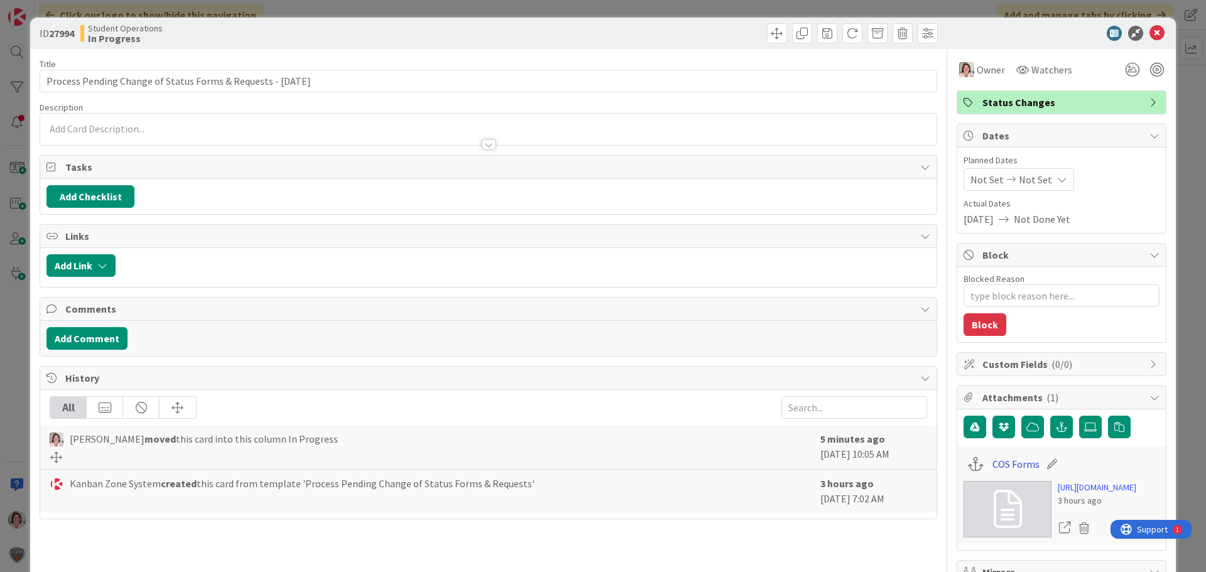
click at [998, 466] on link "COS Forms" at bounding box center [1016, 464] width 47 height 15
click at [1150, 30] on icon at bounding box center [1157, 33] width 15 height 15
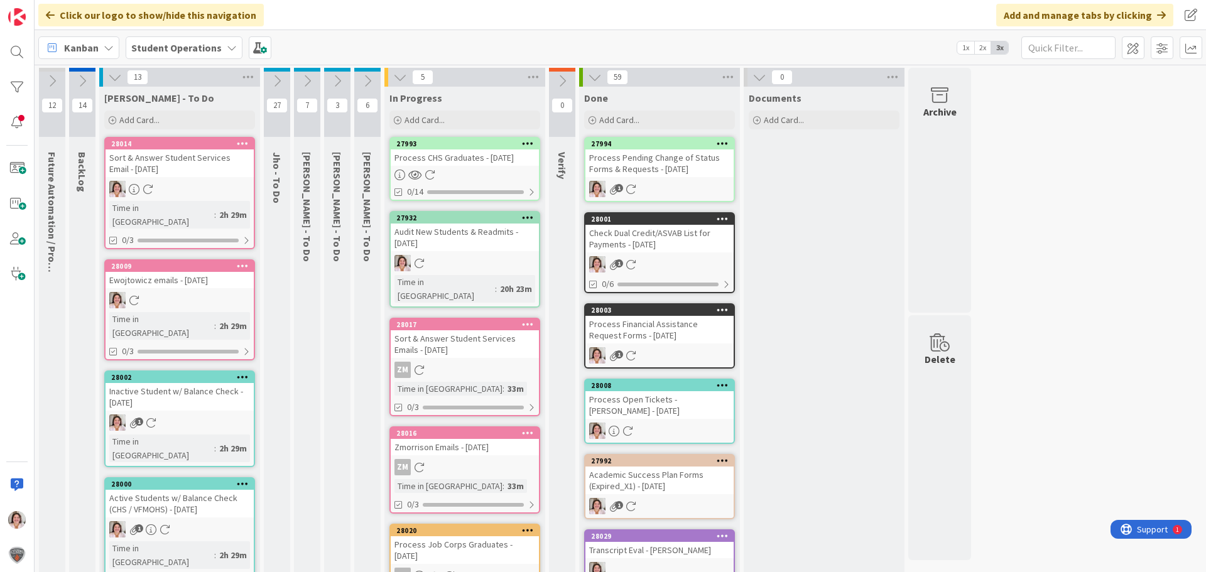
click at [483, 166] on link "27993 Process CHS Graduates - [DATE] 0/14" at bounding box center [465, 169] width 151 height 64
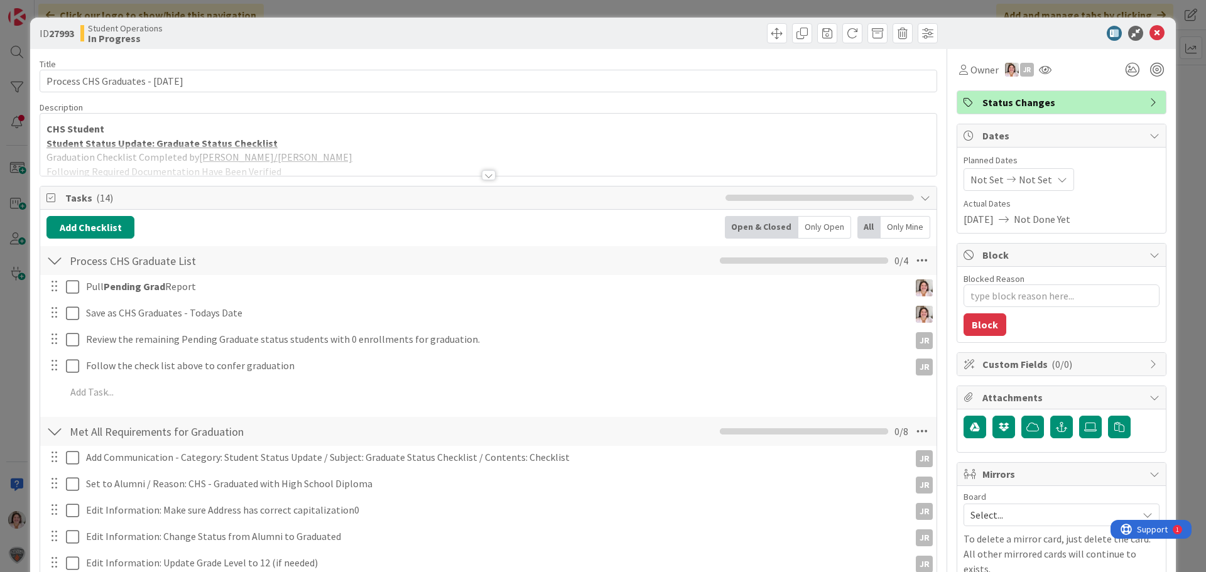
click at [486, 176] on div at bounding box center [489, 175] width 14 height 10
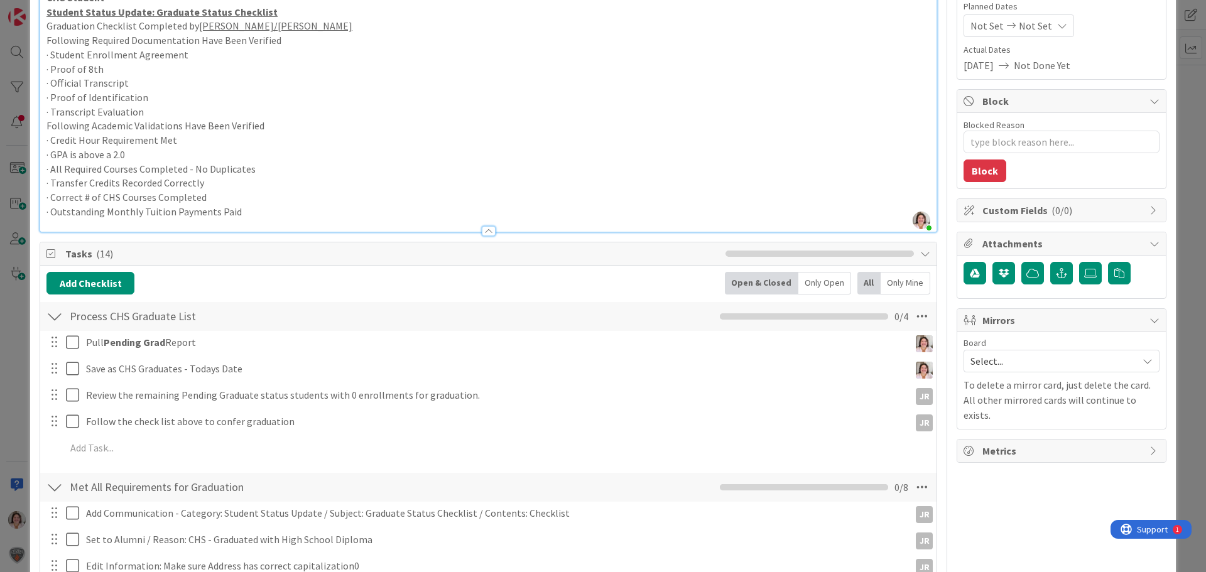
scroll to position [63, 0]
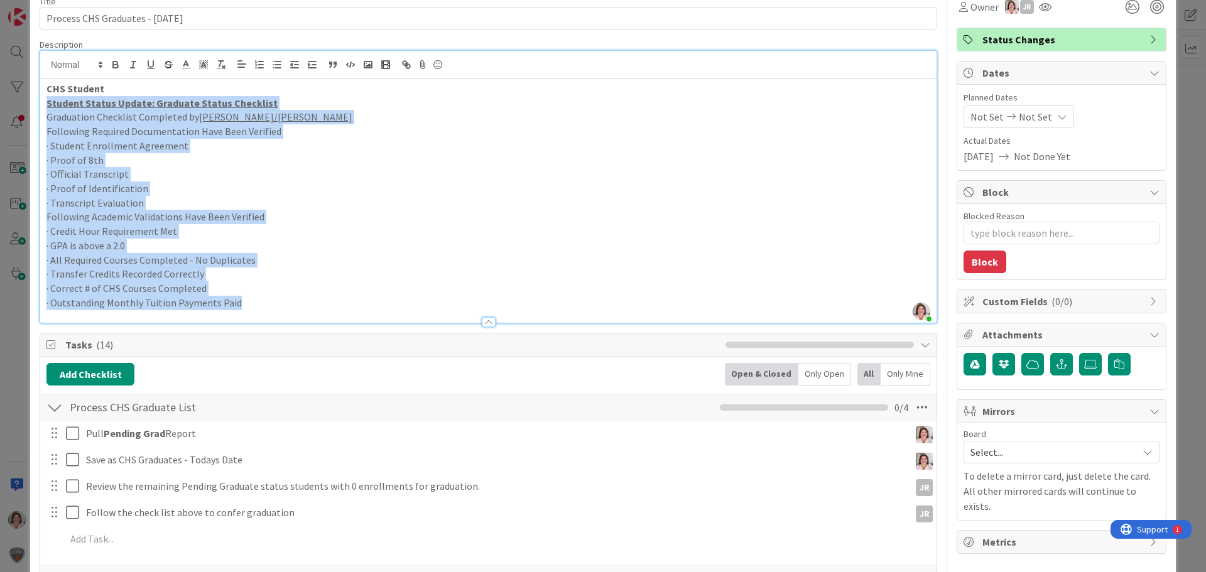
drag, startPoint x: 244, startPoint y: 303, endPoint x: 41, endPoint y: 102, distance: 285.7
click at [41, 102] on div "CHS Student Student Status Update: Graduate Status Checklist Graduation Checkli…" at bounding box center [488, 201] width 897 height 244
copy div "Student Status Update: Graduate Status Checklist Graduation Checklist Completed…"
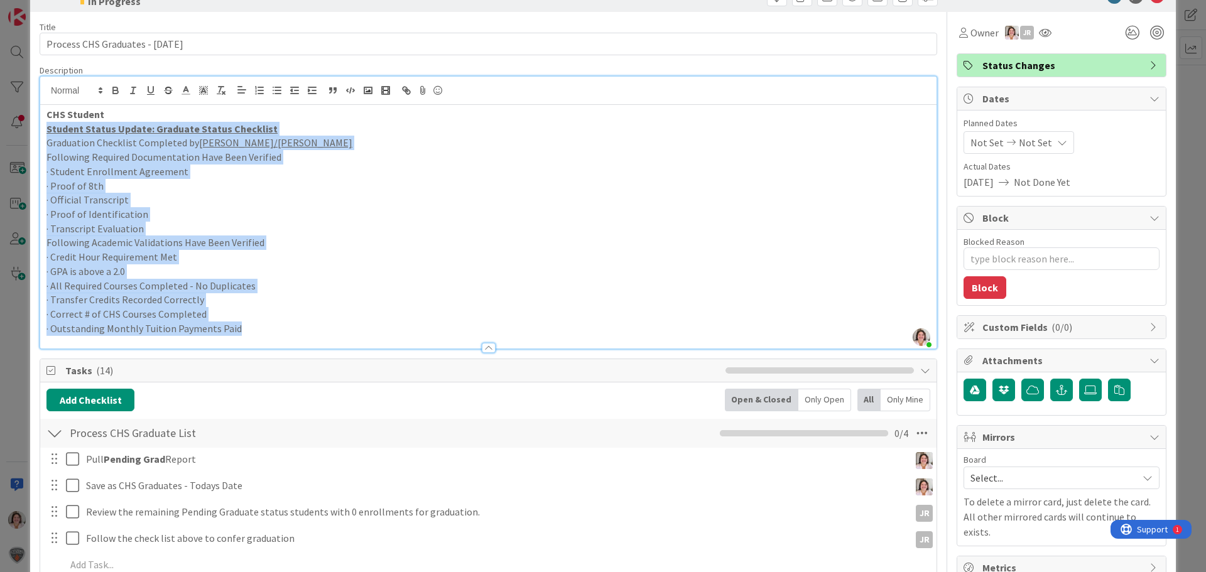
scroll to position [0, 0]
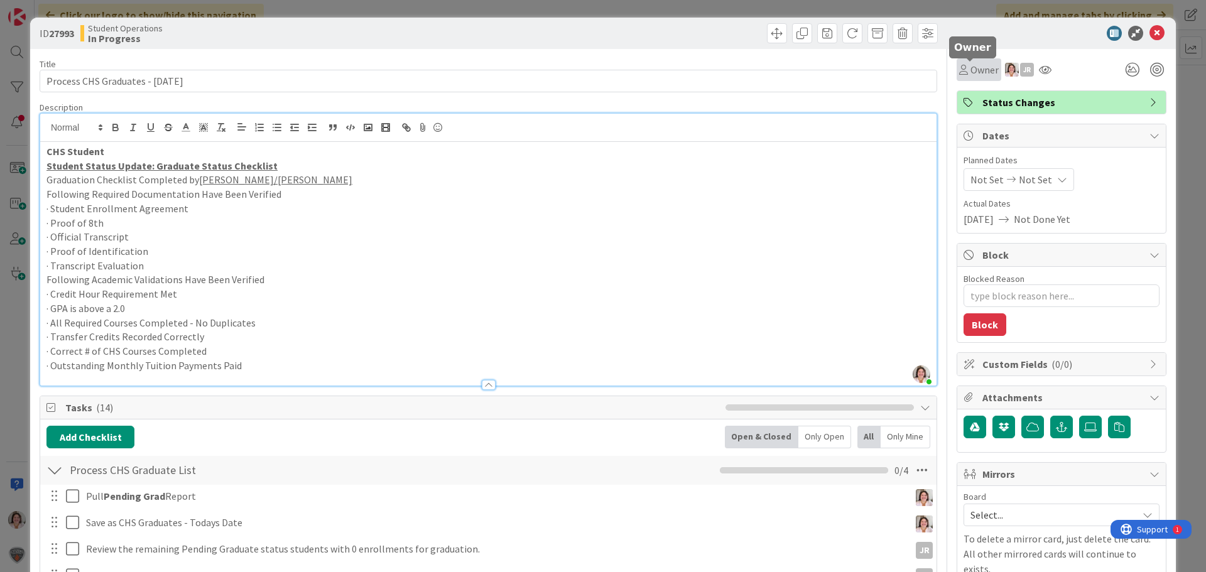
click at [960, 74] on div "Owner" at bounding box center [979, 69] width 40 height 15
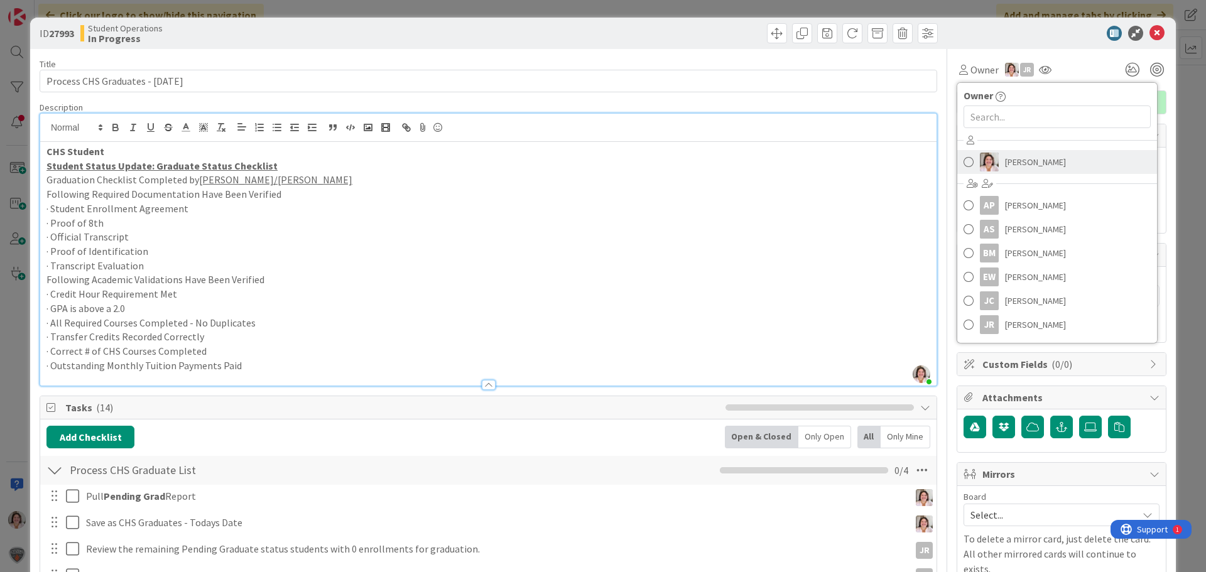
click at [1008, 166] on span "[PERSON_NAME]" at bounding box center [1035, 162] width 61 height 19
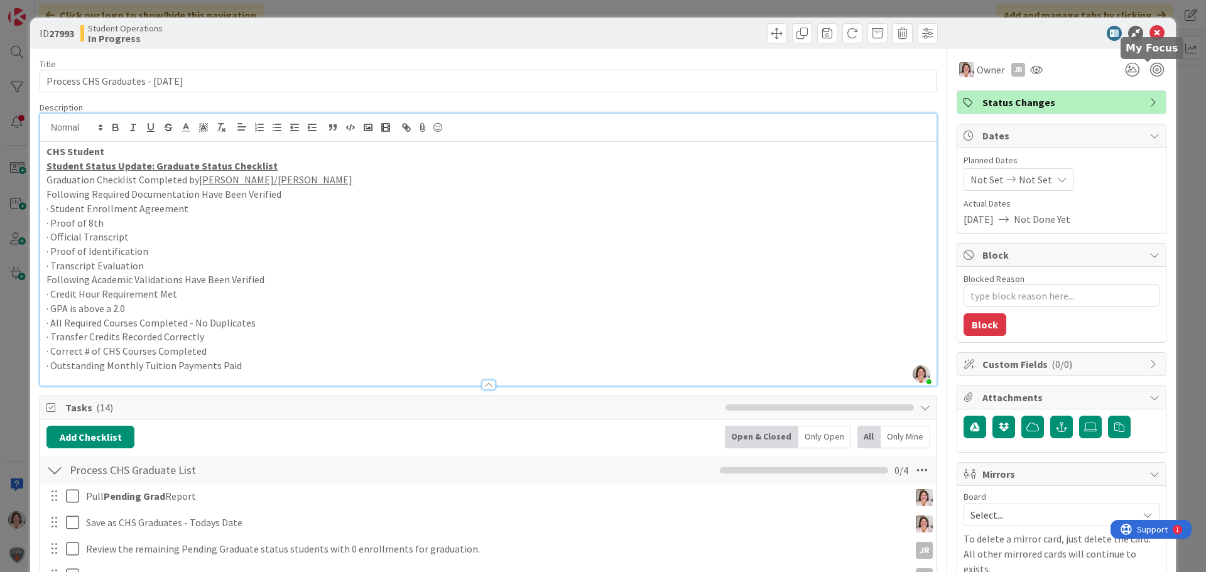
type textarea "x"
click at [1150, 36] on icon at bounding box center [1157, 33] width 15 height 15
